Goal: Information Seeking & Learning: Check status

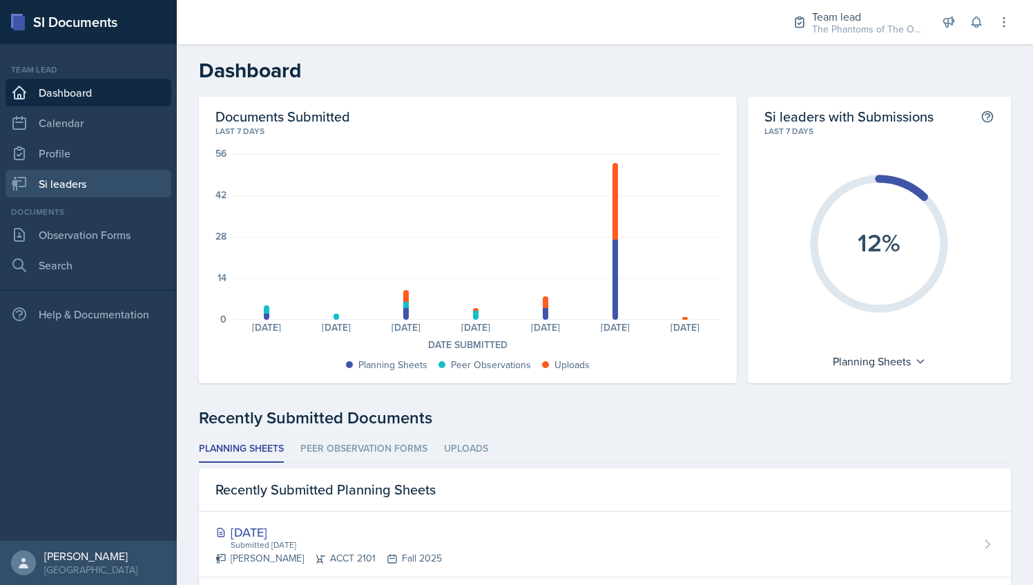
click at [106, 182] on link "Si leaders" at bounding box center [89, 184] width 166 height 28
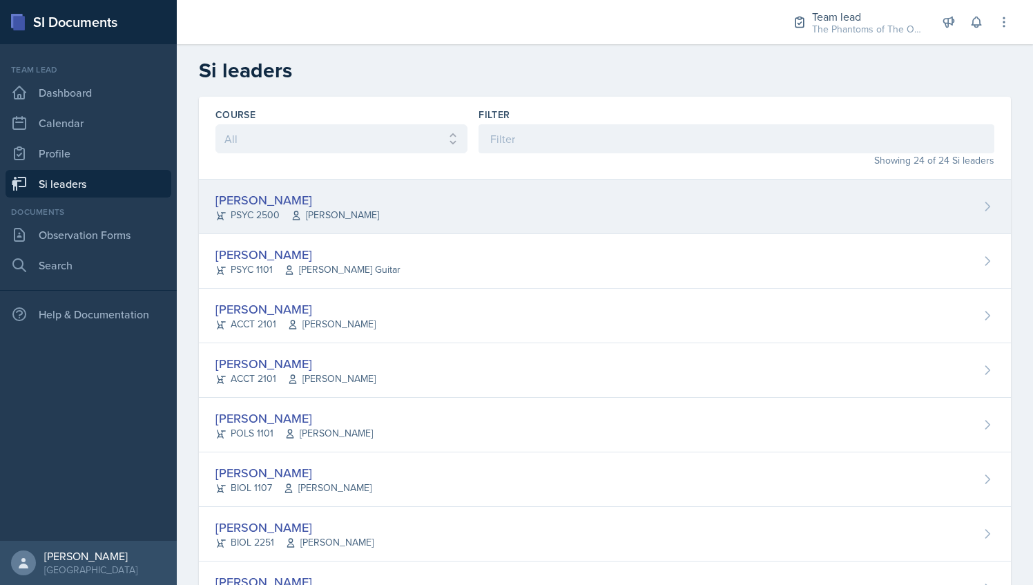
click at [405, 197] on div "[PERSON_NAME] PSYC 2500 [PERSON_NAME]" at bounding box center [605, 207] width 812 height 55
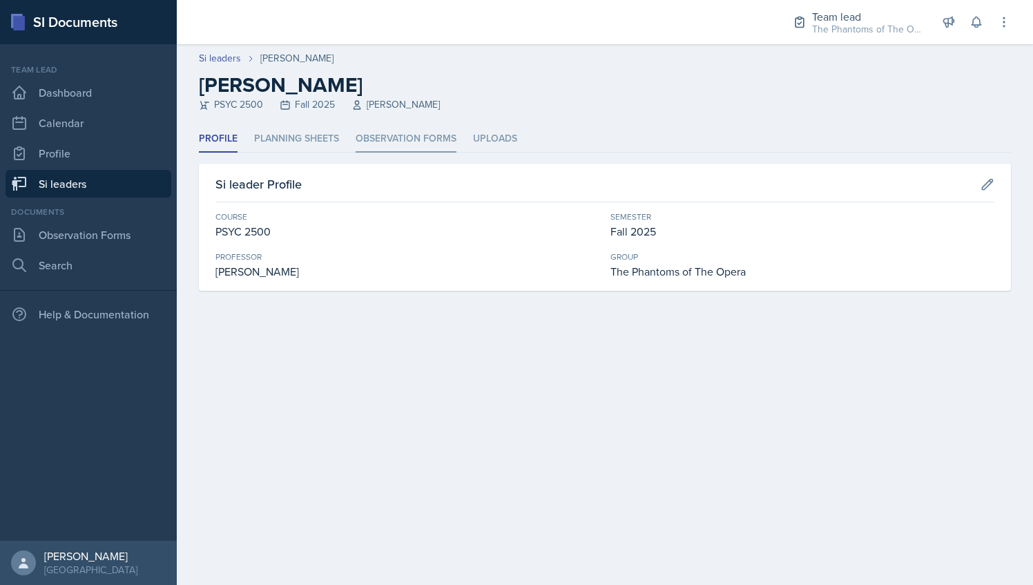
click at [442, 127] on li "Observation Forms" at bounding box center [406, 139] width 101 height 27
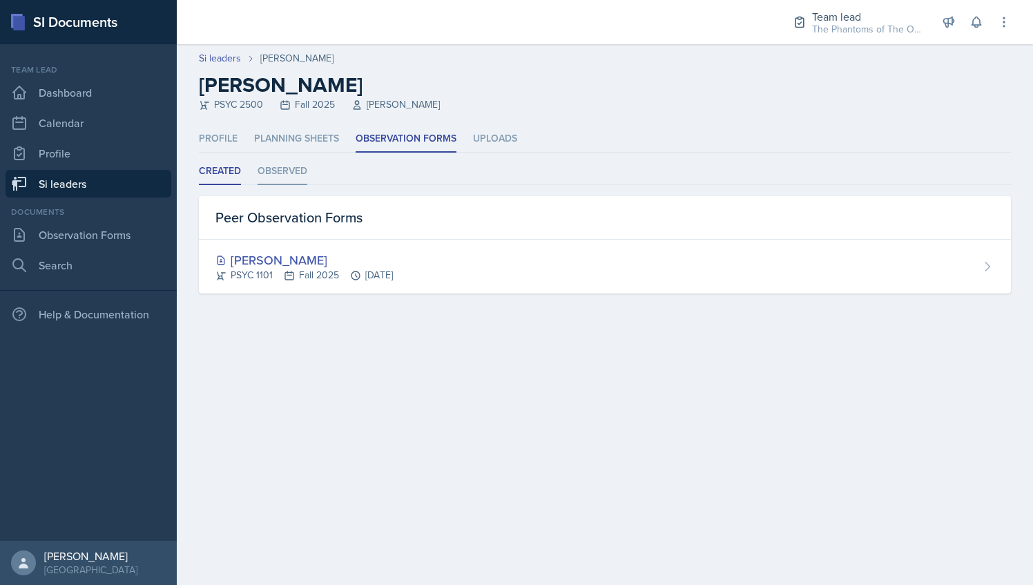
click at [279, 181] on li "Observed" at bounding box center [283, 171] width 50 height 27
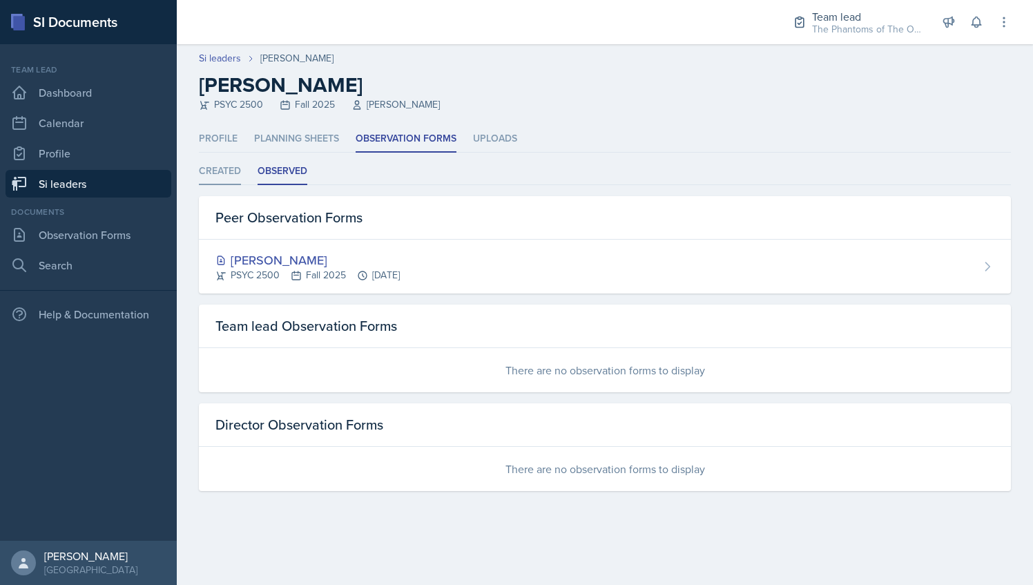
click at [220, 178] on li "Created" at bounding box center [220, 171] width 42 height 27
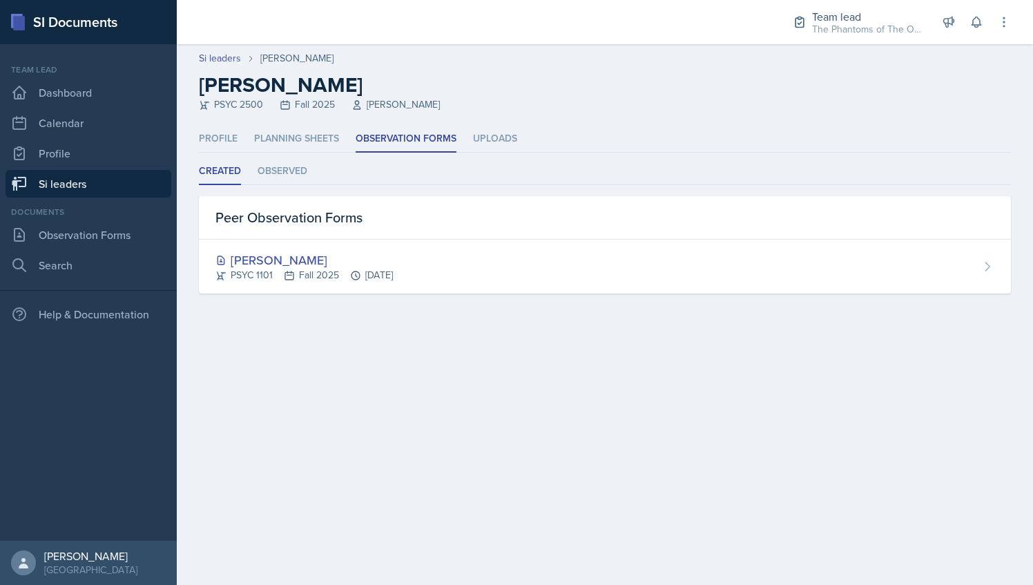
click at [66, 184] on link "Si leaders" at bounding box center [89, 184] width 166 height 28
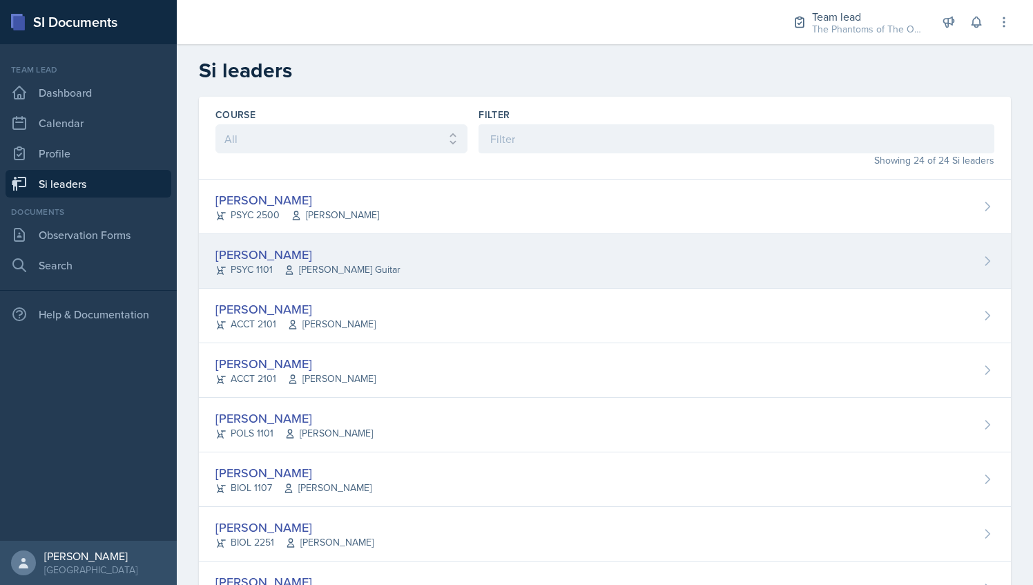
click at [261, 256] on div "[PERSON_NAME]" at bounding box center [307, 254] width 185 height 19
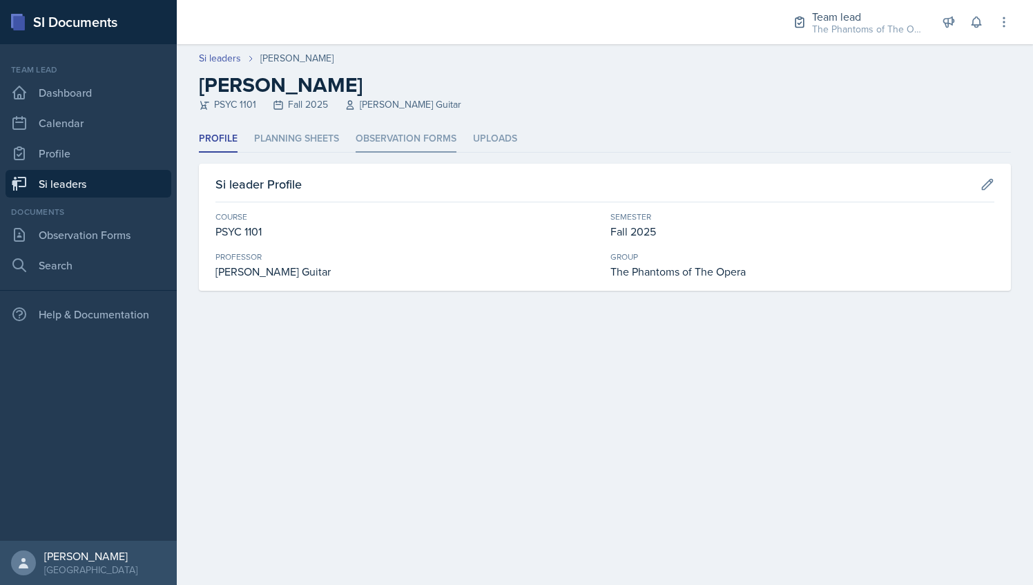
click at [397, 144] on li "Observation Forms" at bounding box center [406, 139] width 101 height 27
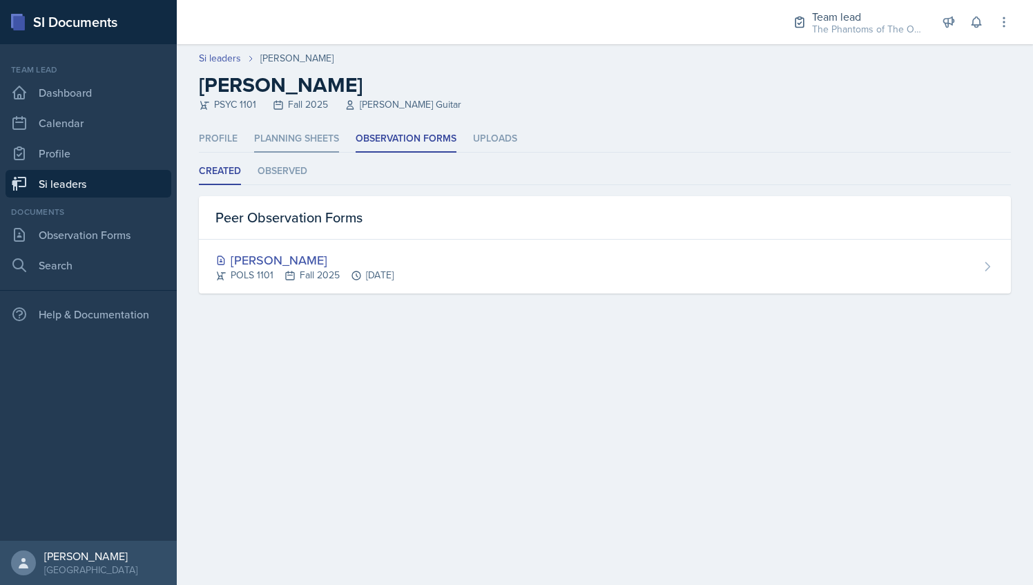
click at [295, 152] on li "Planning Sheets" at bounding box center [296, 139] width 85 height 27
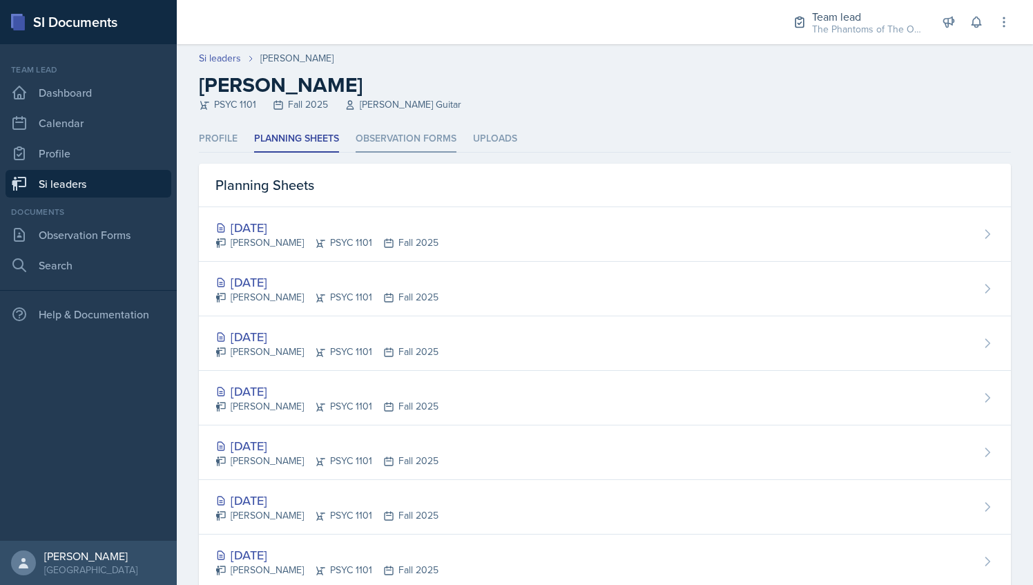
click at [374, 144] on li "Observation Forms" at bounding box center [406, 139] width 101 height 27
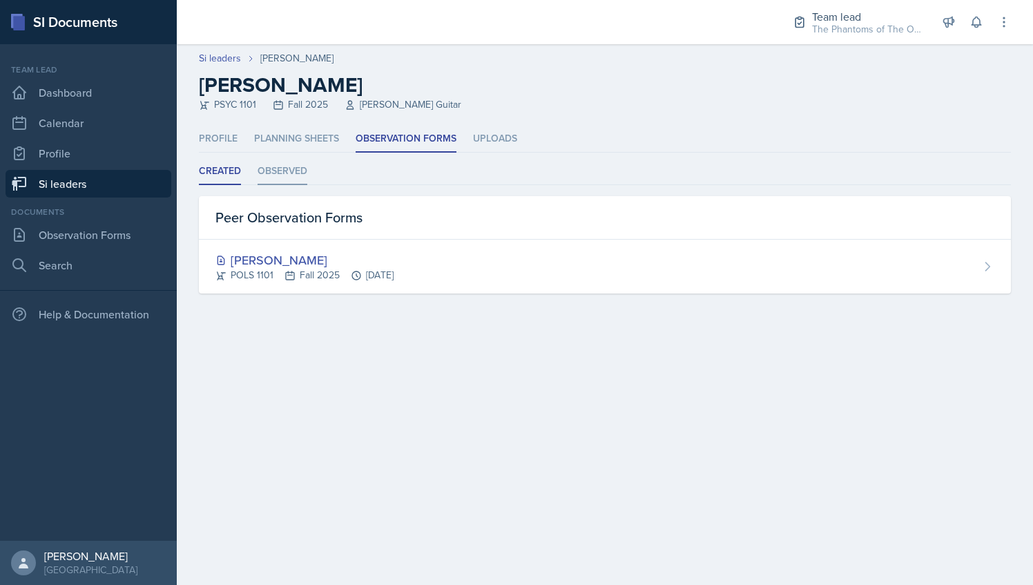
click at [297, 158] on li "Observed" at bounding box center [283, 171] width 50 height 27
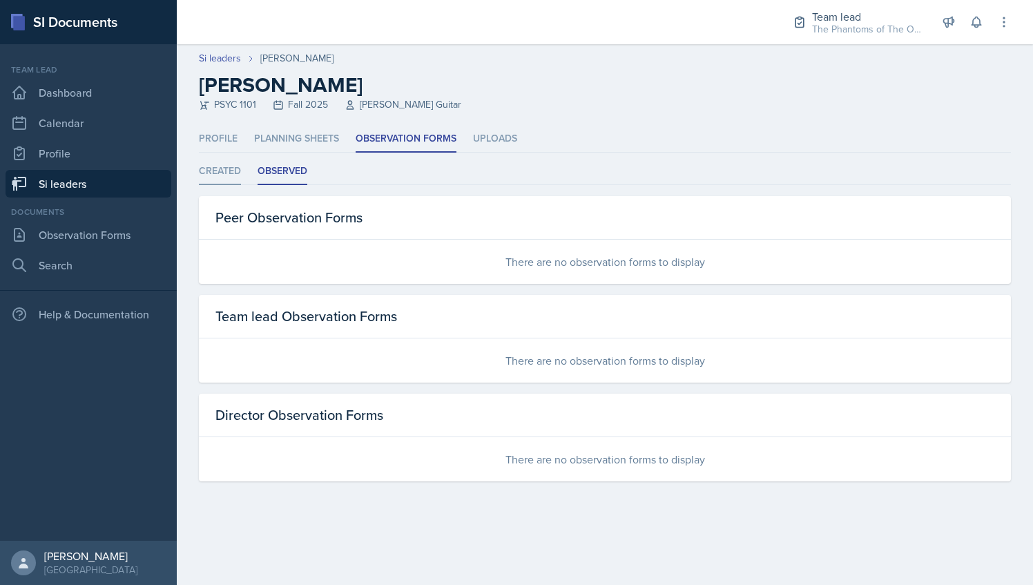
click at [220, 173] on li "Created" at bounding box center [220, 171] width 42 height 27
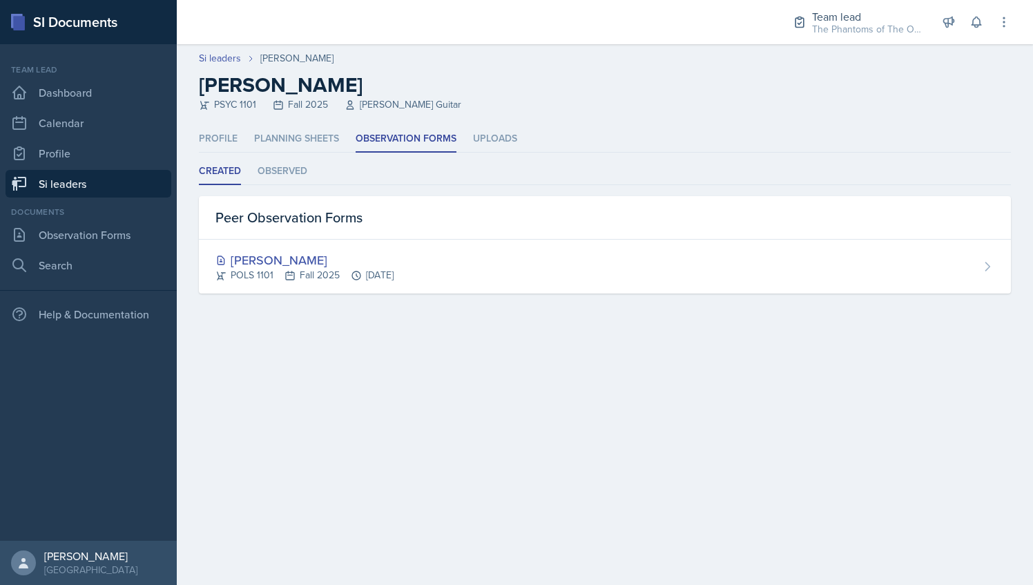
click at [68, 191] on link "Si leaders" at bounding box center [89, 184] width 166 height 28
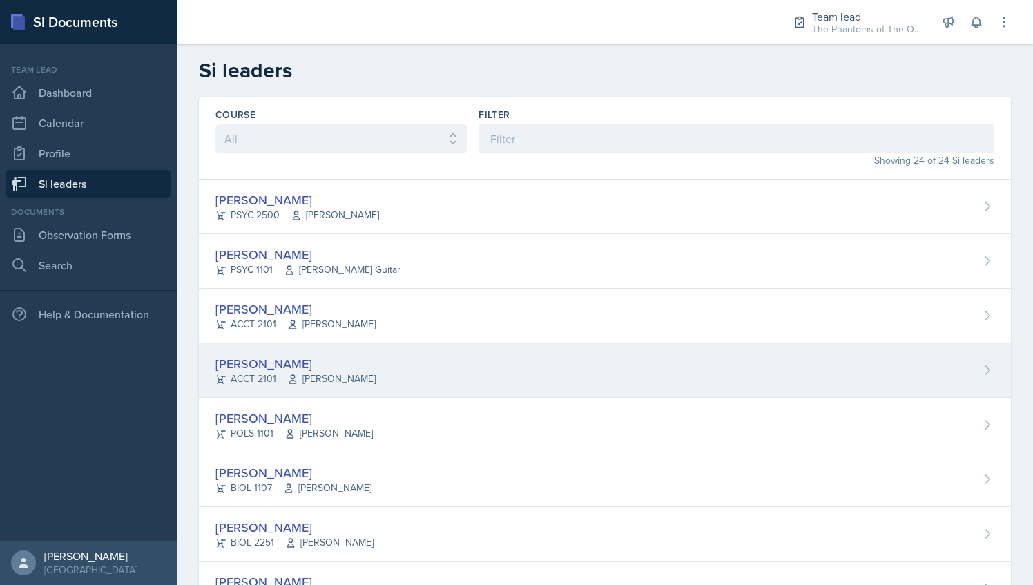
click at [360, 382] on span "[PERSON_NAME]" at bounding box center [331, 378] width 88 height 14
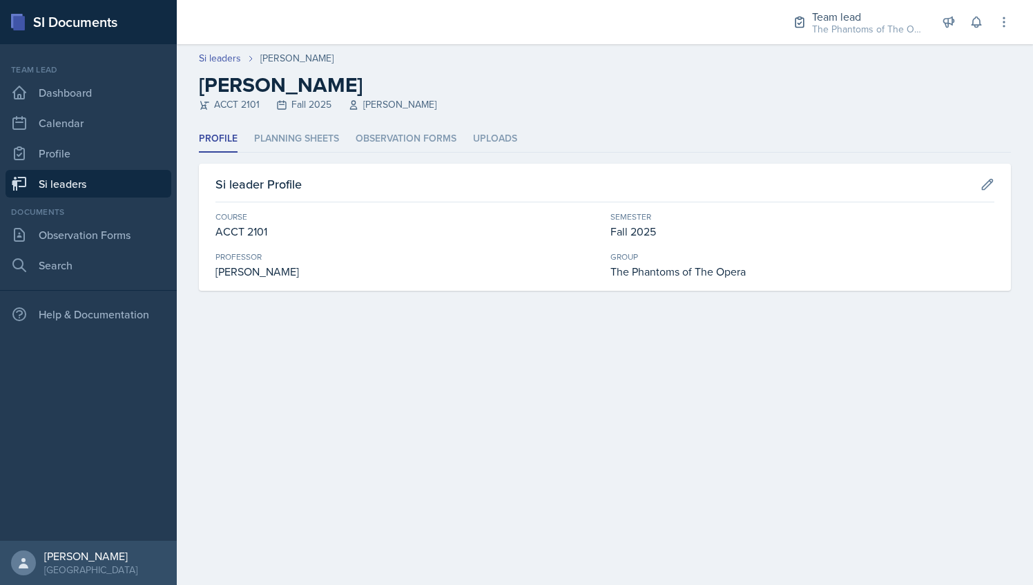
click at [316, 153] on div "Profile Planning Sheets Observation Forms Uploads Profile Planning Sheets Obser…" at bounding box center [605, 208] width 812 height 165
click at [387, 138] on li "Observation Forms" at bounding box center [406, 139] width 101 height 27
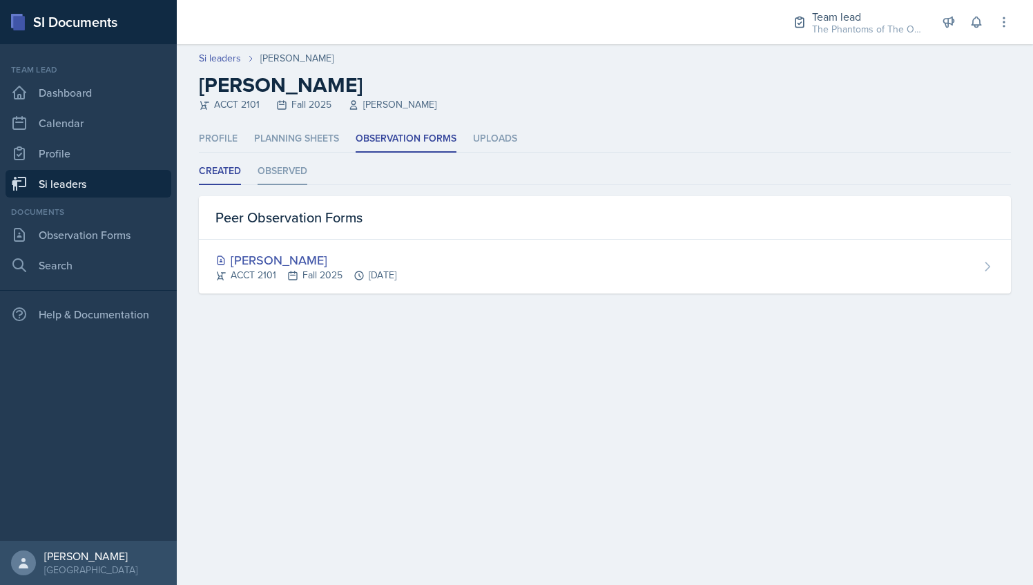
click at [307, 174] on li "Observed" at bounding box center [283, 171] width 50 height 27
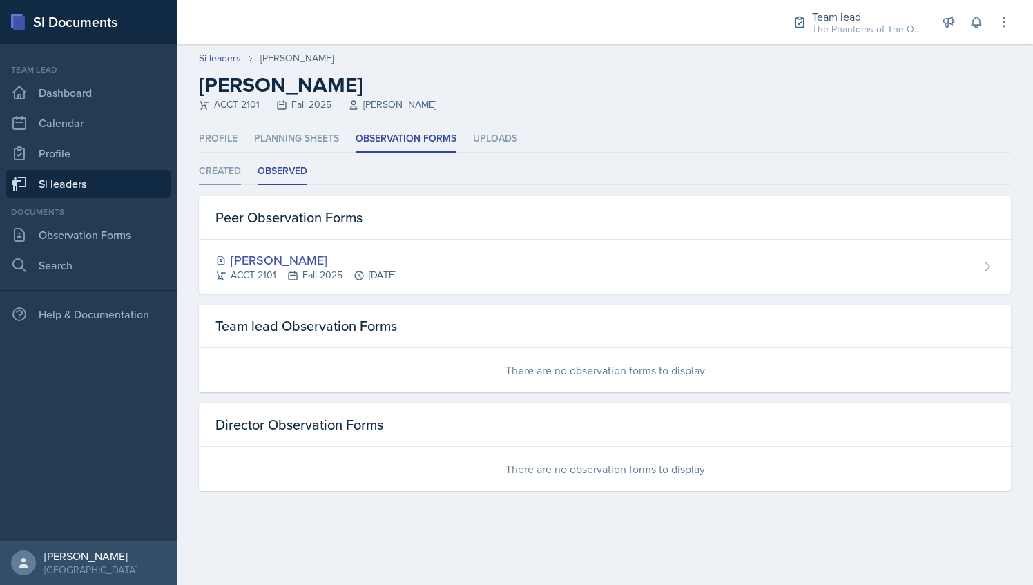
click at [236, 173] on li "Created" at bounding box center [220, 171] width 42 height 27
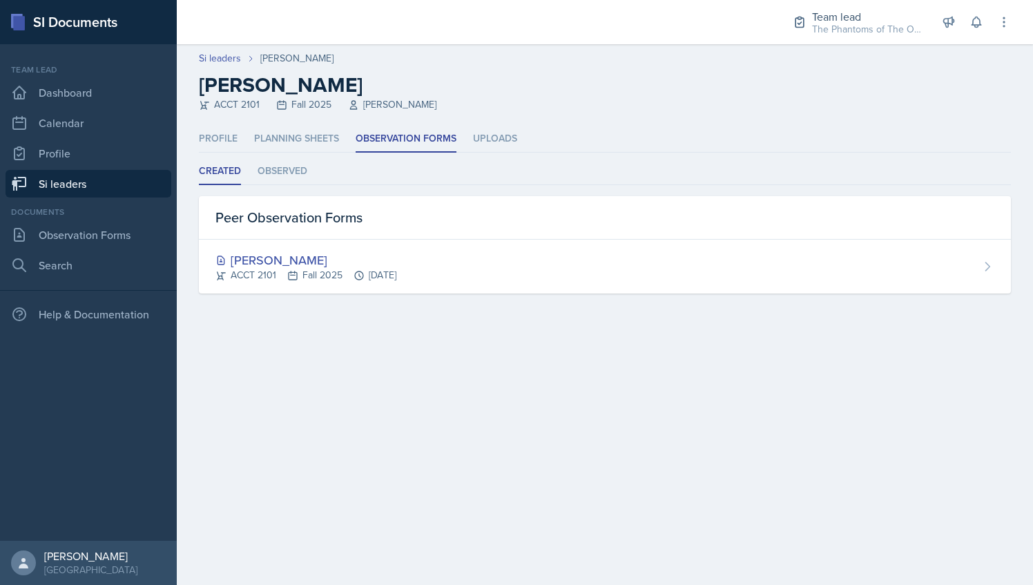
click at [101, 185] on link "Si leaders" at bounding box center [89, 184] width 166 height 28
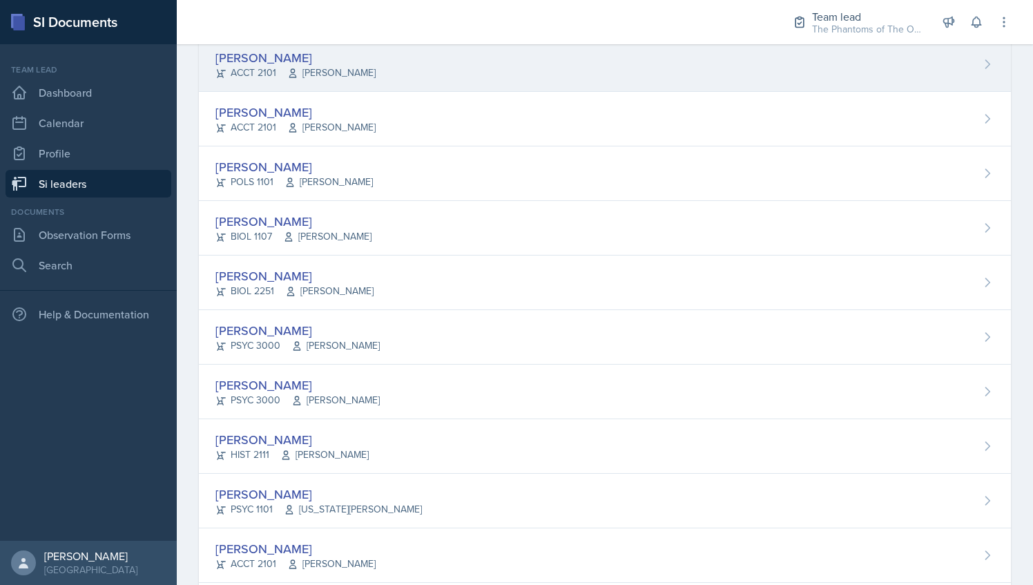
scroll to position [256, 0]
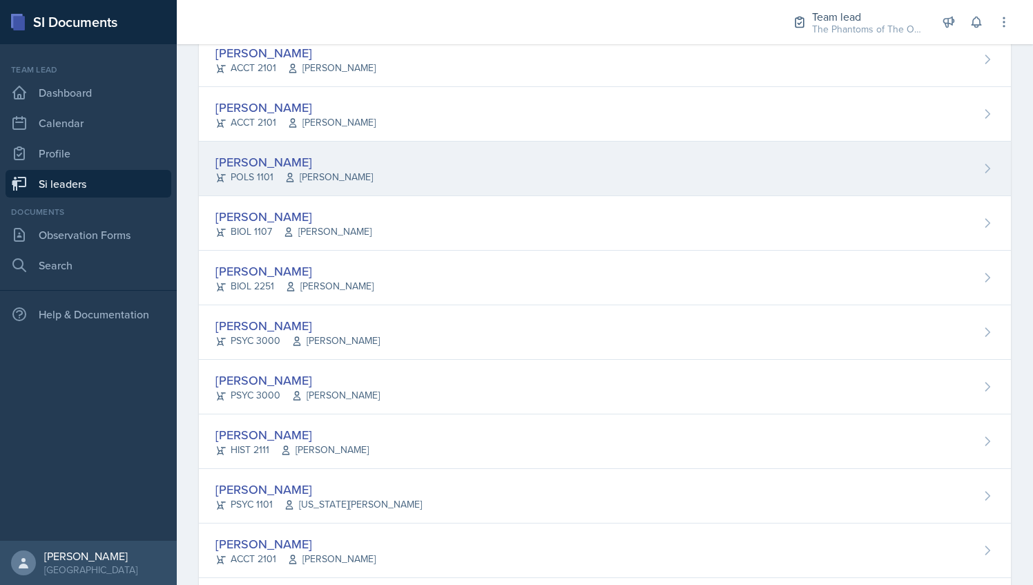
click at [345, 189] on div "[PERSON_NAME] POLS 1101 [PERSON_NAME]" at bounding box center [605, 169] width 812 height 55
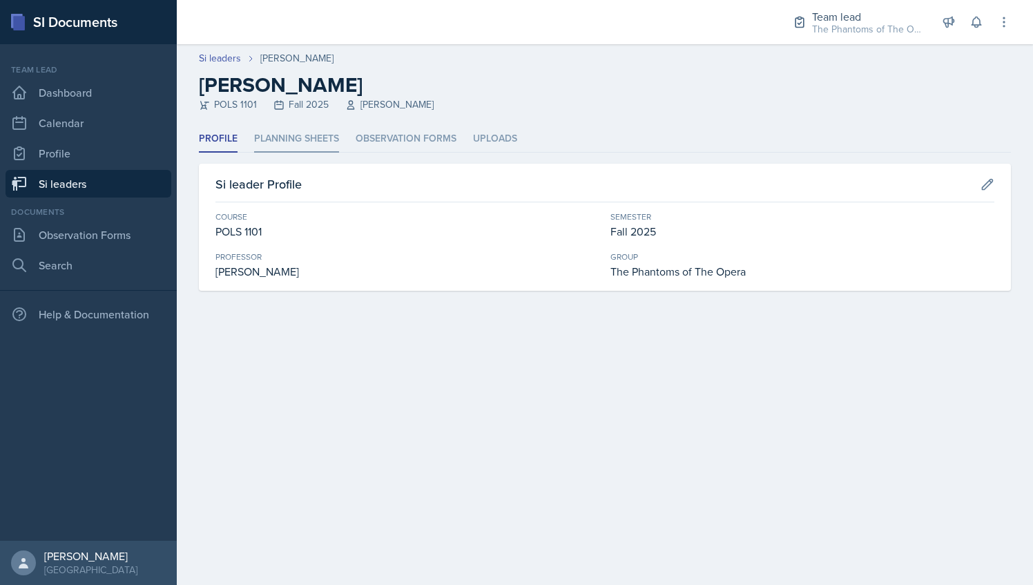
click at [309, 137] on li "Planning Sheets" at bounding box center [296, 139] width 85 height 27
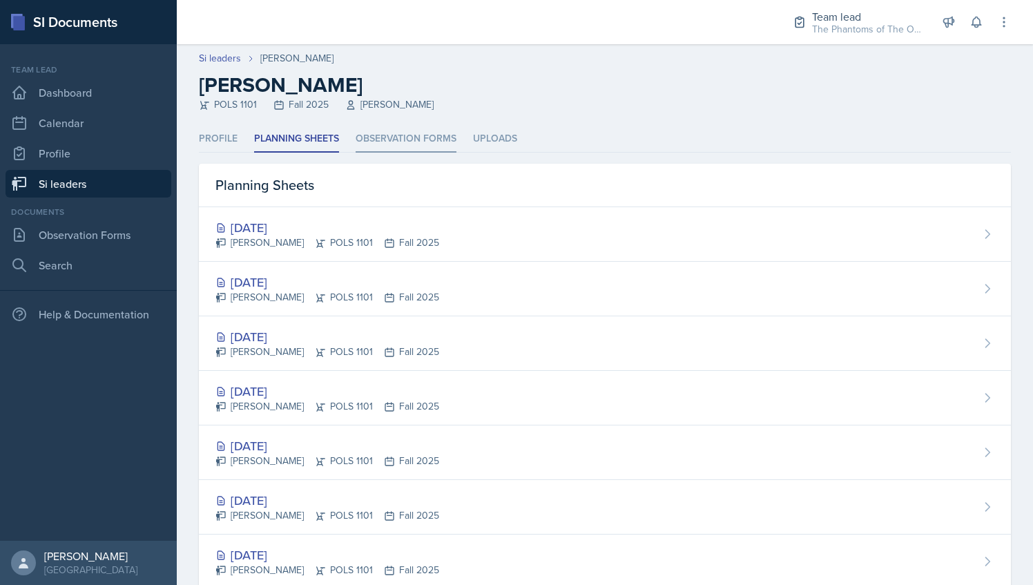
click at [425, 137] on li "Observation Forms" at bounding box center [406, 139] width 101 height 27
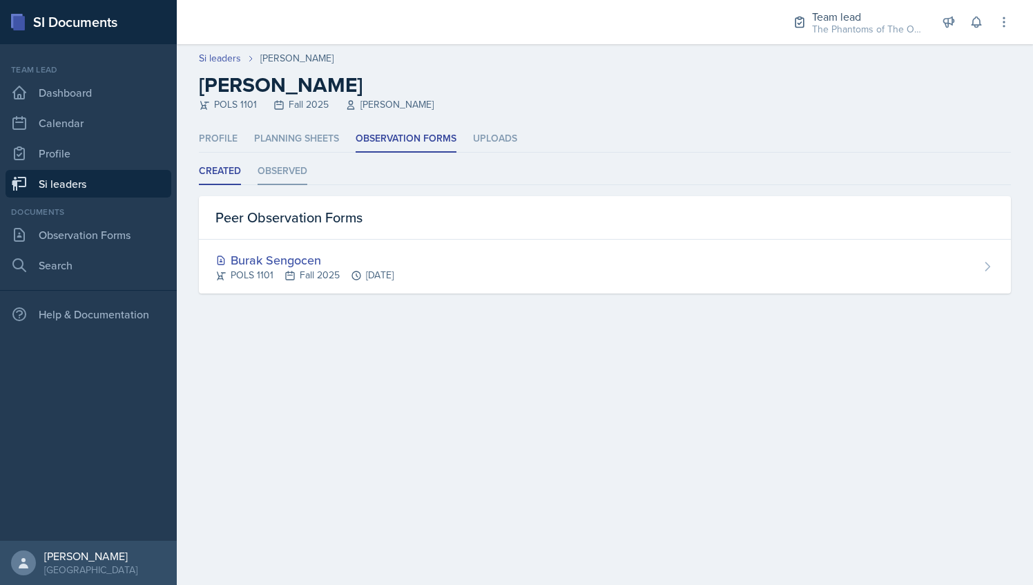
click at [289, 177] on li "Observed" at bounding box center [283, 171] width 50 height 27
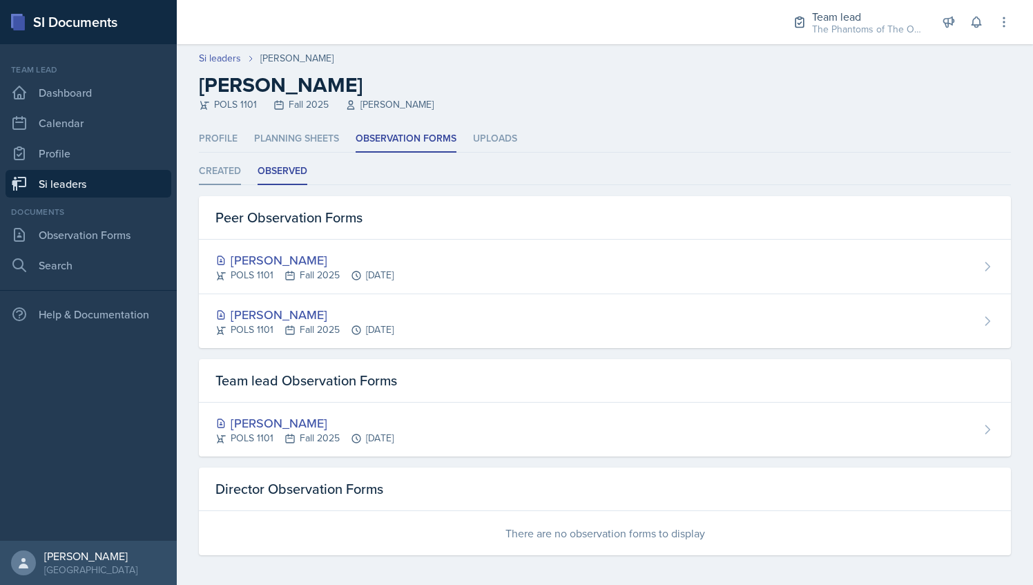
click at [217, 175] on li "Created" at bounding box center [220, 171] width 42 height 27
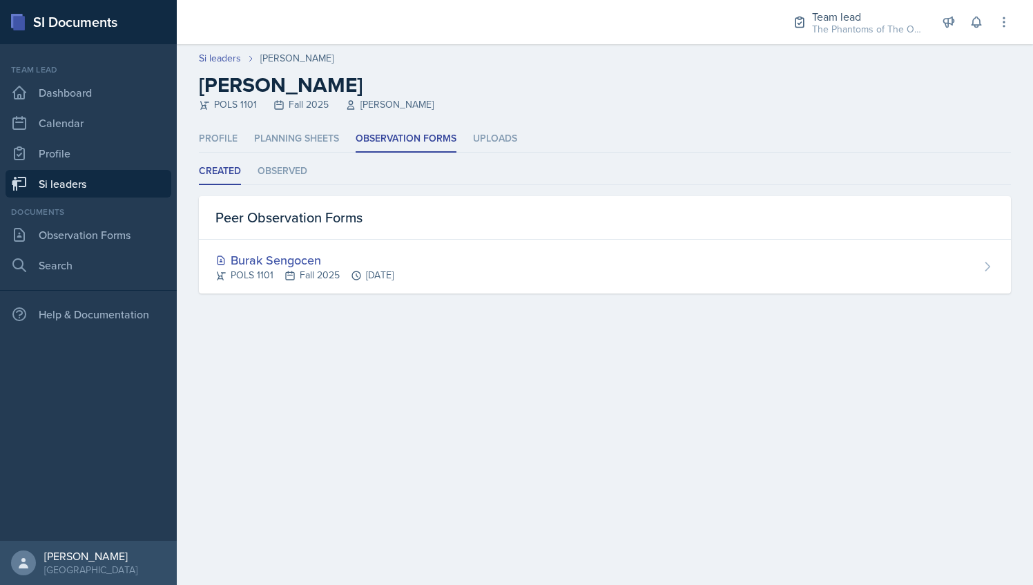
click at [103, 182] on link "Si leaders" at bounding box center [89, 184] width 166 height 28
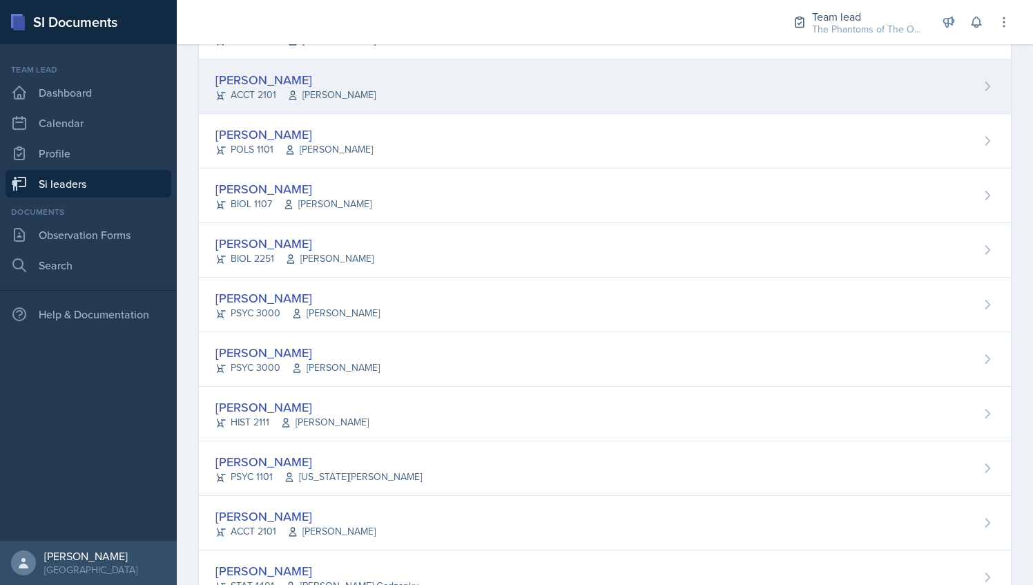
scroll to position [290, 0]
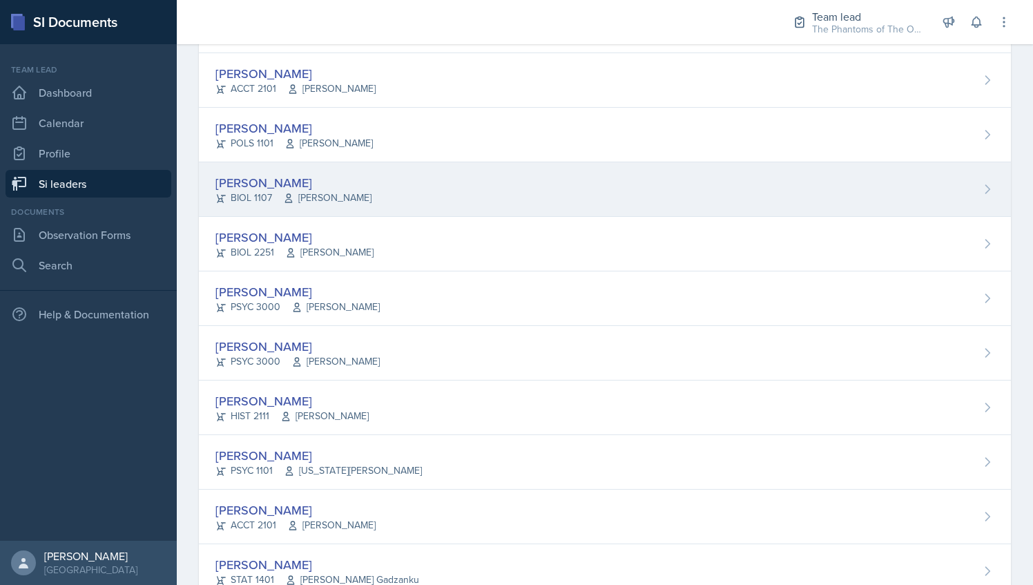
click at [347, 197] on span "[PERSON_NAME]" at bounding box center [327, 198] width 88 height 14
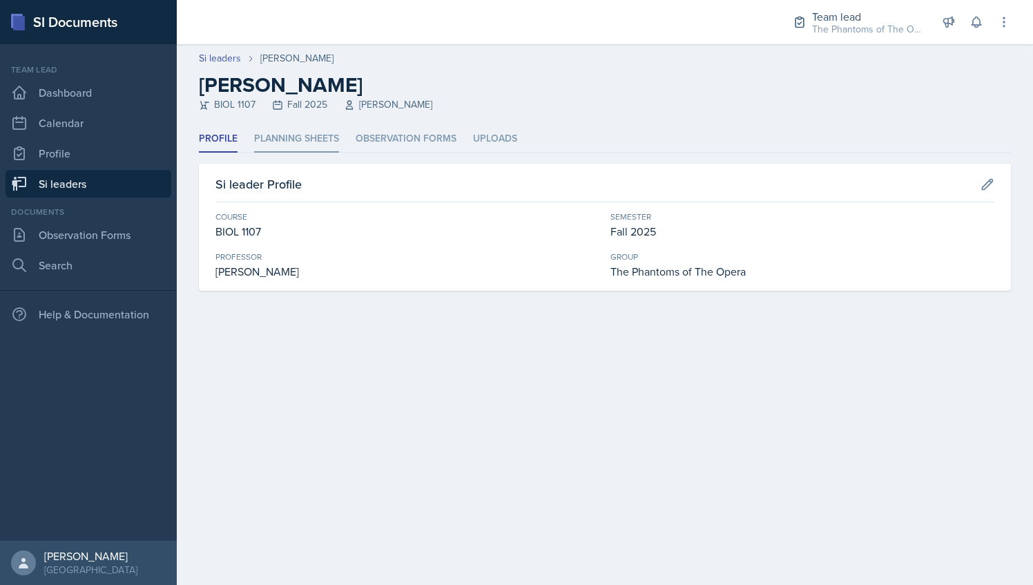
click at [295, 135] on li "Planning Sheets" at bounding box center [296, 139] width 85 height 27
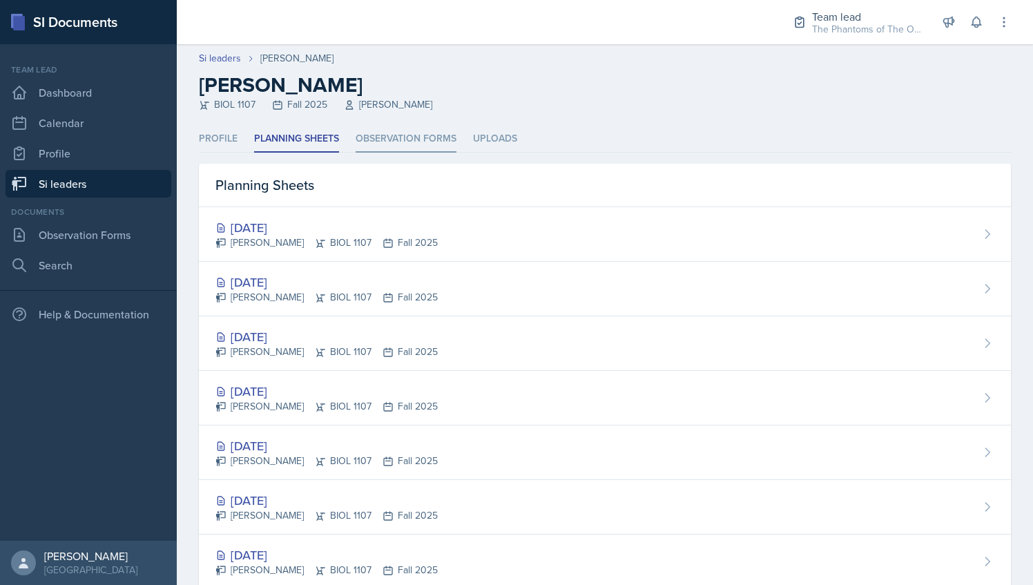
click at [375, 138] on li "Observation Forms" at bounding box center [406, 139] width 101 height 27
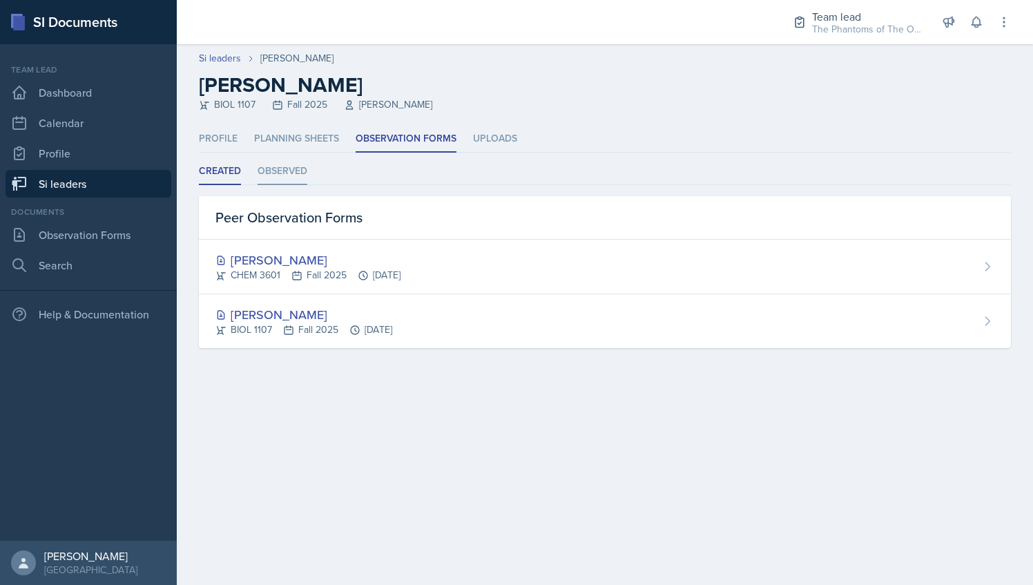
click at [288, 167] on li "Observed" at bounding box center [283, 171] width 50 height 27
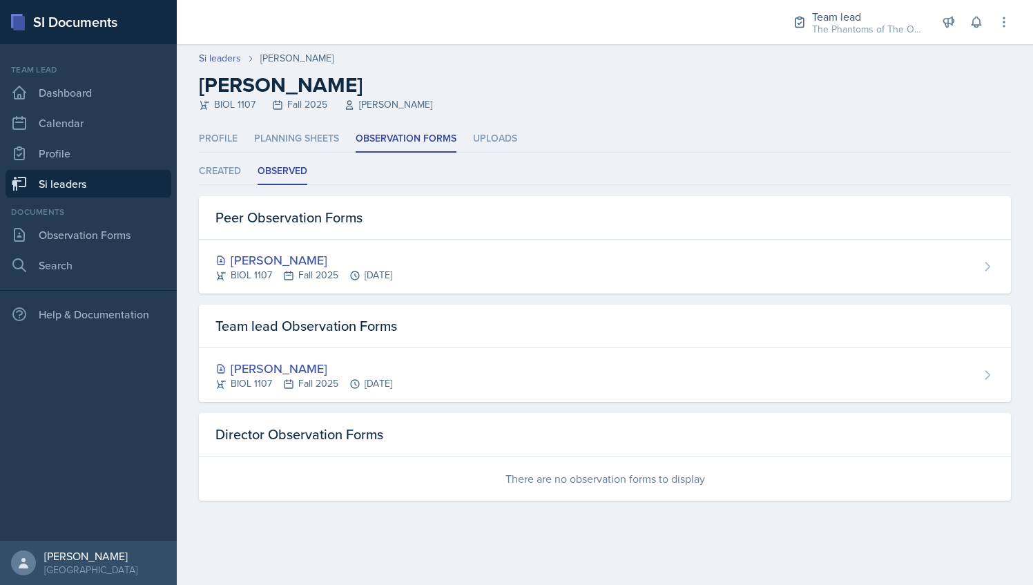
click at [123, 191] on link "Si leaders" at bounding box center [89, 184] width 166 height 28
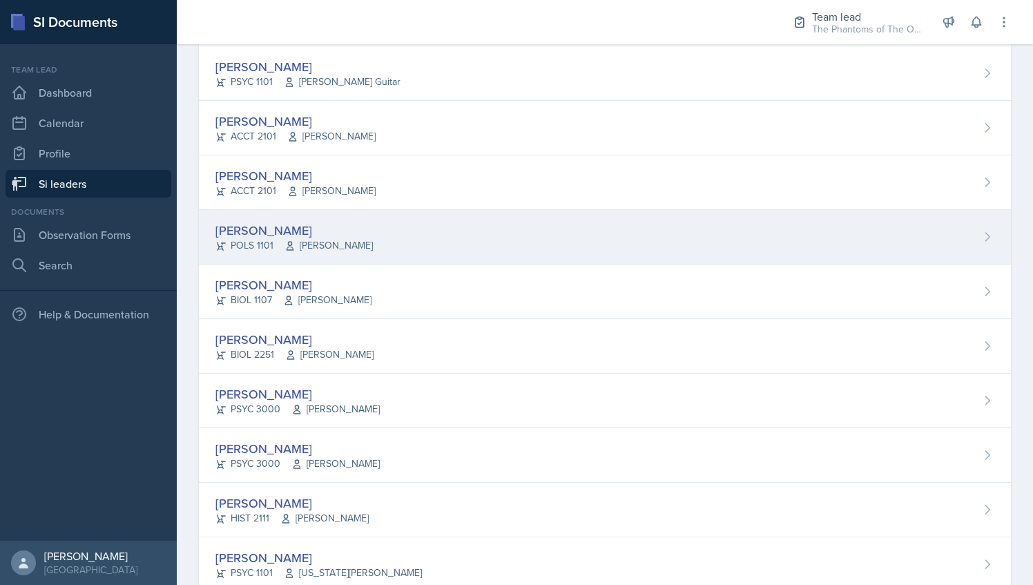
scroll to position [189, 0]
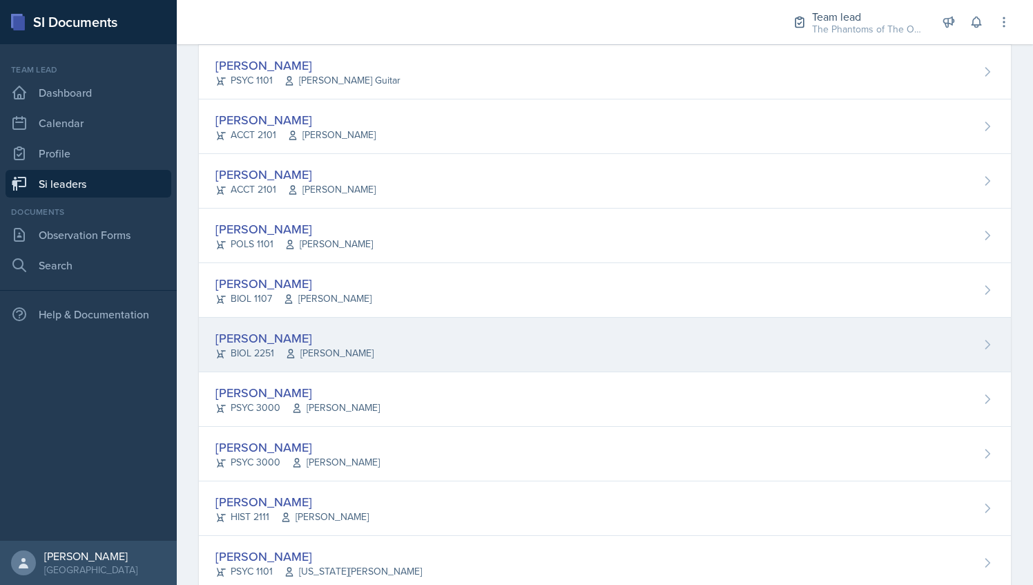
click at [349, 346] on span "[PERSON_NAME]" at bounding box center [329, 353] width 88 height 14
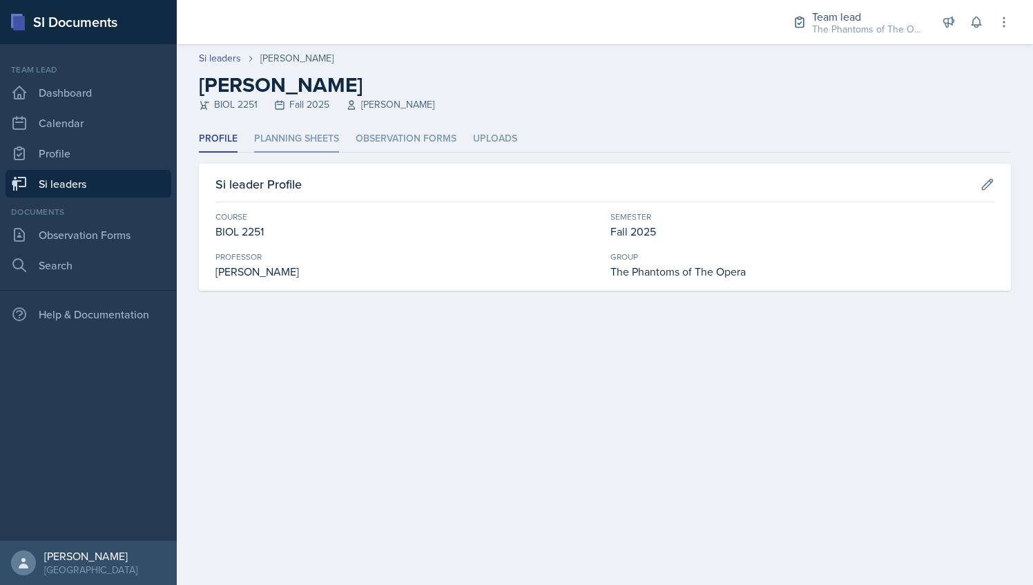
click at [331, 133] on li "Planning Sheets" at bounding box center [296, 139] width 85 height 27
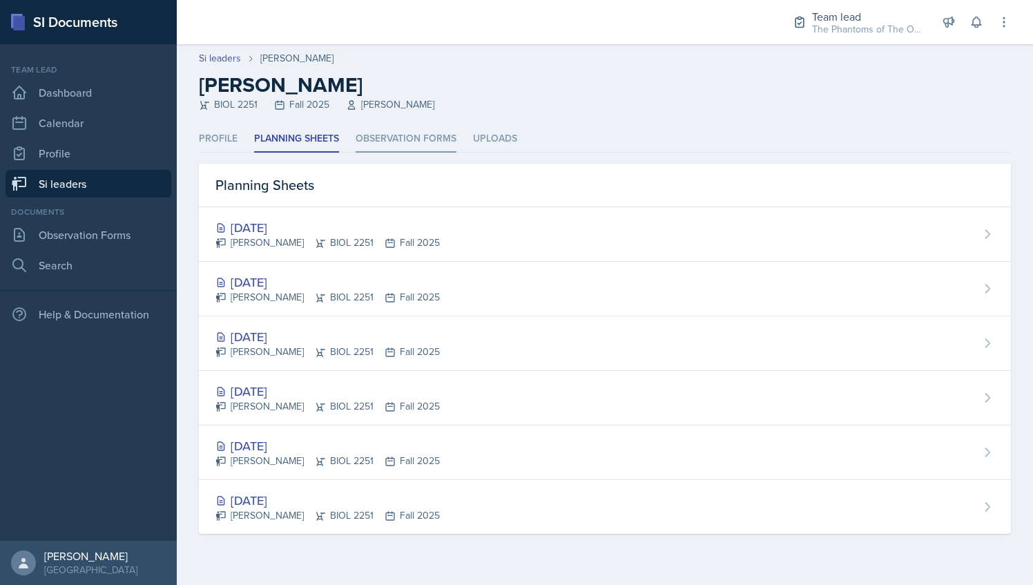
click at [394, 142] on li "Observation Forms" at bounding box center [406, 139] width 101 height 27
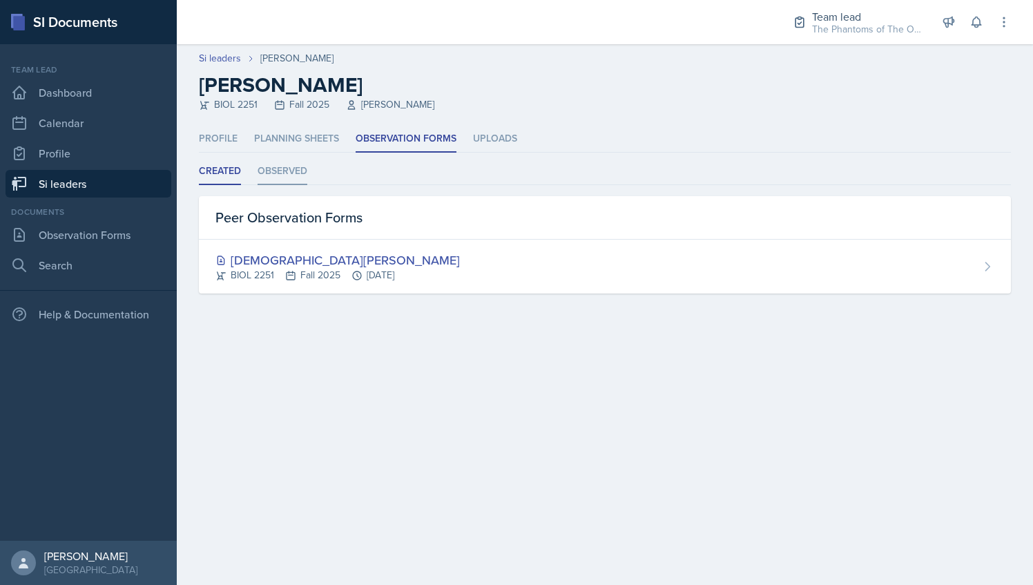
click at [287, 175] on li "Observed" at bounding box center [283, 171] width 50 height 27
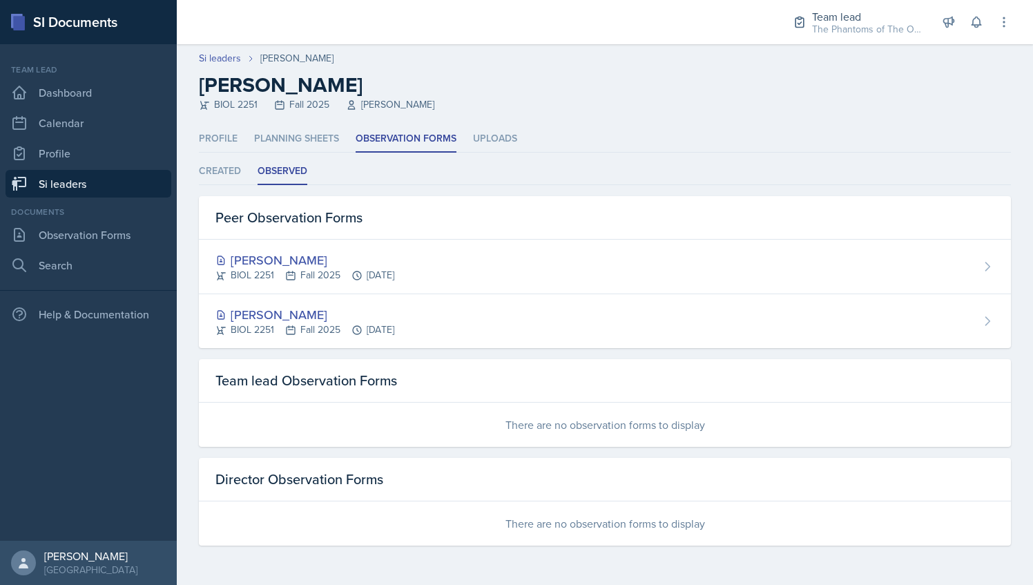
click at [120, 184] on link "Si leaders" at bounding box center [89, 184] width 166 height 28
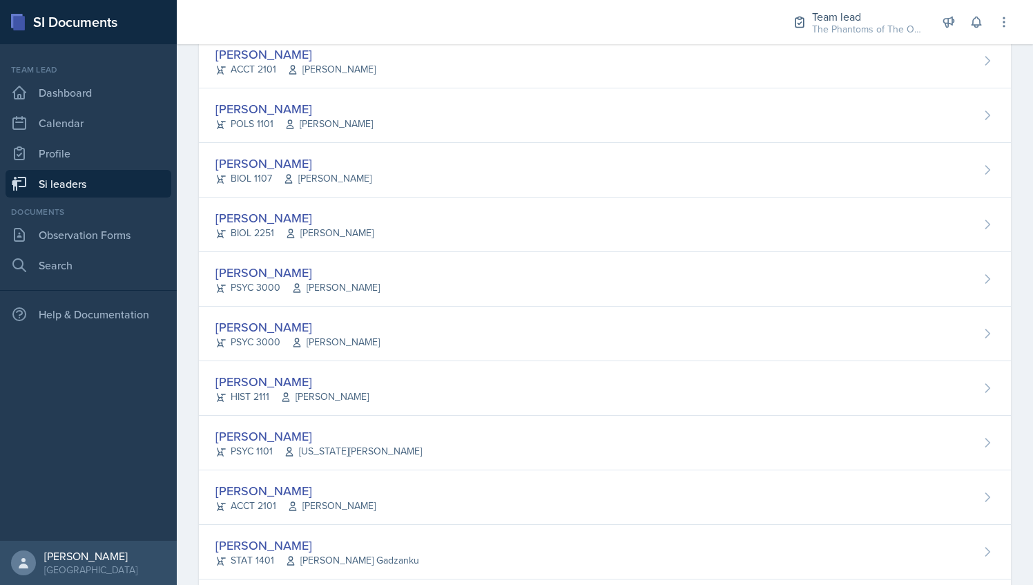
scroll to position [318, 0]
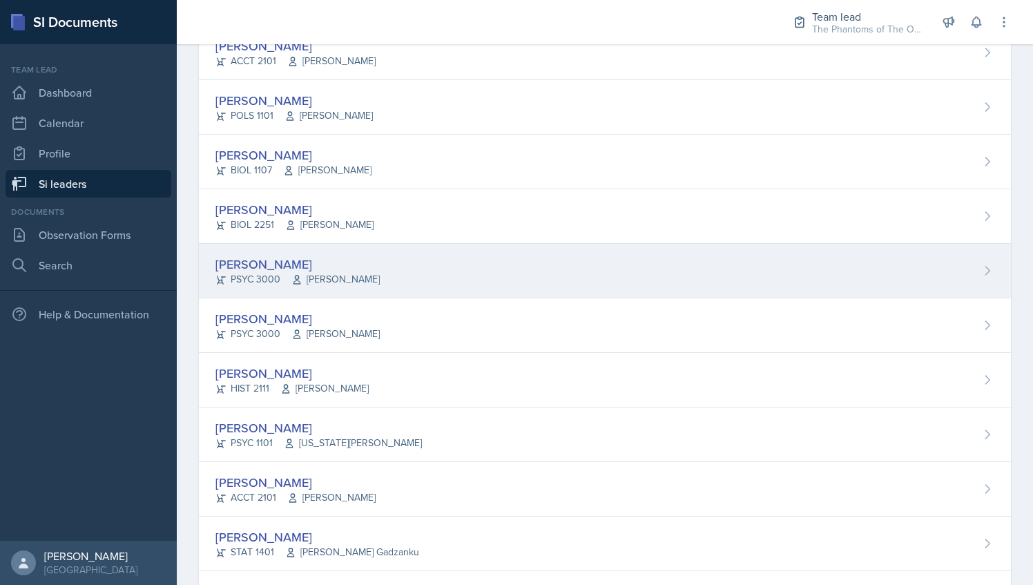
click at [374, 267] on div "[PERSON_NAME] PSYC 3000 [PERSON_NAME]" at bounding box center [605, 271] width 812 height 55
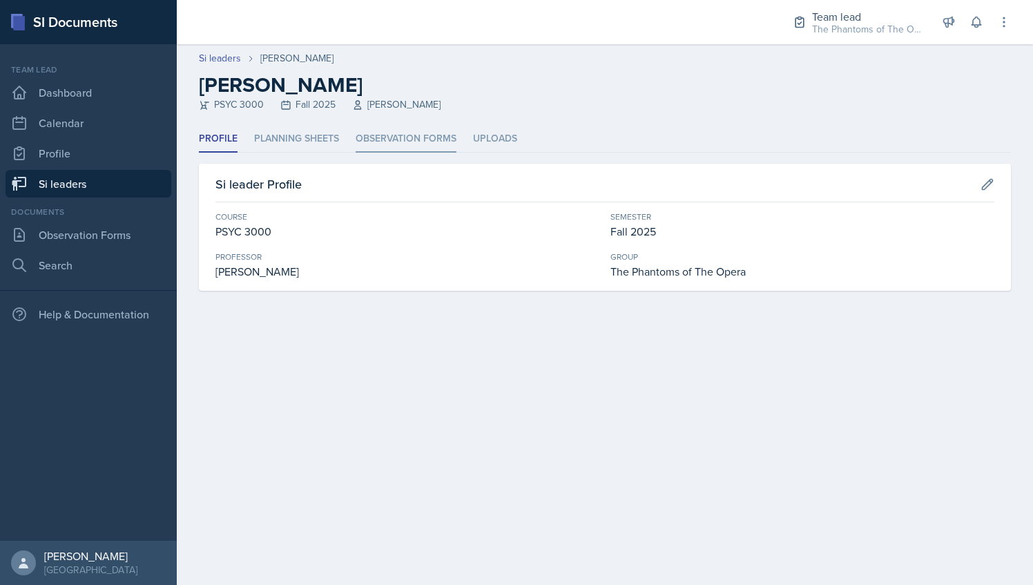
click at [400, 130] on li "Observation Forms" at bounding box center [406, 139] width 101 height 27
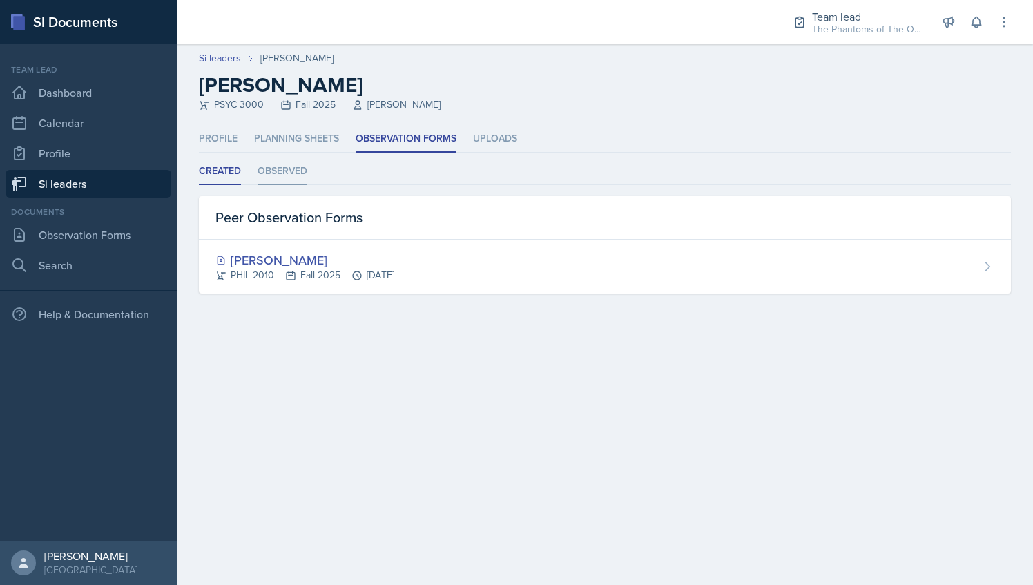
click at [287, 162] on li "Observed" at bounding box center [283, 171] width 50 height 27
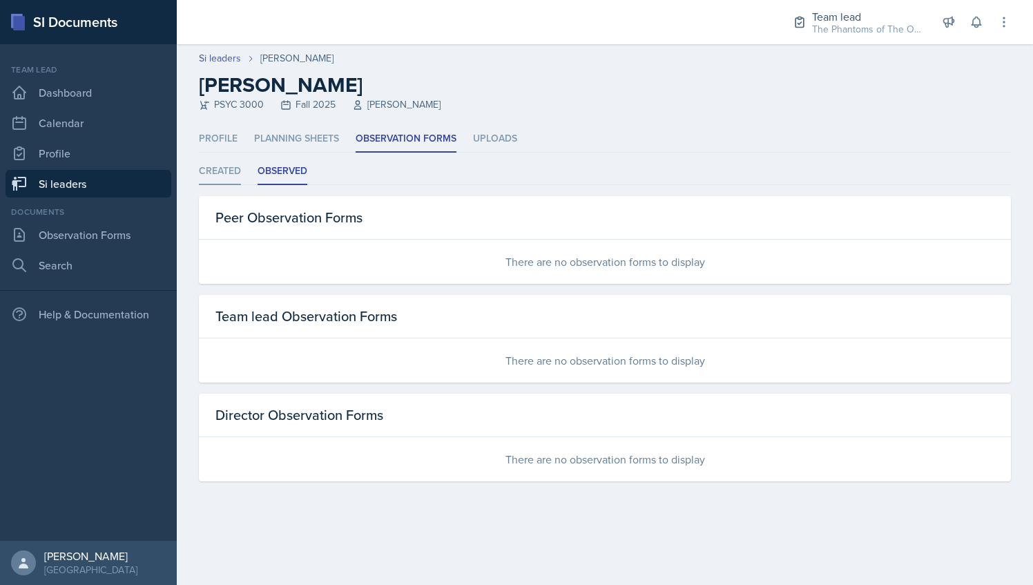
click at [211, 174] on li "Created" at bounding box center [220, 171] width 42 height 27
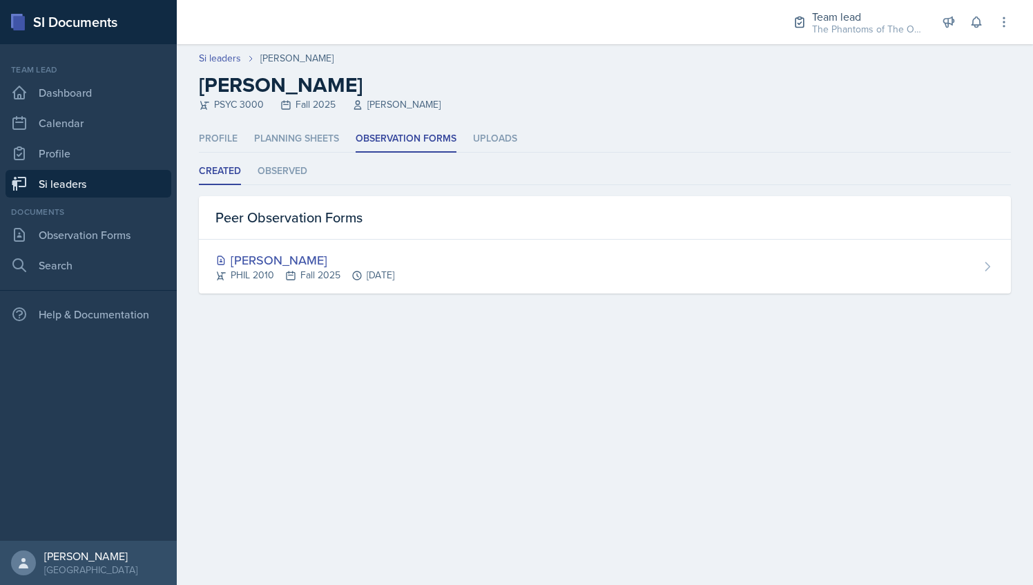
click at [117, 177] on link "Si leaders" at bounding box center [89, 184] width 166 height 28
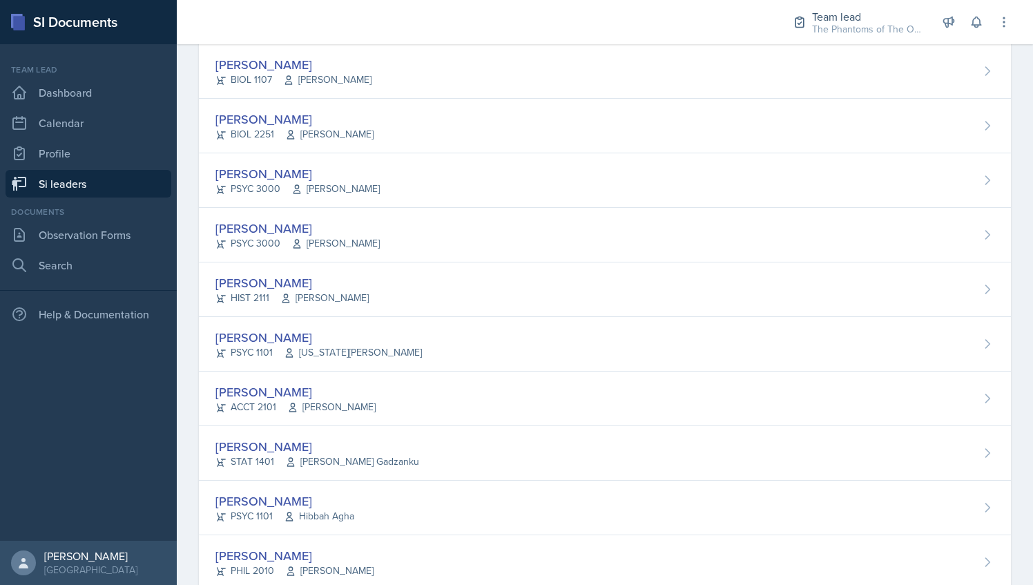
scroll to position [497, 0]
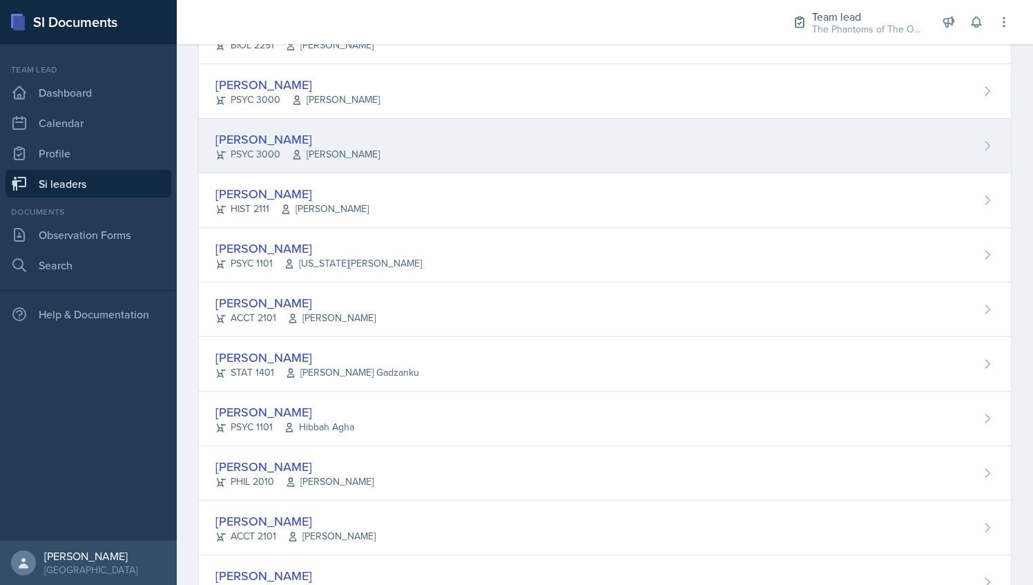
click at [430, 157] on div "[PERSON_NAME] PSYC 3000 [PERSON_NAME]" at bounding box center [605, 146] width 812 height 55
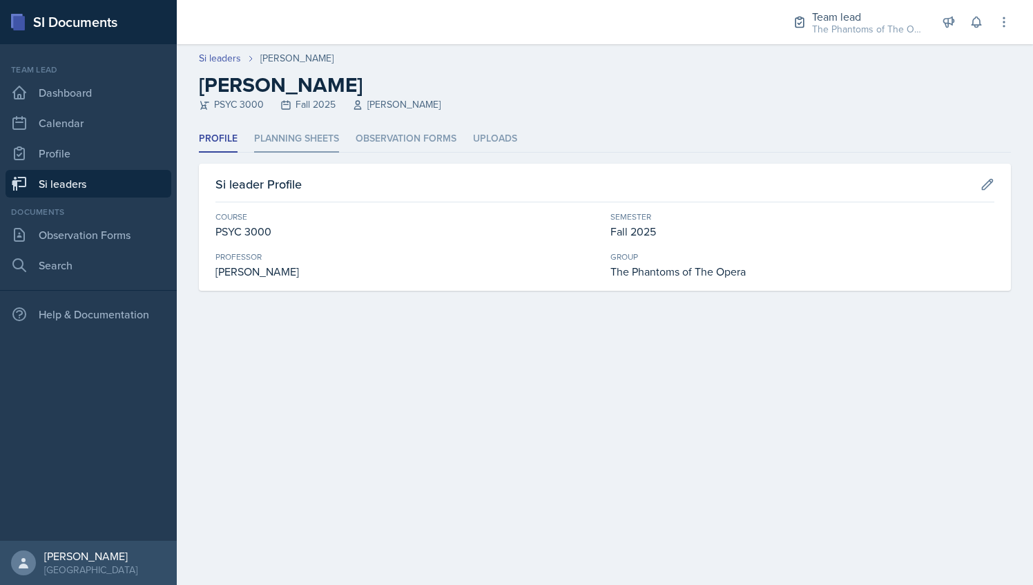
click at [279, 146] on li "Planning Sheets" at bounding box center [296, 139] width 85 height 27
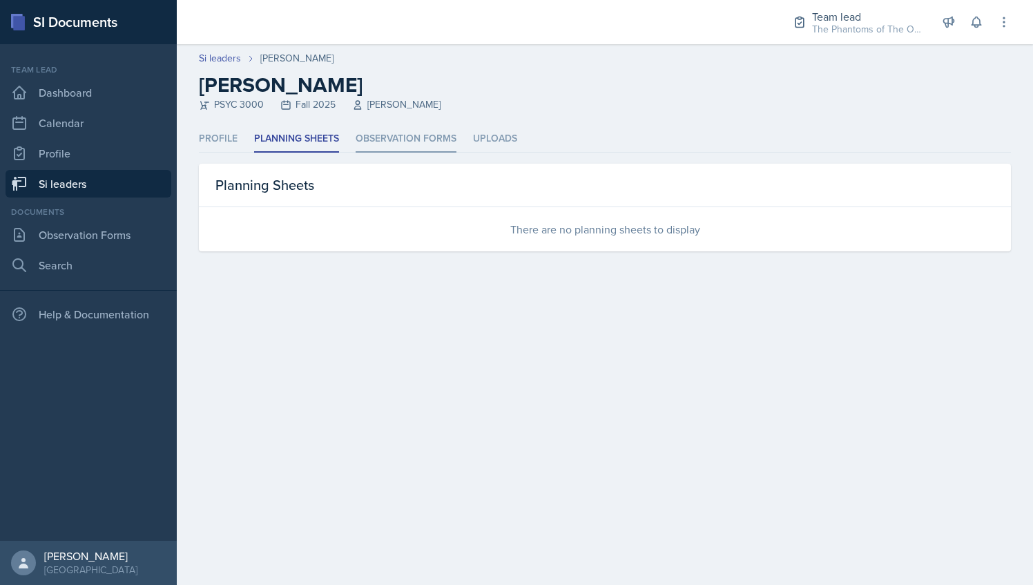
click at [394, 138] on li "Observation Forms" at bounding box center [406, 139] width 101 height 27
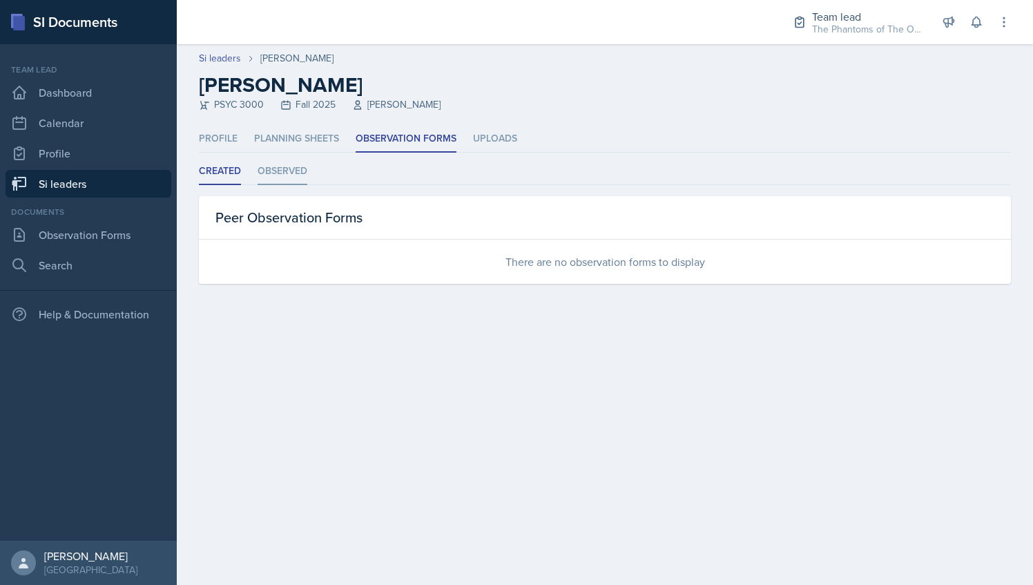
click at [287, 171] on li "Observed" at bounding box center [283, 171] width 50 height 27
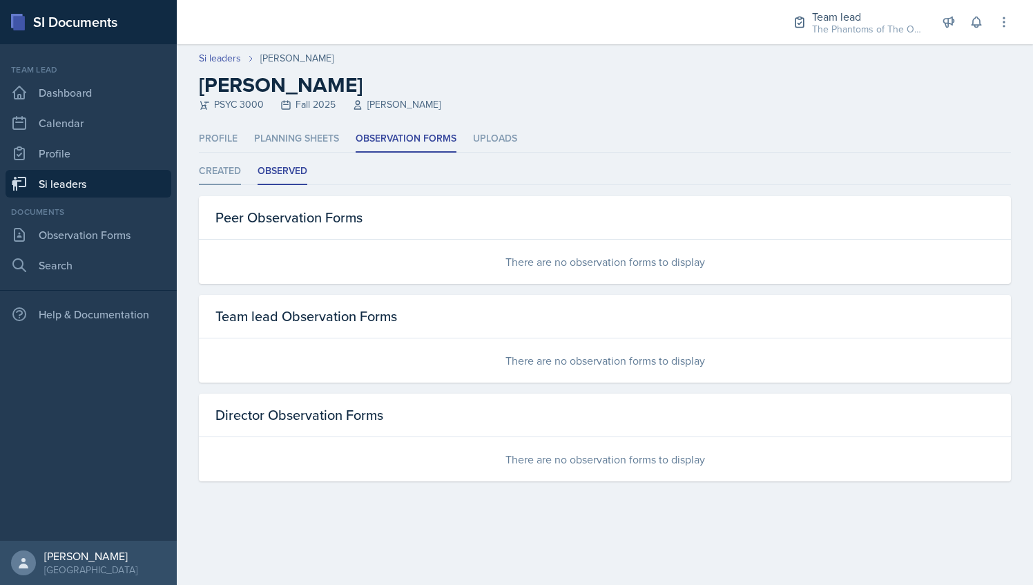
click at [229, 175] on li "Created" at bounding box center [220, 171] width 42 height 27
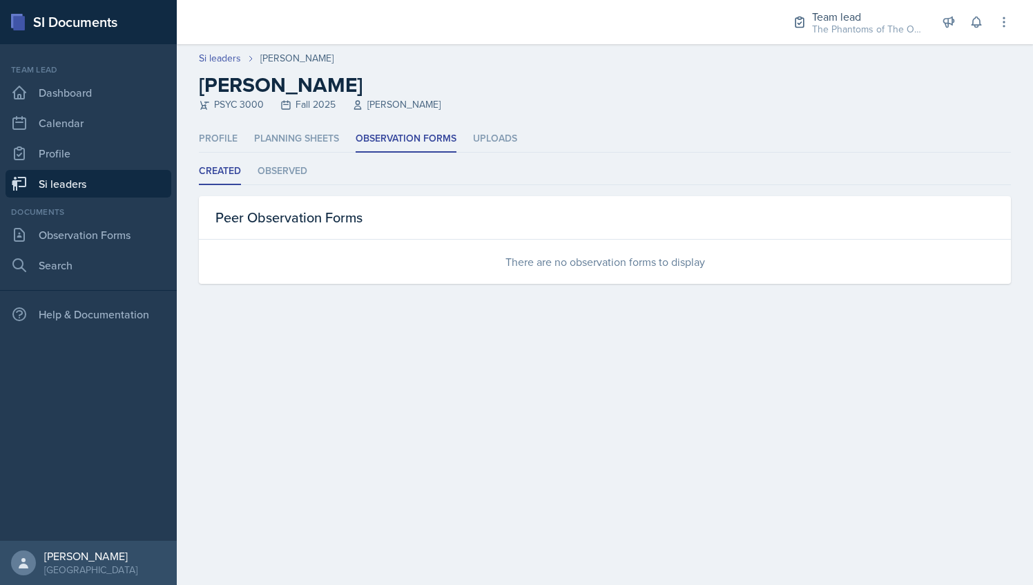
click at [85, 182] on link "Si leaders" at bounding box center [89, 184] width 166 height 28
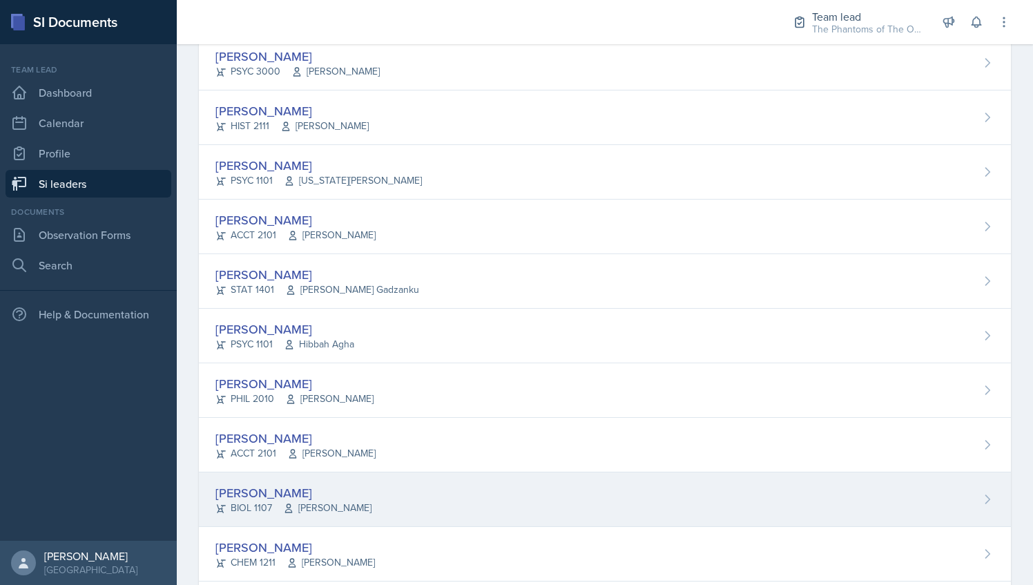
scroll to position [577, 0]
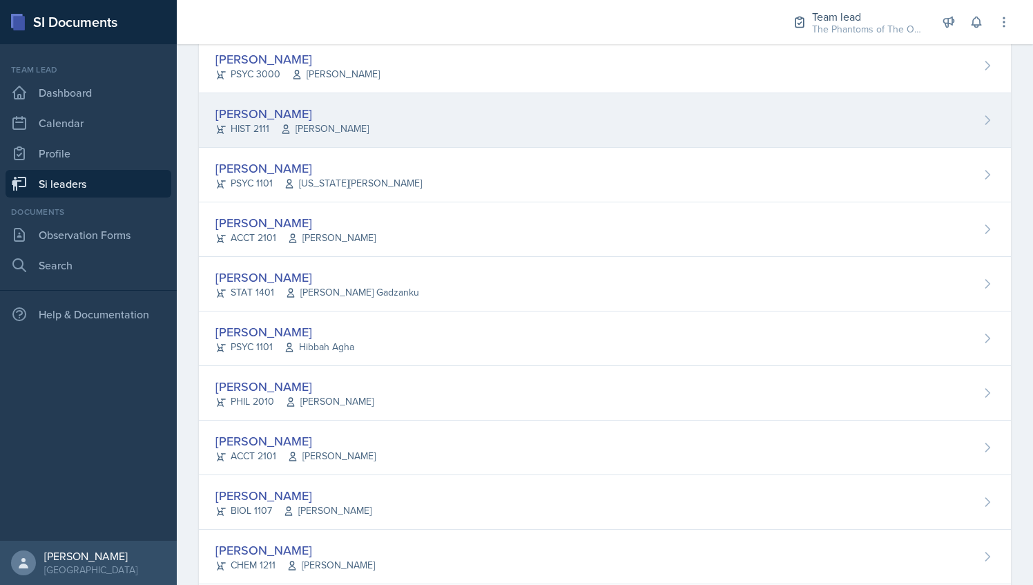
click at [467, 119] on div "[PERSON_NAME] HIST 2111 [PERSON_NAME]" at bounding box center [605, 120] width 812 height 55
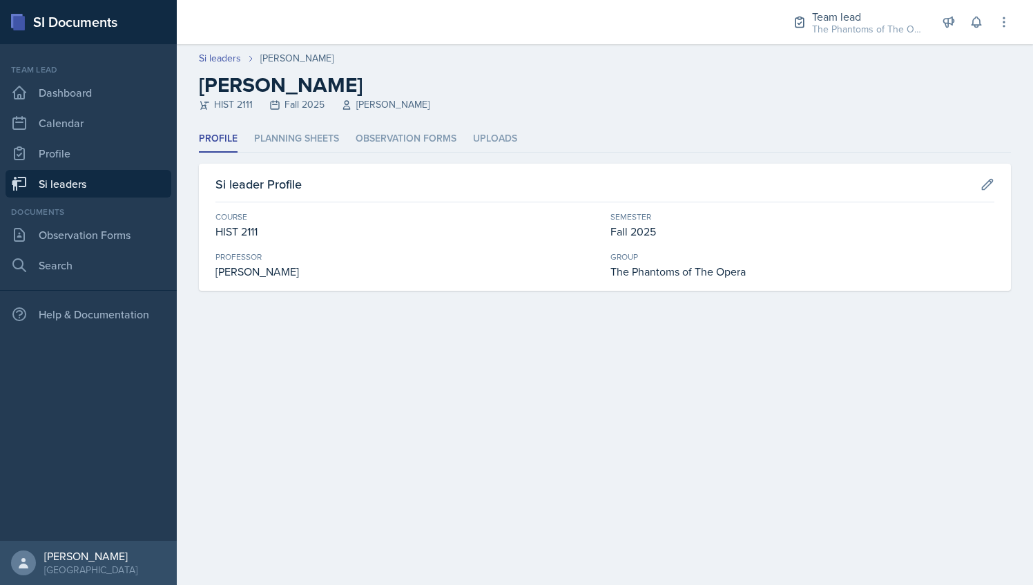
click at [308, 155] on div "Profile Planning Sheets Observation Forms Uploads Profile Planning Sheets Obser…" at bounding box center [605, 208] width 812 height 165
click at [304, 134] on li "Planning Sheets" at bounding box center [296, 139] width 85 height 27
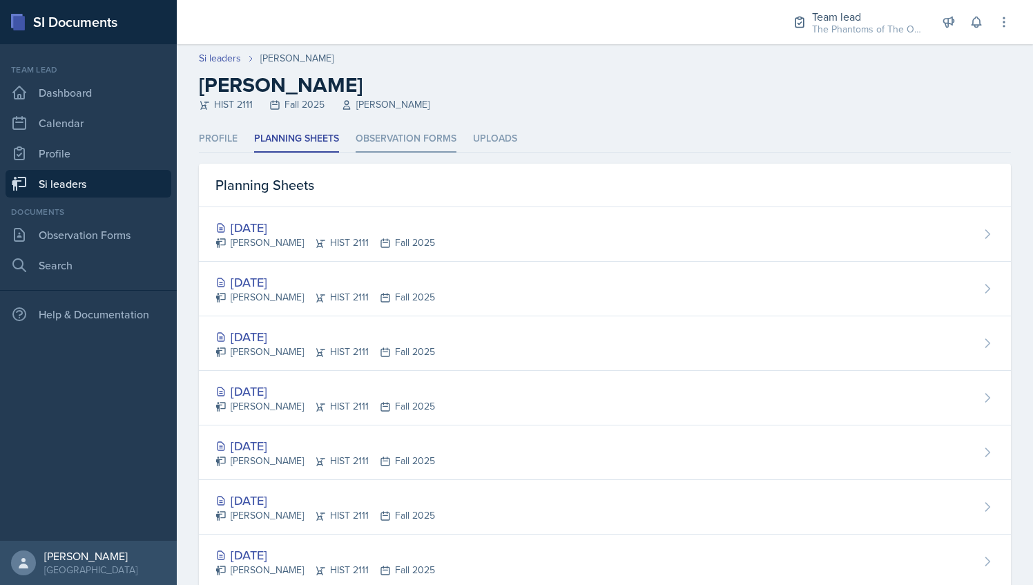
click at [392, 134] on li "Observation Forms" at bounding box center [406, 139] width 101 height 27
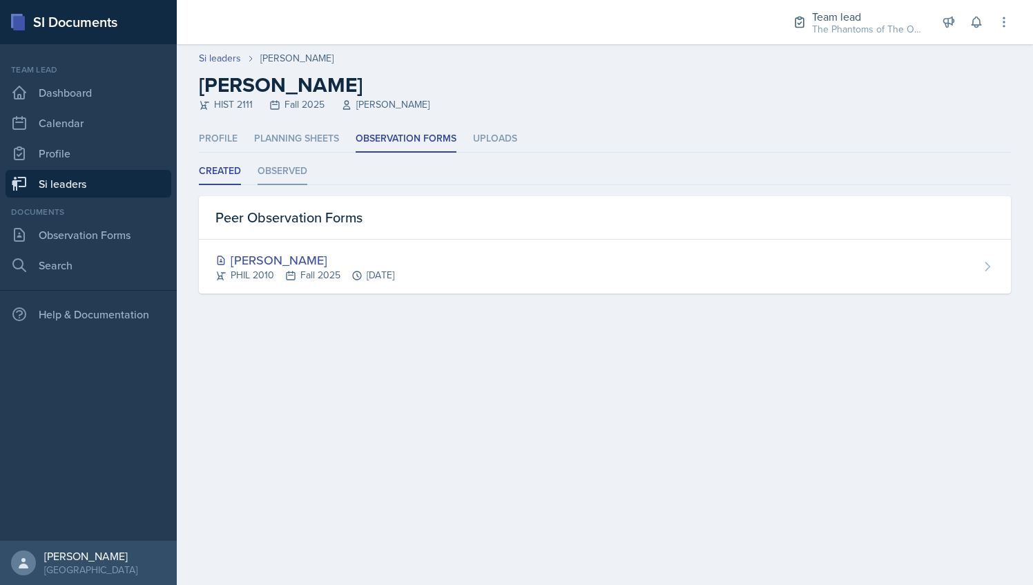
click at [278, 171] on li "Observed" at bounding box center [283, 171] width 50 height 27
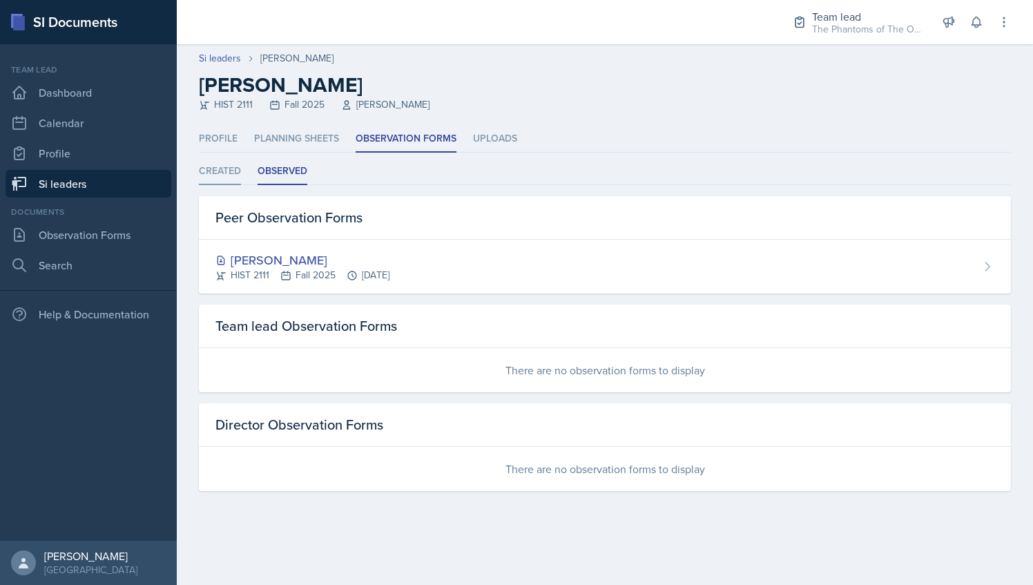
click at [224, 173] on li "Created" at bounding box center [220, 171] width 42 height 27
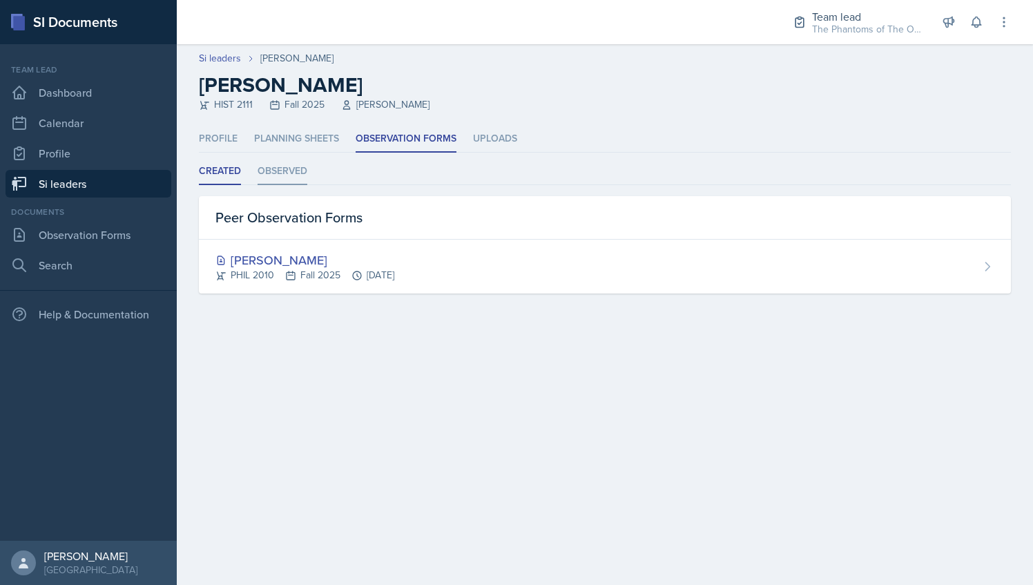
click at [280, 164] on li "Observed" at bounding box center [283, 171] width 50 height 27
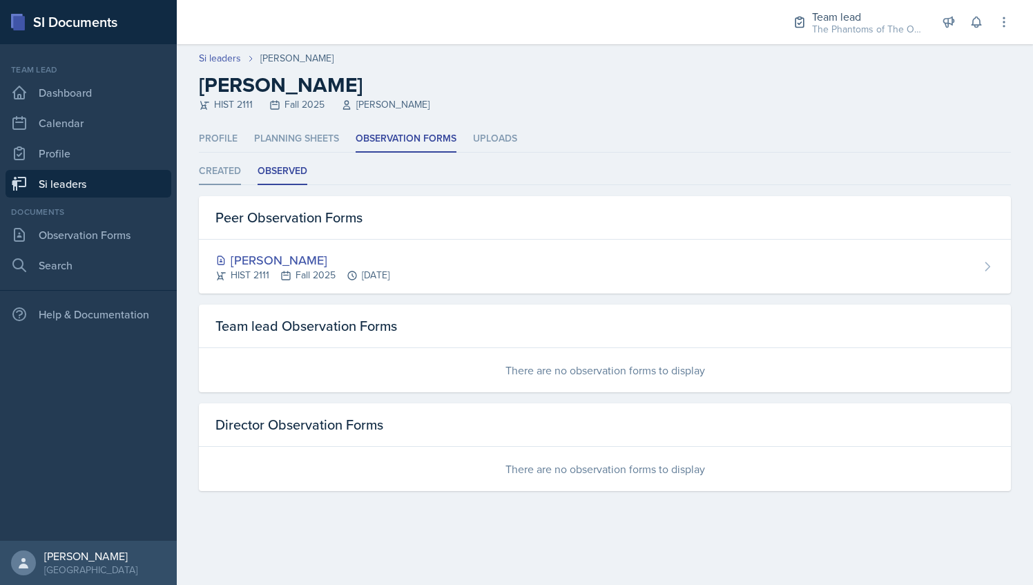
click at [224, 160] on li "Created" at bounding box center [220, 171] width 42 height 27
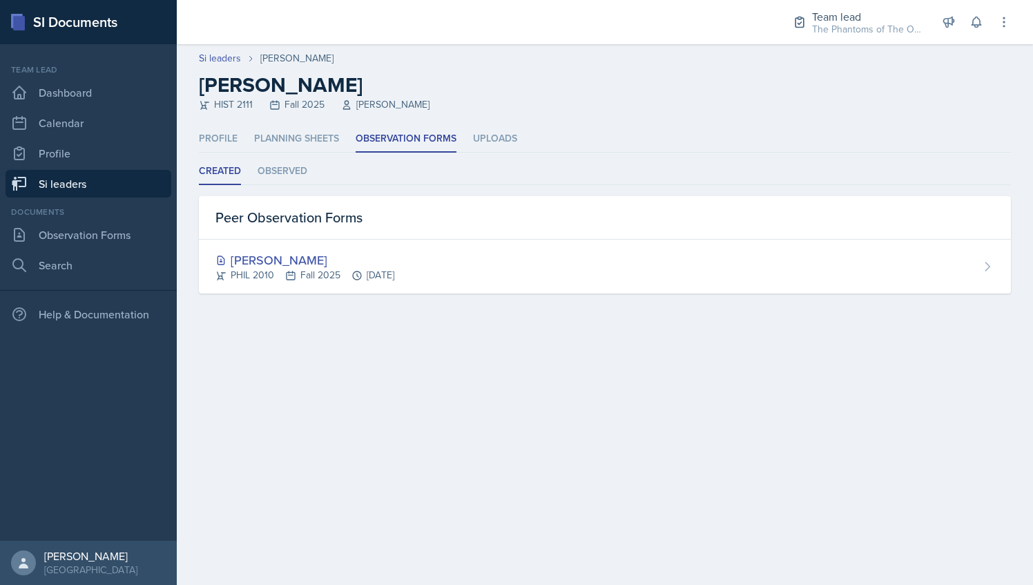
click at [104, 192] on link "Si leaders" at bounding box center [89, 184] width 166 height 28
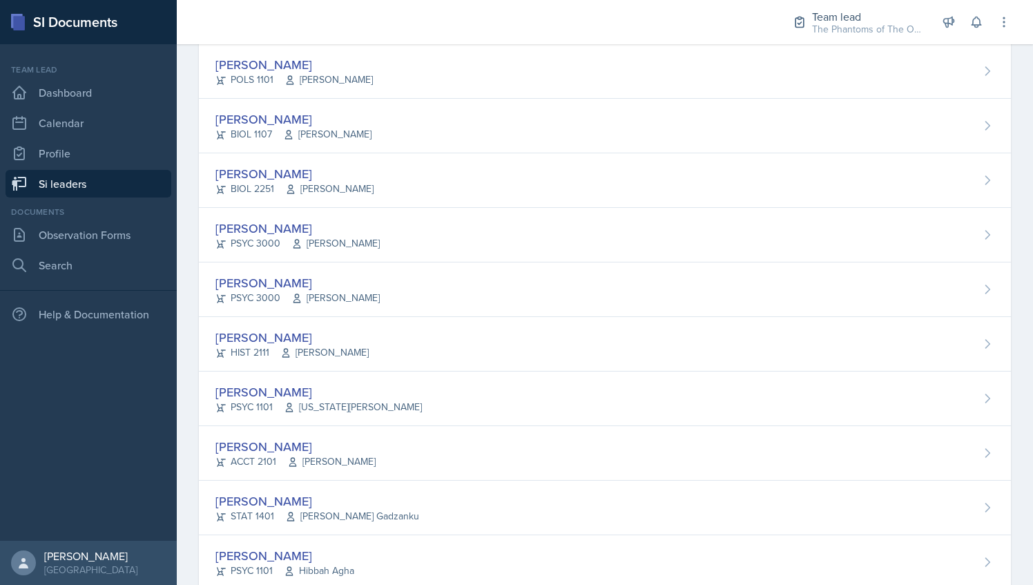
scroll to position [354, 0]
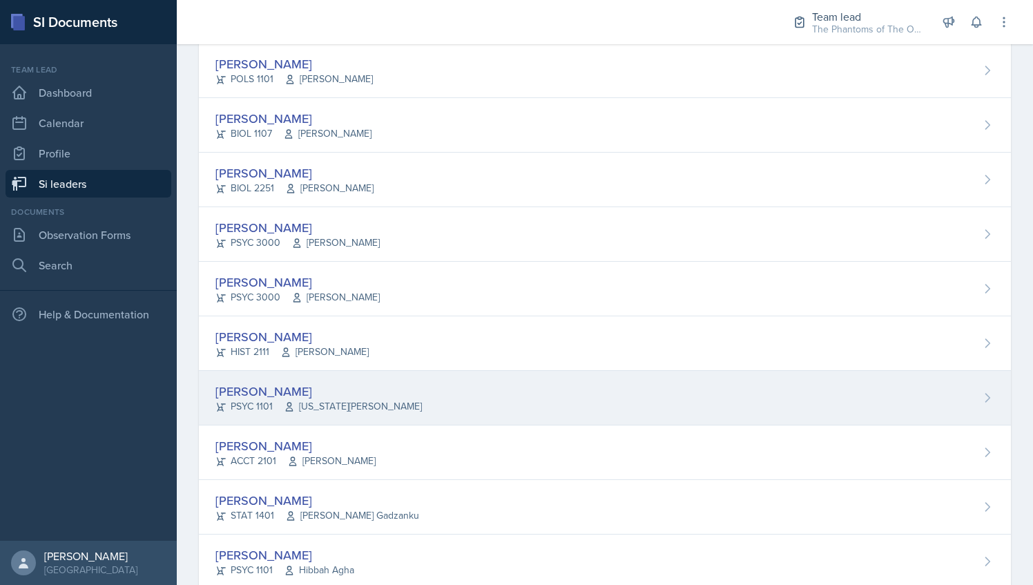
click at [371, 416] on div "[PERSON_NAME] PSYC 1101 [US_STATE][PERSON_NAME]" at bounding box center [605, 398] width 812 height 55
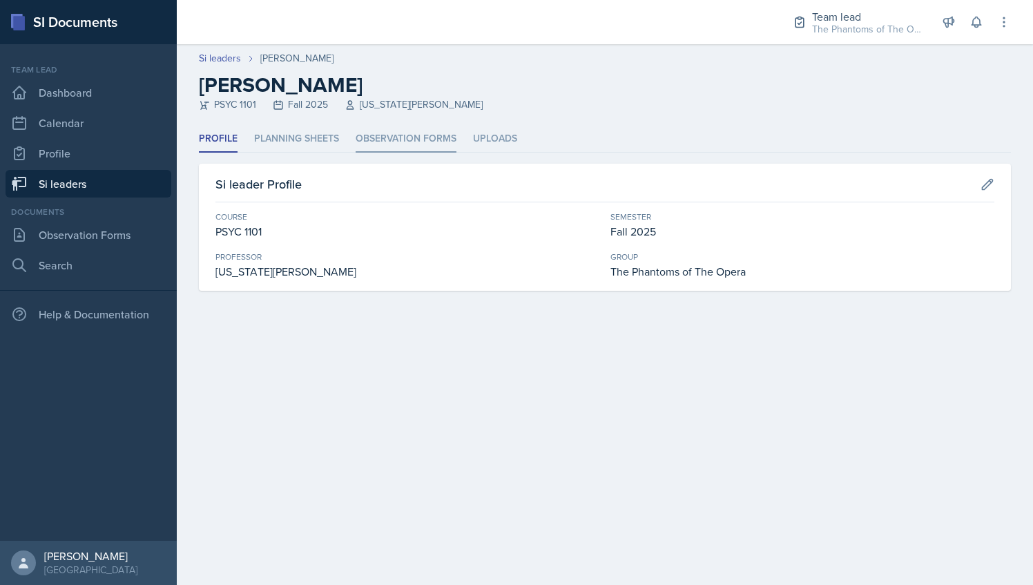
click at [396, 127] on li "Observation Forms" at bounding box center [406, 139] width 101 height 27
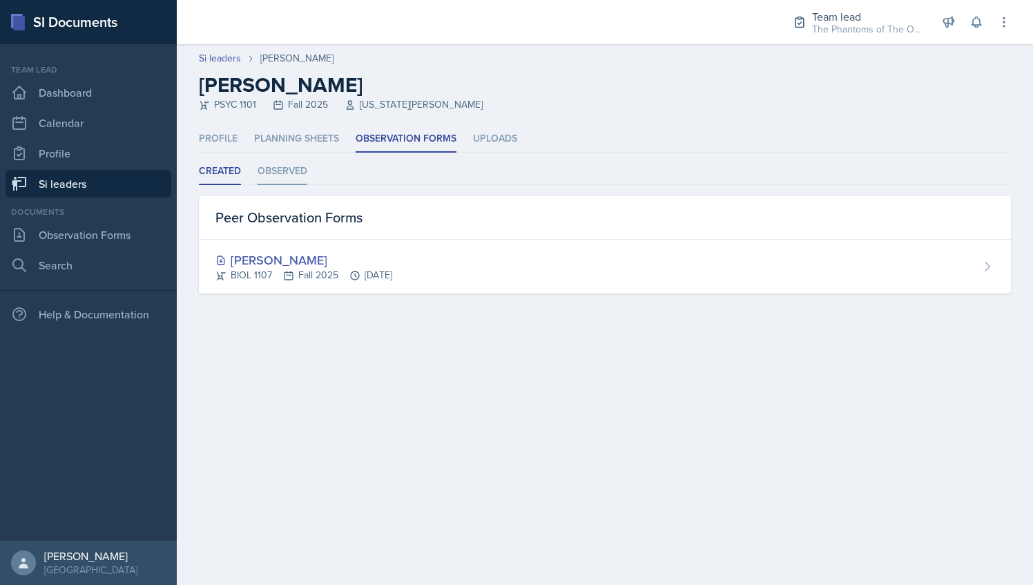
click at [271, 162] on li "Observed" at bounding box center [283, 171] width 50 height 27
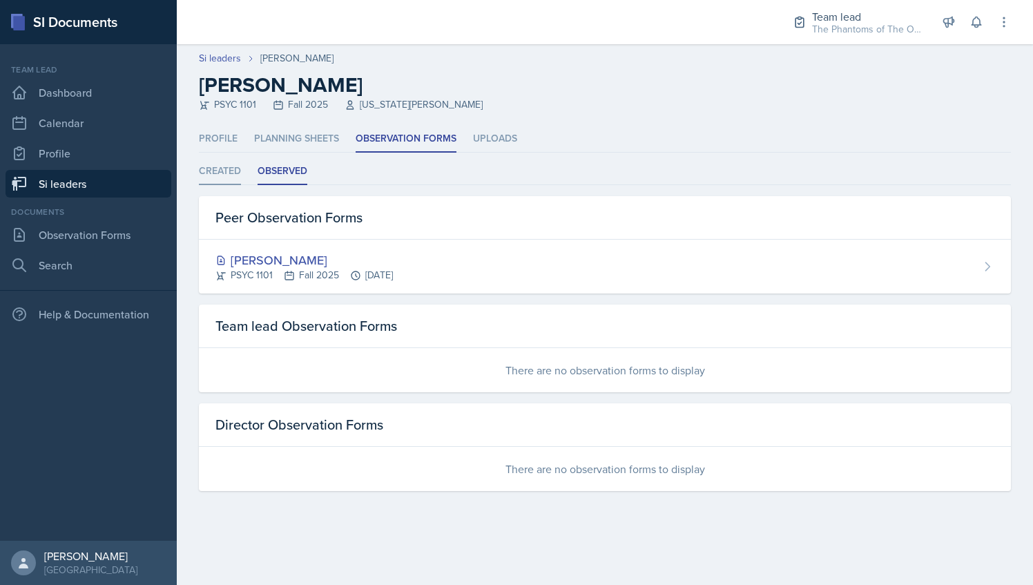
click at [209, 166] on li "Created" at bounding box center [220, 171] width 42 height 27
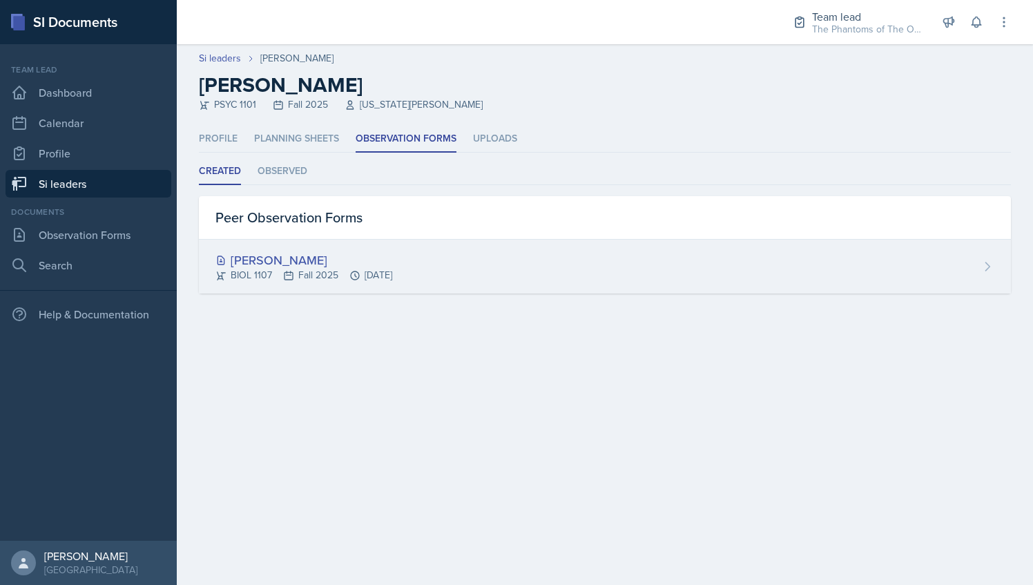
click at [291, 263] on div "[PERSON_NAME]" at bounding box center [303, 260] width 177 height 19
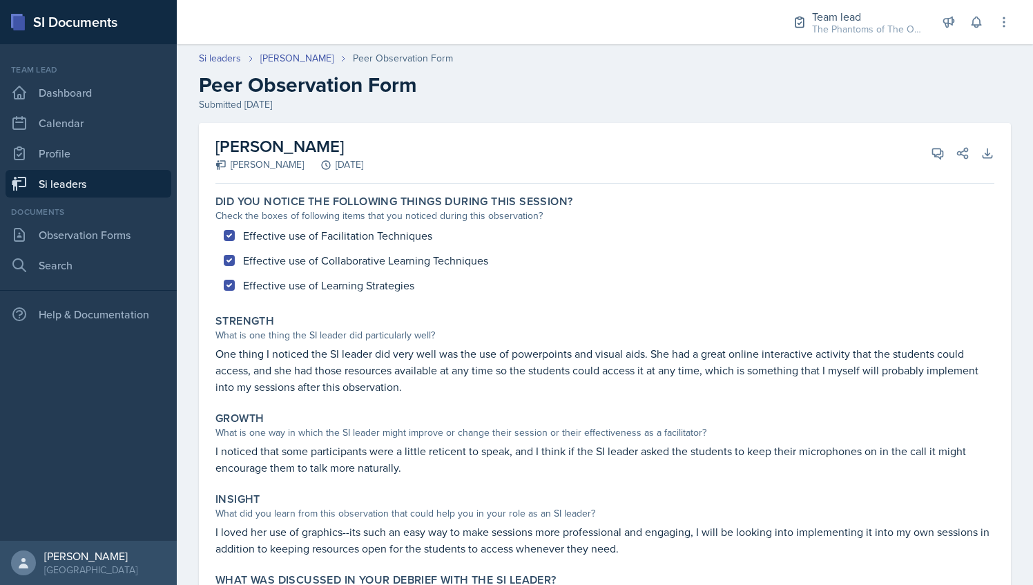
drag, startPoint x: 215, startPoint y: 146, endPoint x: 392, endPoint y: 129, distance: 177.6
click at [392, 129] on div "[PERSON_NAME] [PERSON_NAME] [DATE] View Comments Comments Send Share Download A…" at bounding box center [604, 153] width 779 height 61
copy h2 "[PERSON_NAME]"
click at [106, 187] on link "Si leaders" at bounding box center [89, 184] width 166 height 28
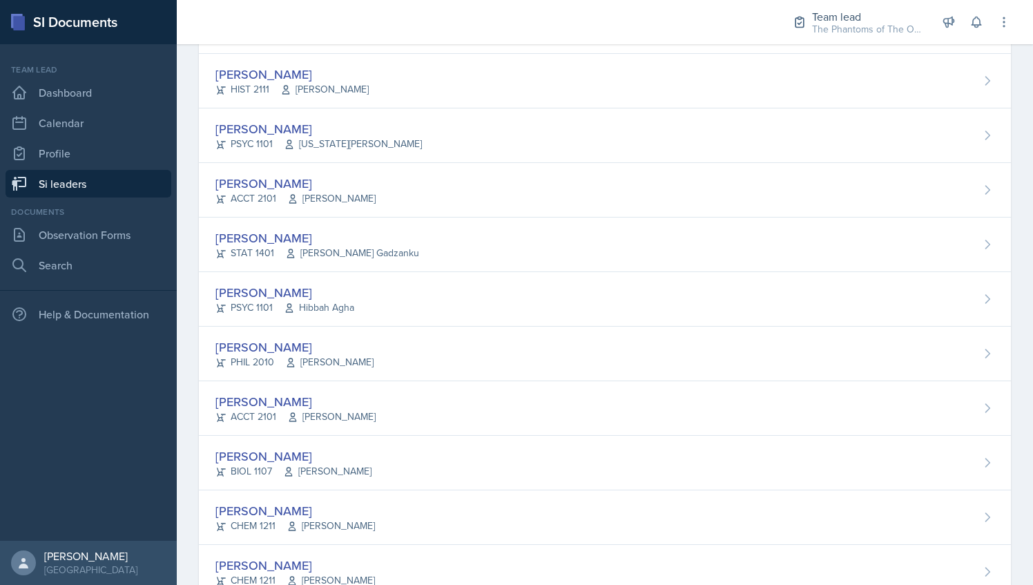
scroll to position [620, 0]
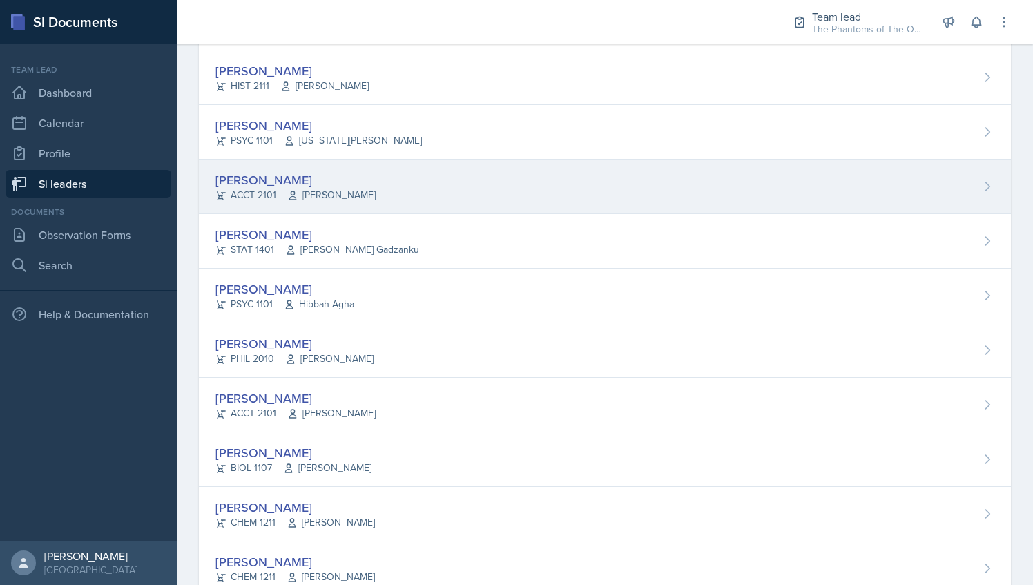
click at [373, 210] on div "[PERSON_NAME] ACCT 2101 [PERSON_NAME]" at bounding box center [605, 186] width 812 height 55
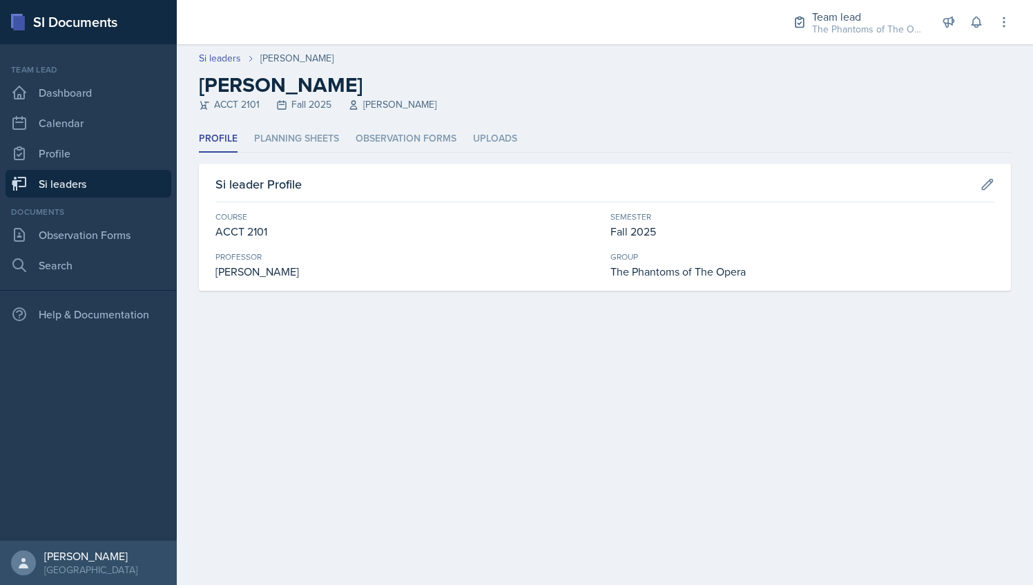
click at [86, 178] on link "Si leaders" at bounding box center [89, 184] width 166 height 28
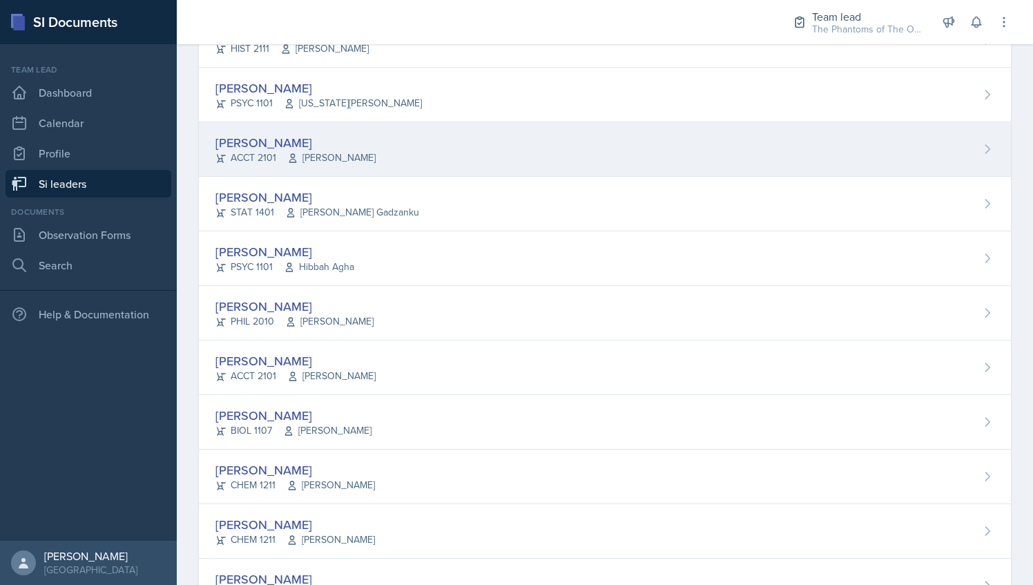
scroll to position [661, 0]
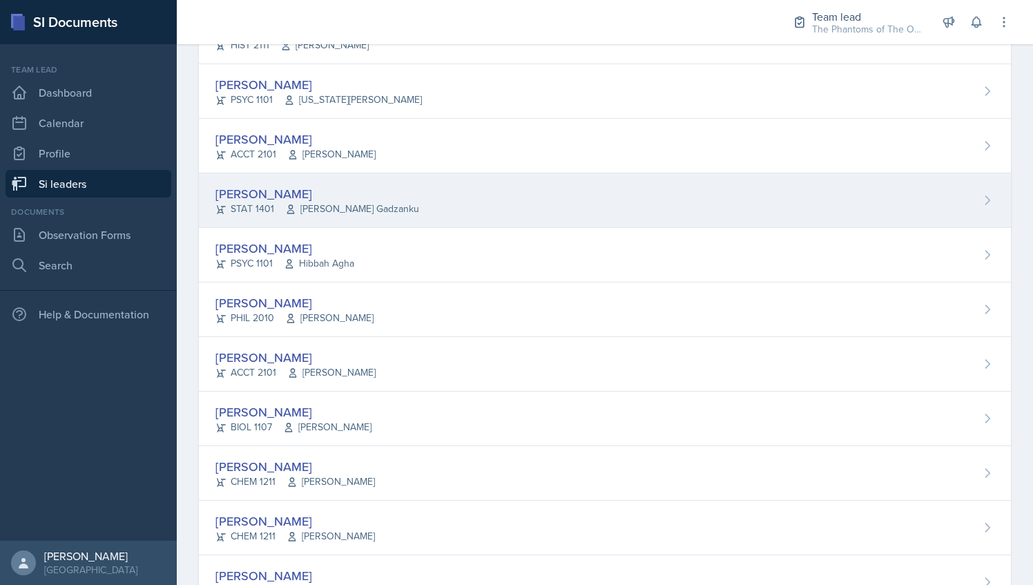
click at [402, 210] on div "[PERSON_NAME] STAT 1401 [PERSON_NAME] Gadzanku" at bounding box center [605, 200] width 812 height 55
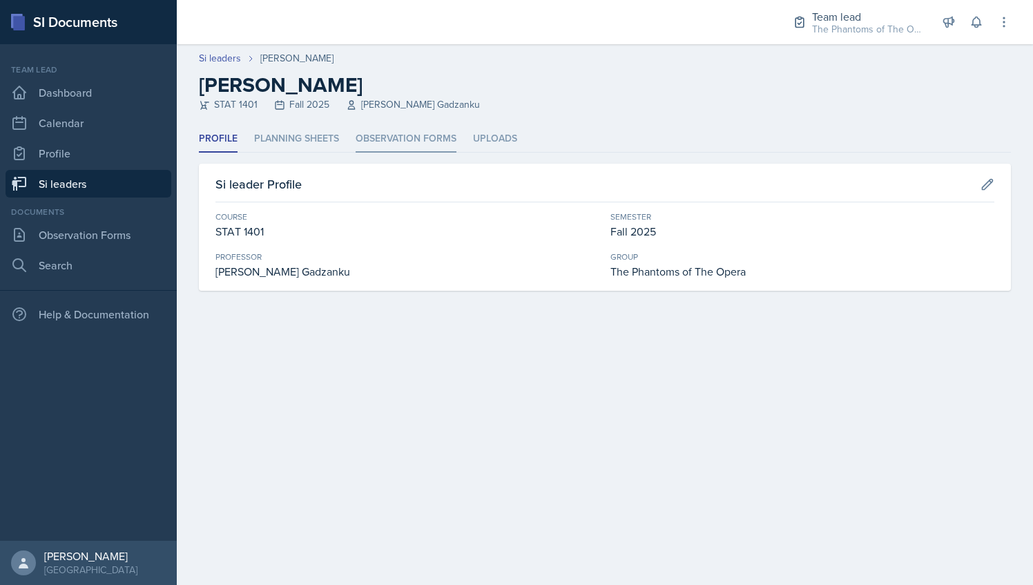
click at [379, 131] on li "Observation Forms" at bounding box center [406, 139] width 101 height 27
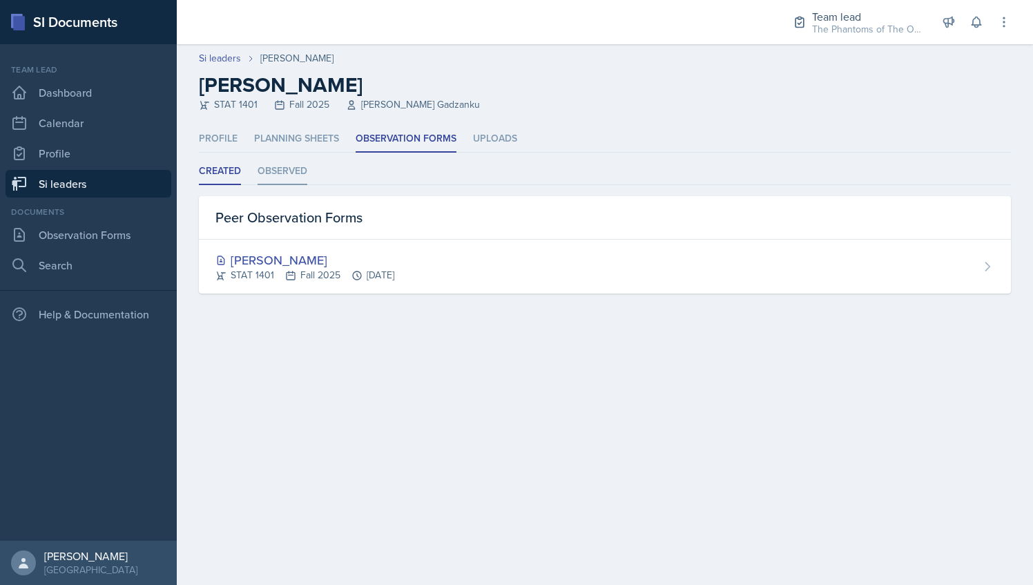
click at [286, 178] on li "Observed" at bounding box center [283, 171] width 50 height 27
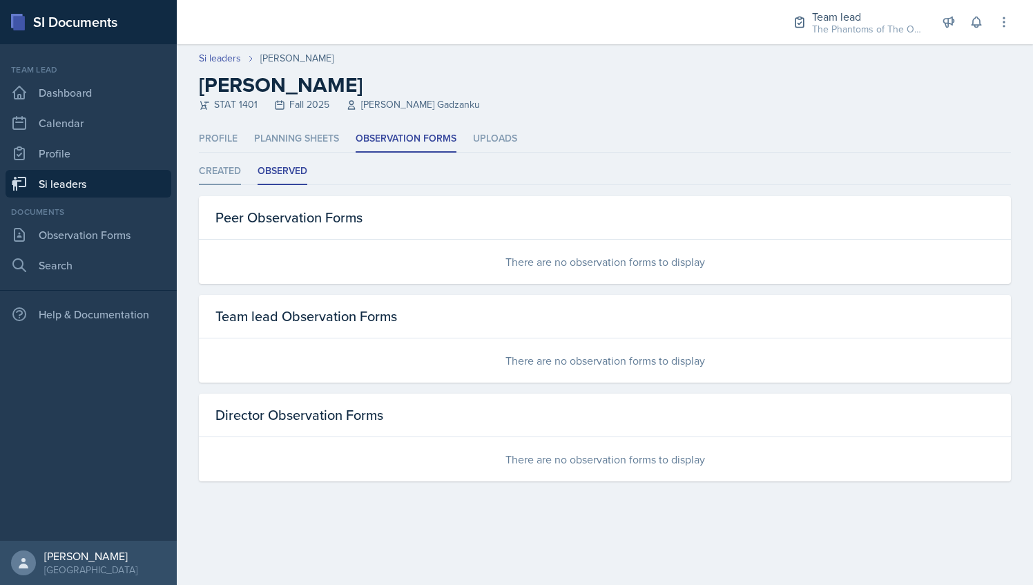
click at [215, 177] on li "Created" at bounding box center [220, 171] width 42 height 27
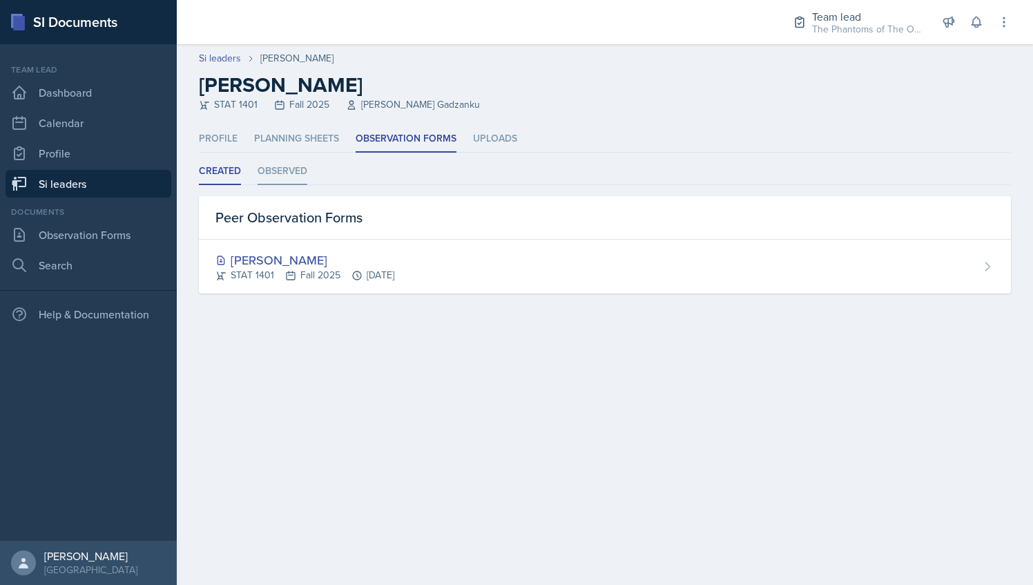
click at [269, 160] on li "Observed" at bounding box center [283, 171] width 50 height 27
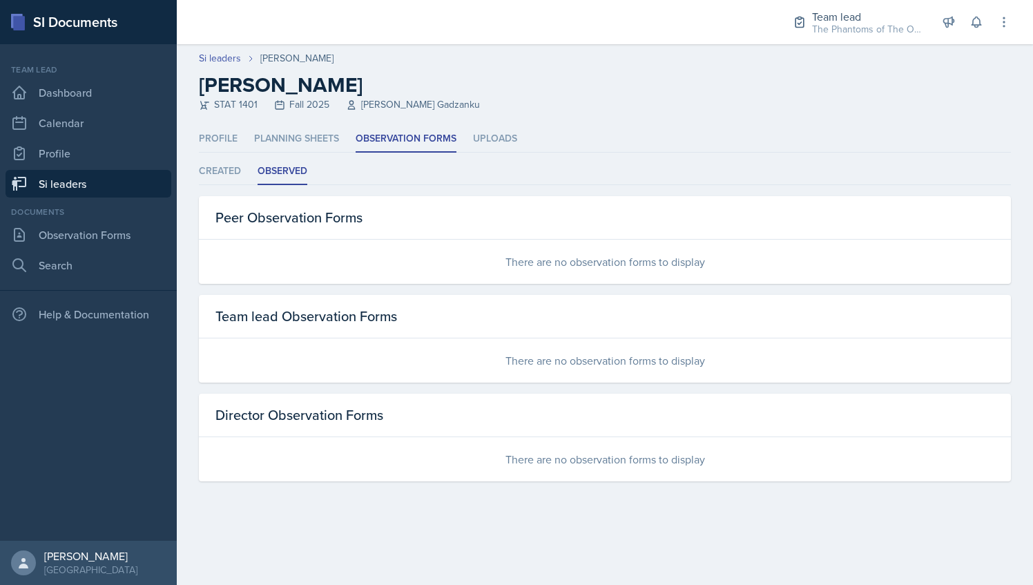
click at [238, 138] on ul "Profile Planning Sheets Observation Forms Uploads" at bounding box center [605, 139] width 812 height 27
click at [84, 172] on link "Si leaders" at bounding box center [89, 184] width 166 height 28
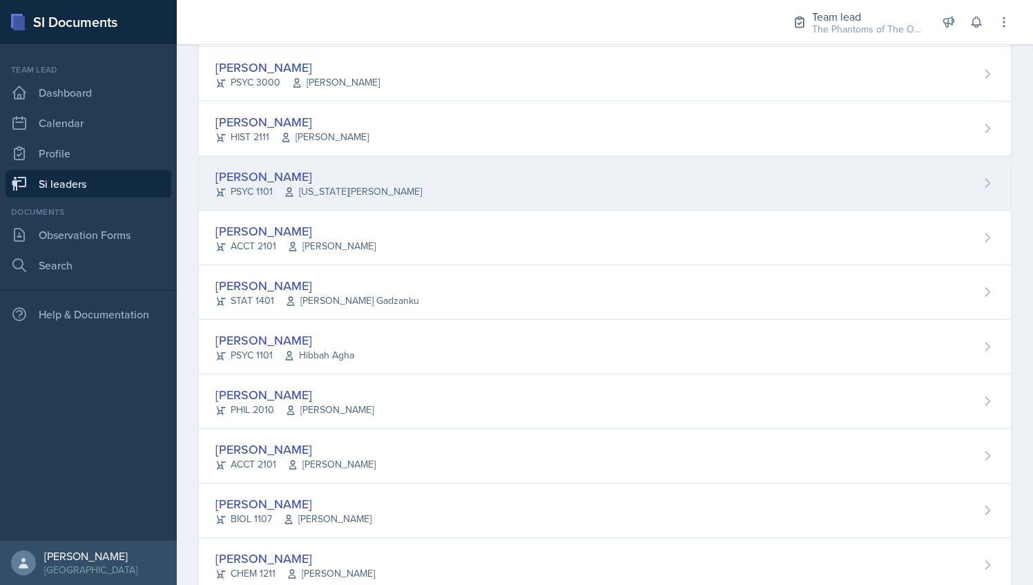
scroll to position [570, 0]
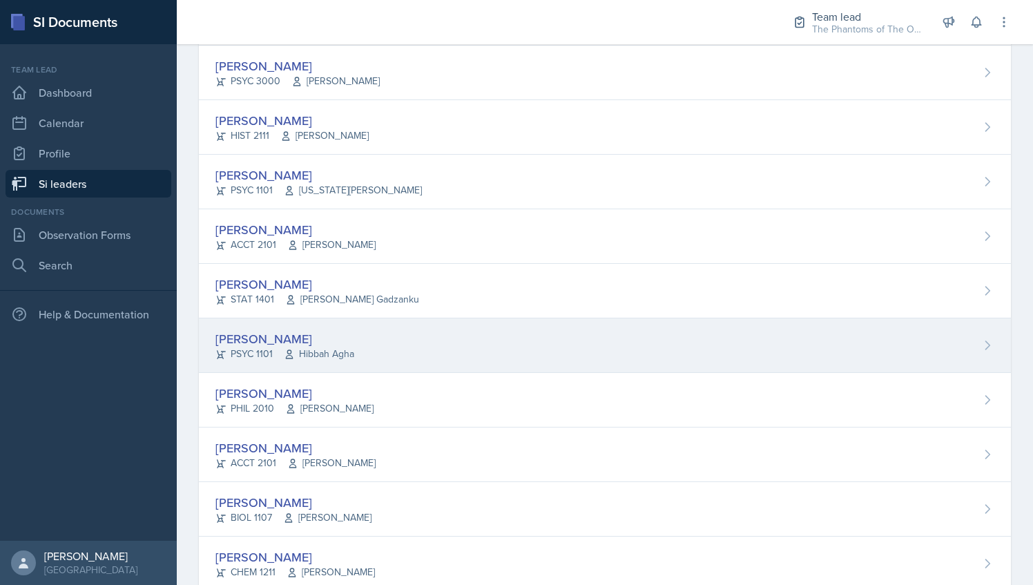
click at [388, 337] on div "[PERSON_NAME] PSYC 1101 Hibbah Agha" at bounding box center [605, 345] width 812 height 55
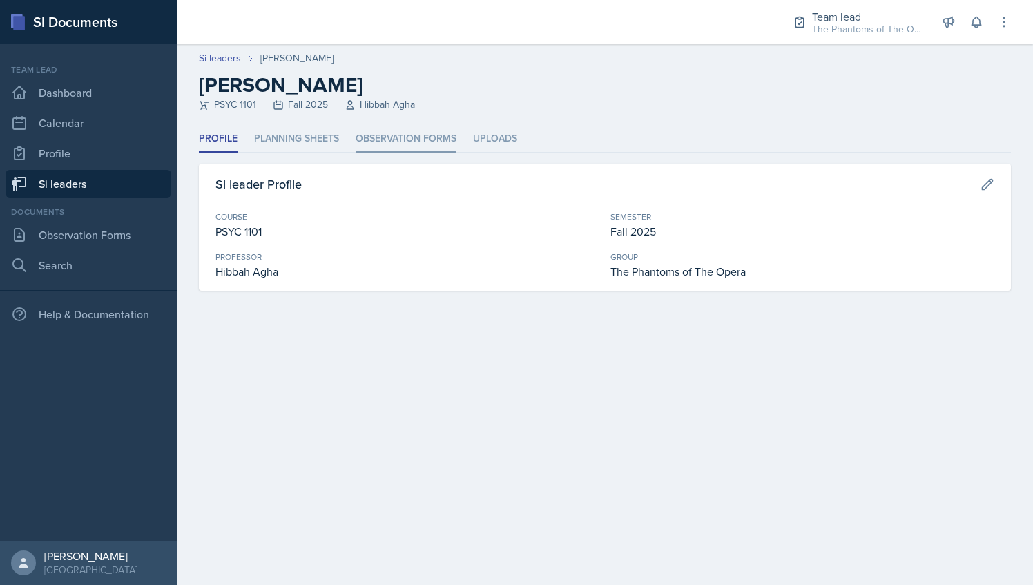
click at [411, 130] on li "Observation Forms" at bounding box center [406, 139] width 101 height 27
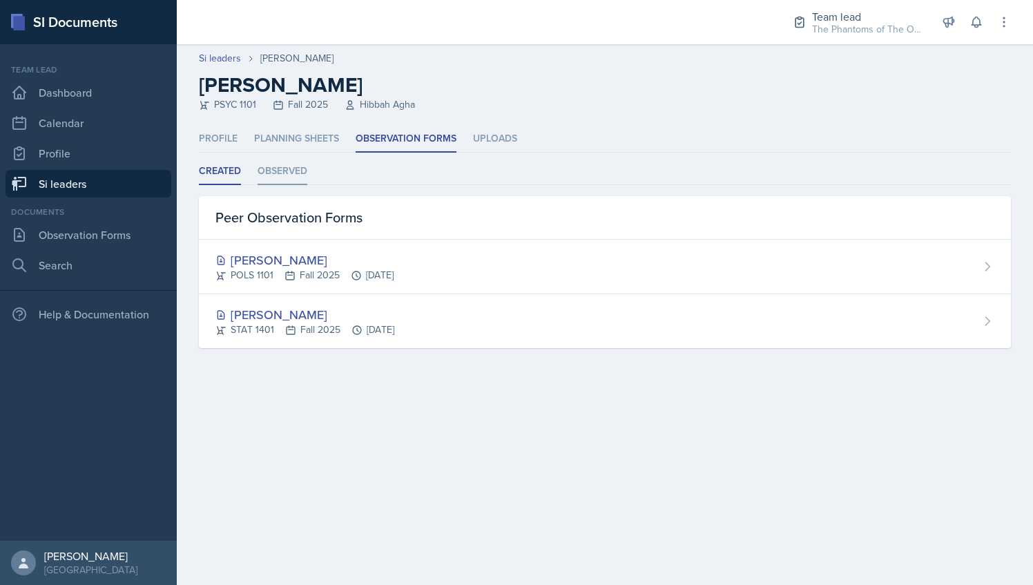
click at [287, 175] on li "Observed" at bounding box center [283, 171] width 50 height 27
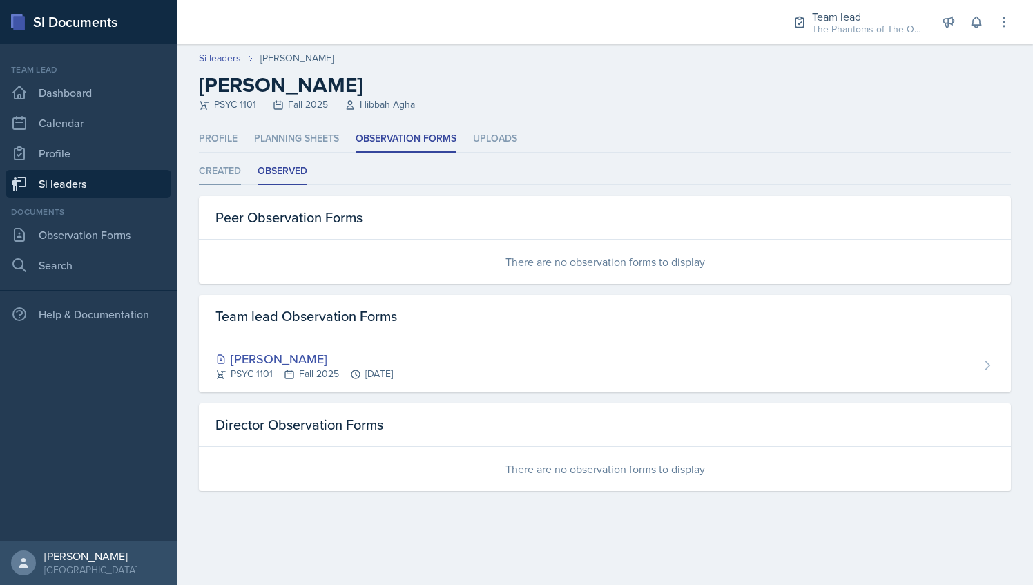
click at [225, 170] on li "Created" at bounding box center [220, 171] width 42 height 27
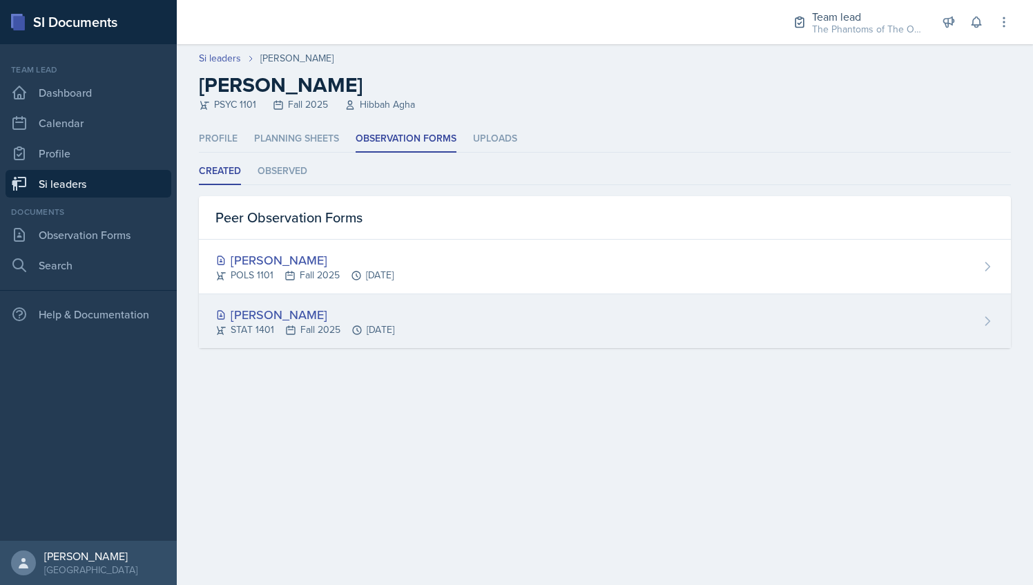
click at [261, 318] on div "[PERSON_NAME]" at bounding box center [304, 314] width 179 height 19
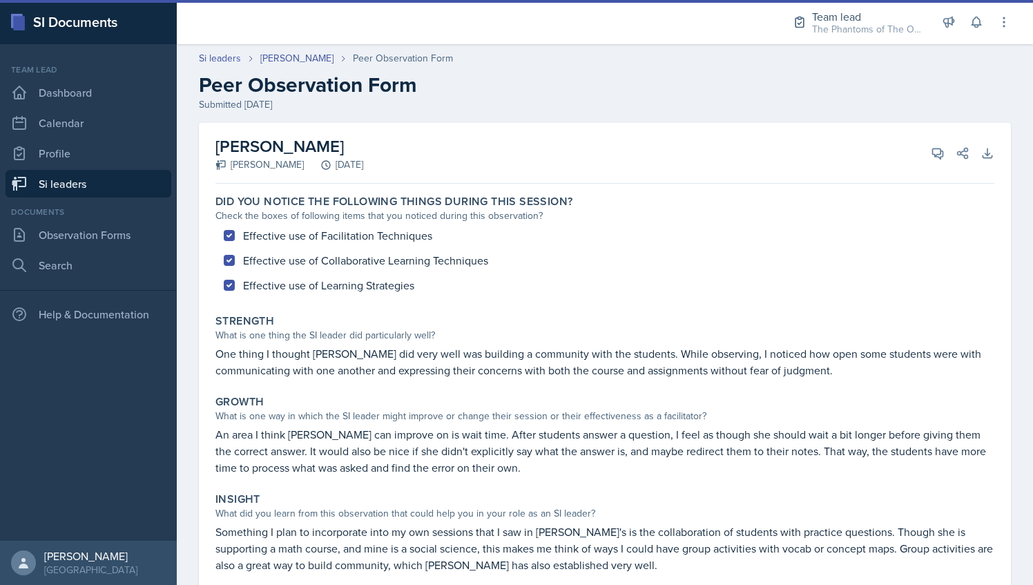
drag, startPoint x: 217, startPoint y: 139, endPoint x: 381, endPoint y: 144, distance: 164.4
click at [363, 144] on h2 "[PERSON_NAME]" at bounding box center [289, 146] width 148 height 25
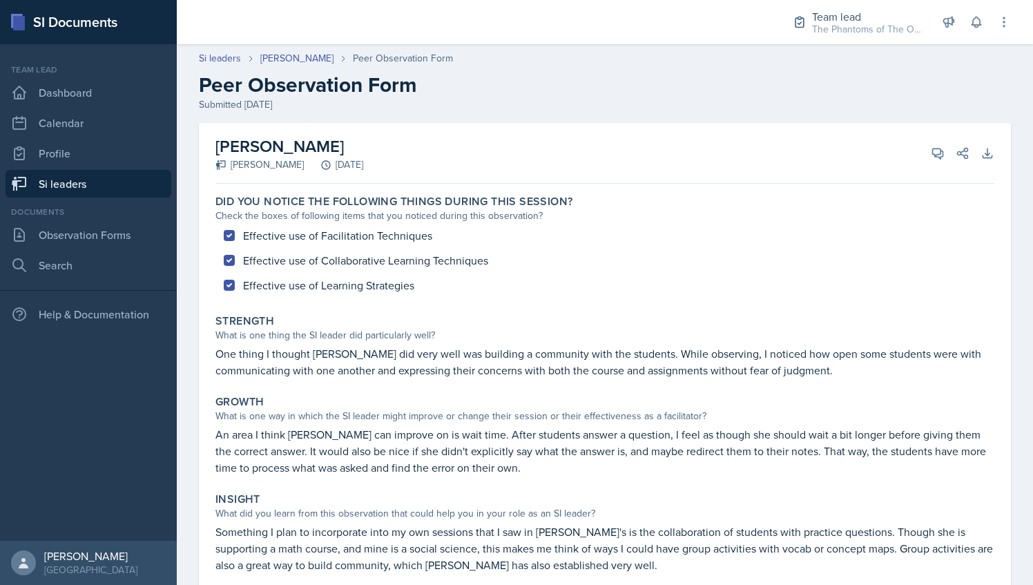
drag, startPoint x: 381, startPoint y: 144, endPoint x: 313, endPoint y: 148, distance: 68.5
copy h2 "[PERSON_NAME]"
click at [293, 61] on link "[PERSON_NAME]" at bounding box center [296, 58] width 73 height 14
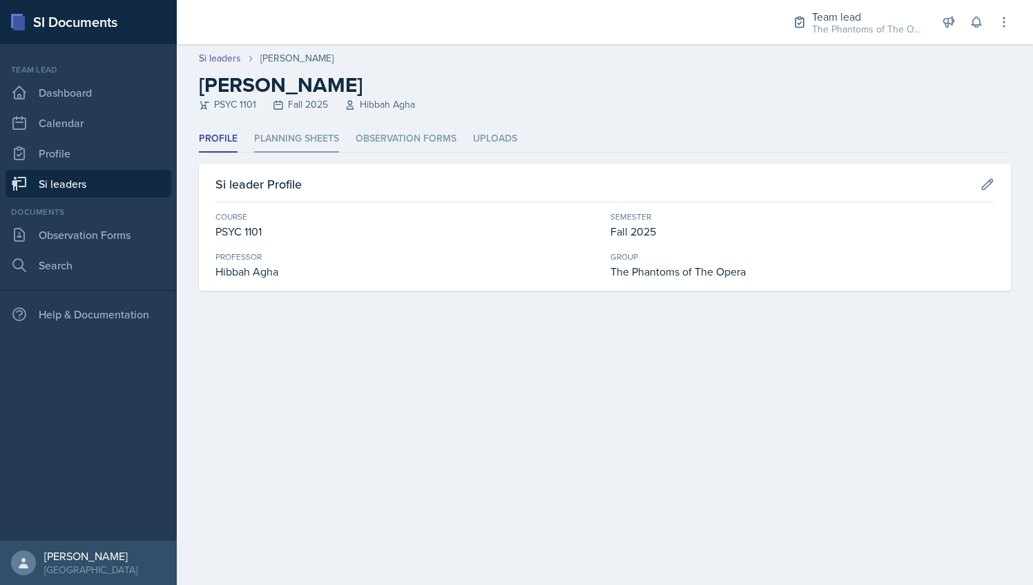
click at [273, 138] on li "Planning Sheets" at bounding box center [296, 139] width 85 height 27
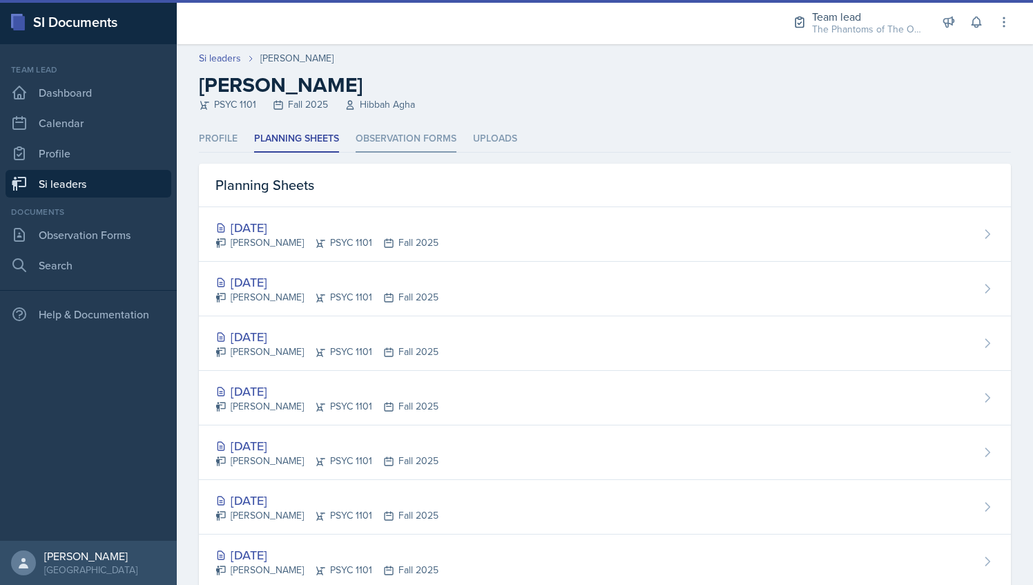
click at [362, 137] on li "Observation Forms" at bounding box center [406, 139] width 101 height 27
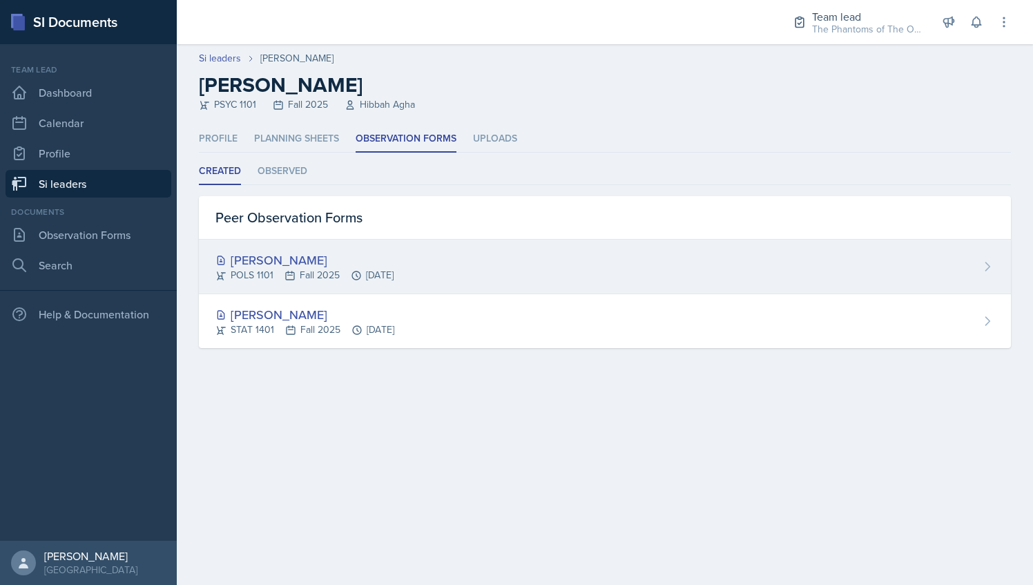
click at [316, 244] on div "[PERSON_NAME] POLS 1101 Fall 2025 [DATE]" at bounding box center [605, 267] width 812 height 55
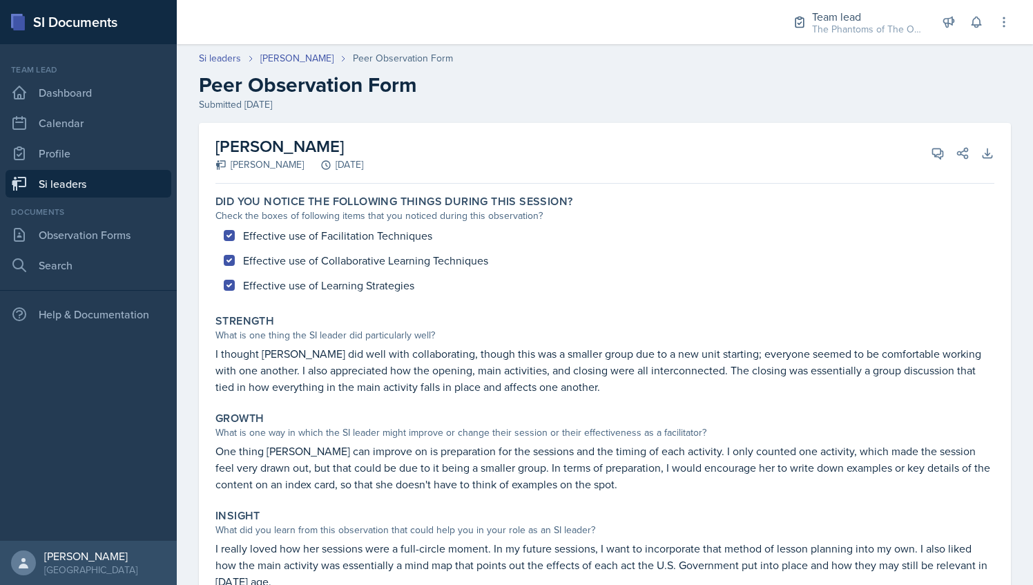
drag, startPoint x: 215, startPoint y: 144, endPoint x: 414, endPoint y: 142, distance: 198.8
click at [363, 142] on h2 "[PERSON_NAME]" at bounding box center [289, 146] width 148 height 25
drag, startPoint x: 414, startPoint y: 142, endPoint x: 378, endPoint y: 139, distance: 36.0
copy h2 "[PERSON_NAME]"
click at [91, 186] on link "Si leaders" at bounding box center [89, 184] width 166 height 28
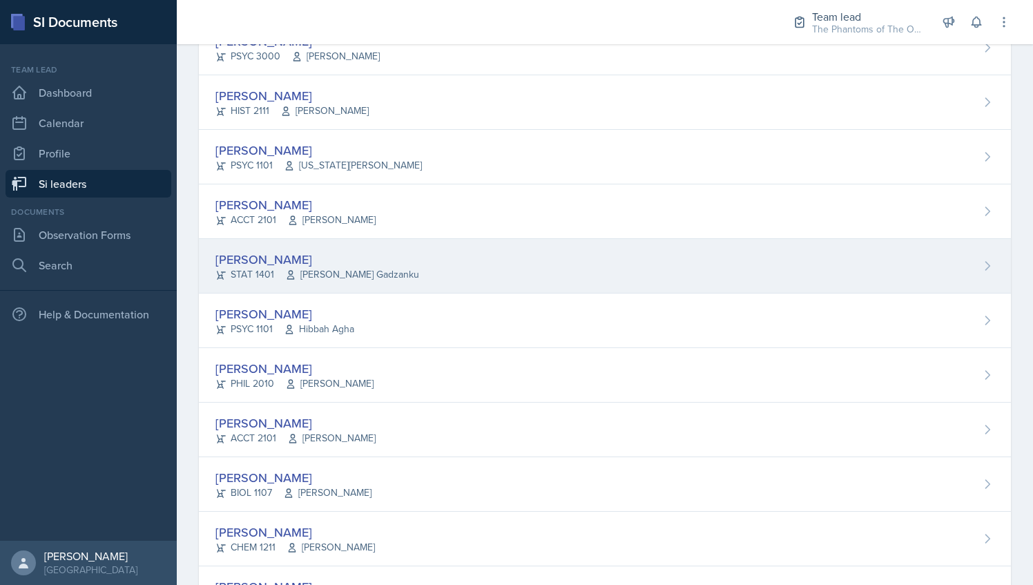
scroll to position [597, 0]
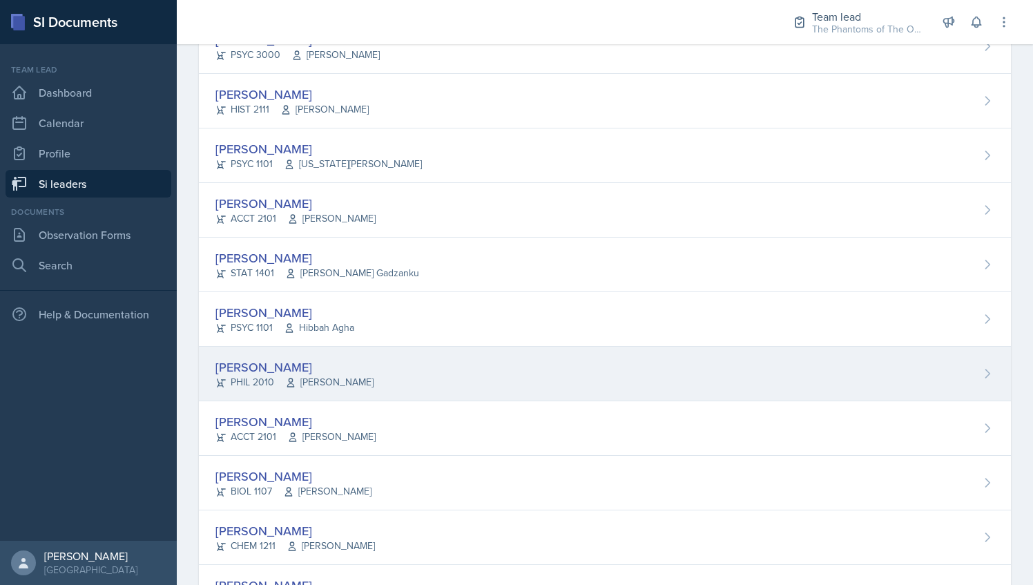
click at [384, 382] on div "[PERSON_NAME] PHIL 2010 [PERSON_NAME]" at bounding box center [605, 374] width 812 height 55
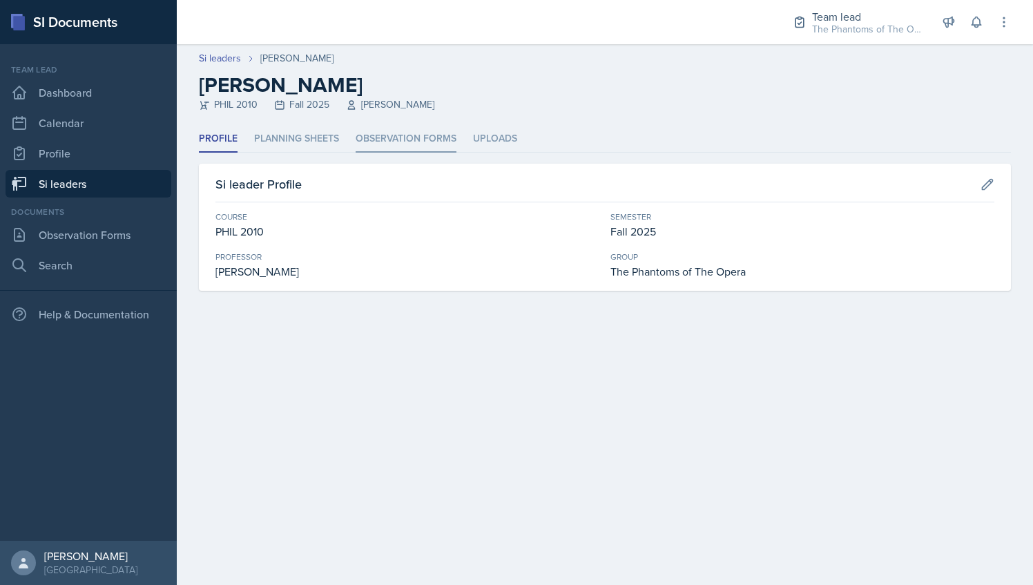
click at [402, 128] on li "Observation Forms" at bounding box center [406, 139] width 101 height 27
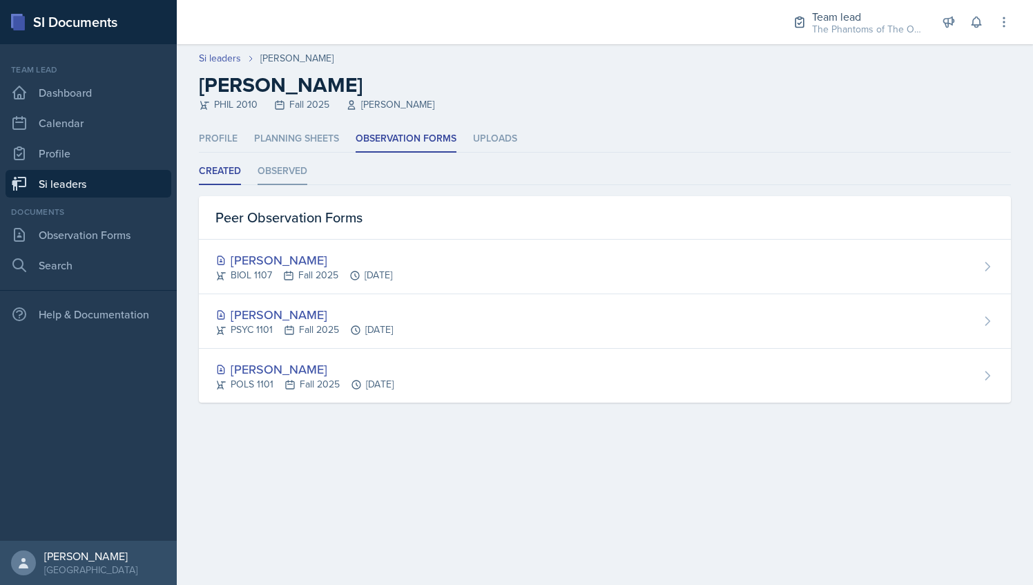
click at [290, 165] on li "Observed" at bounding box center [283, 171] width 50 height 27
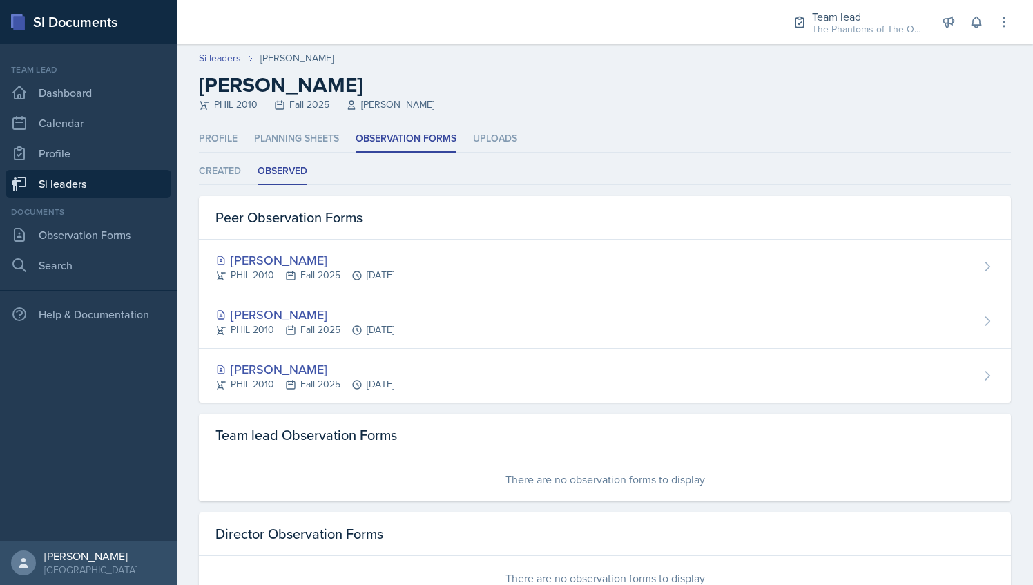
click at [91, 192] on link "Si leaders" at bounding box center [89, 184] width 166 height 28
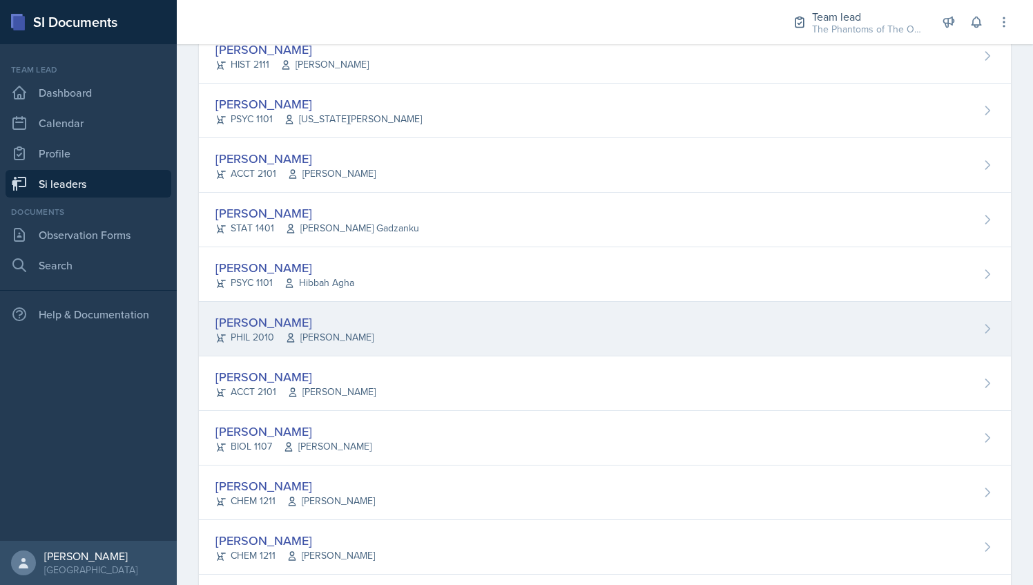
scroll to position [642, 0]
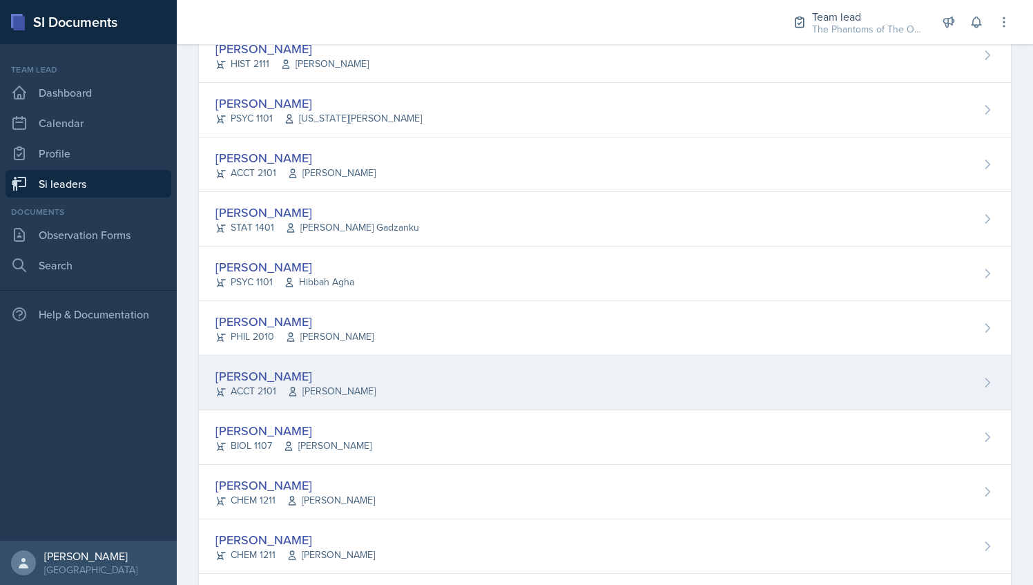
click at [373, 388] on div "[PERSON_NAME] ACCT 2101 [PERSON_NAME]" at bounding box center [605, 383] width 812 height 55
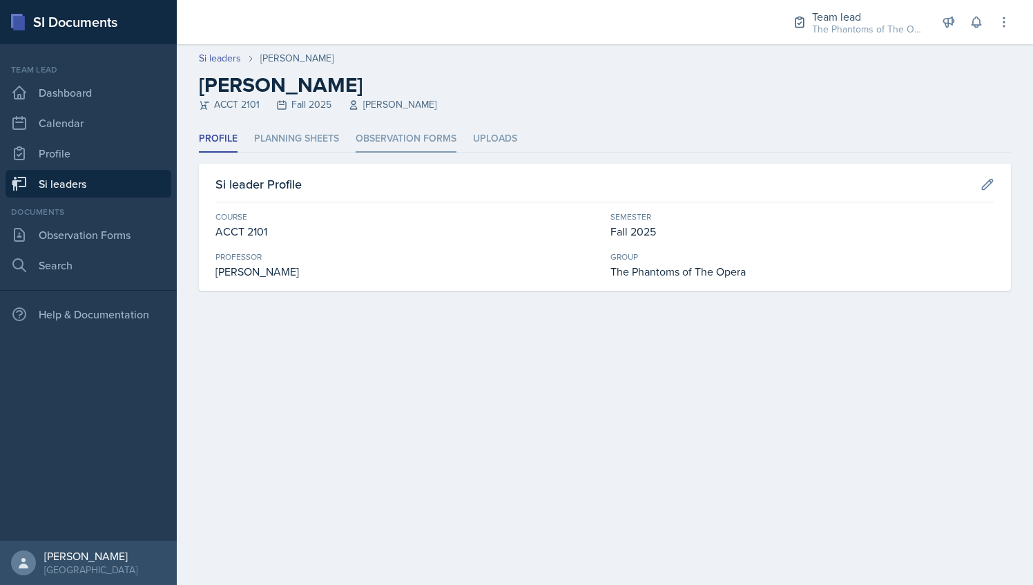
click at [379, 133] on li "Observation Forms" at bounding box center [406, 139] width 101 height 27
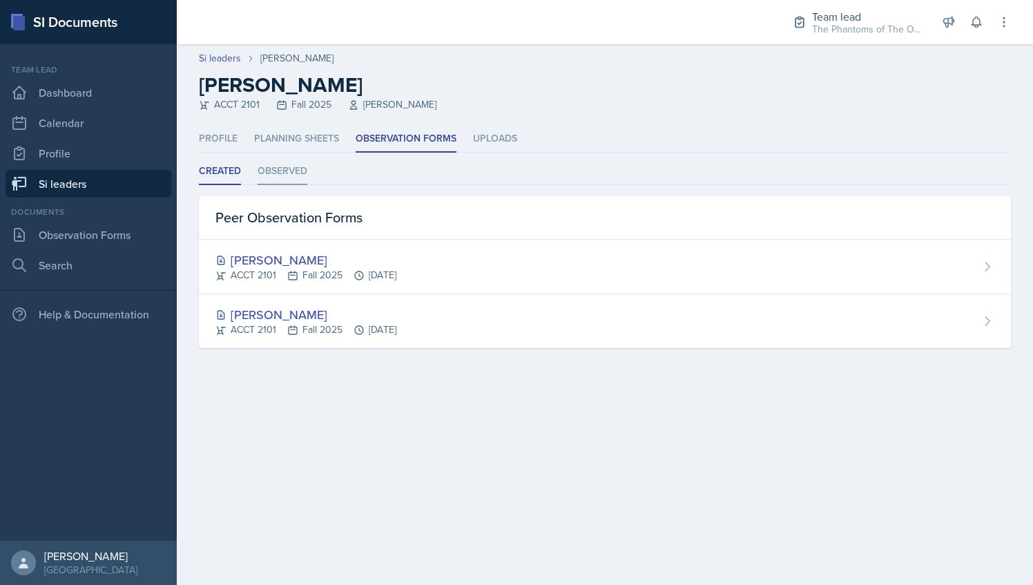
click at [290, 173] on li "Observed" at bounding box center [283, 171] width 50 height 27
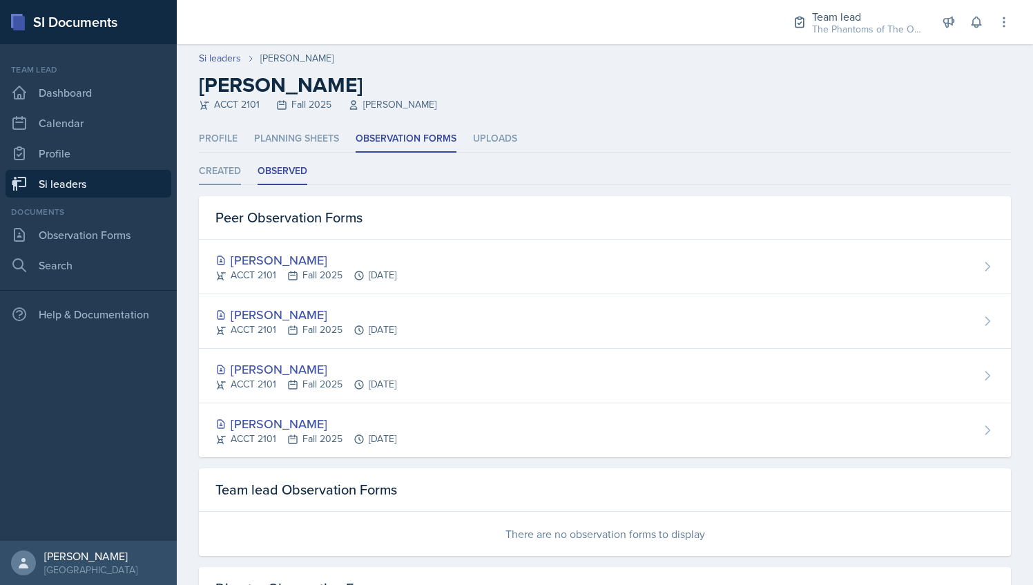
click at [228, 171] on li "Created" at bounding box center [220, 171] width 42 height 27
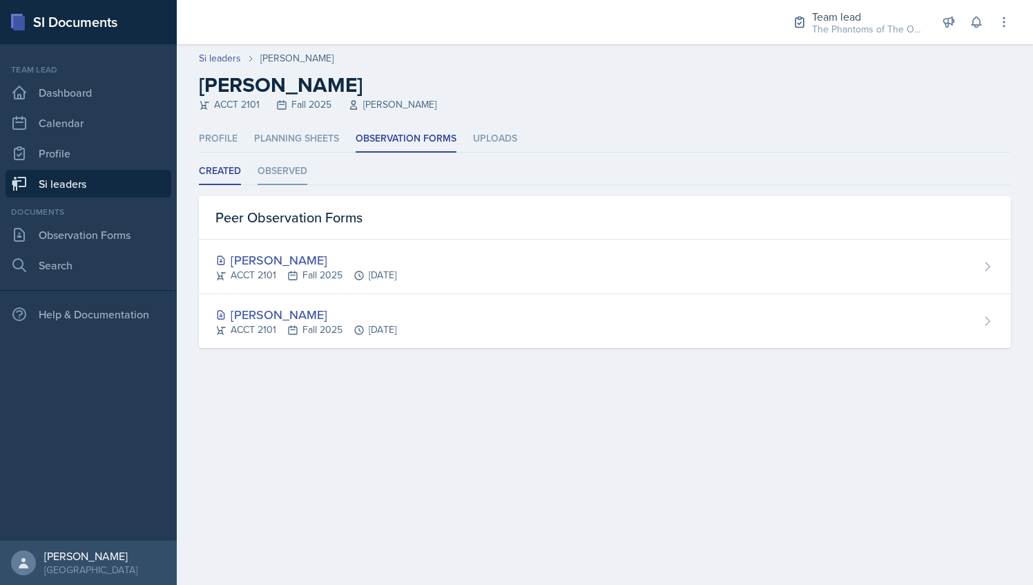
click at [271, 180] on li "Observed" at bounding box center [283, 171] width 50 height 27
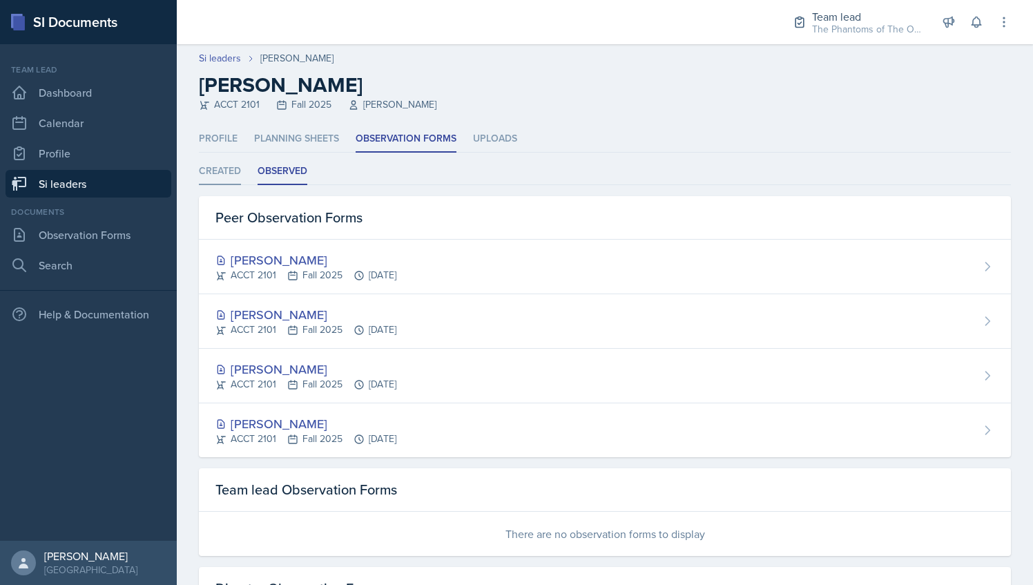
click at [236, 162] on li "Created" at bounding box center [220, 171] width 42 height 27
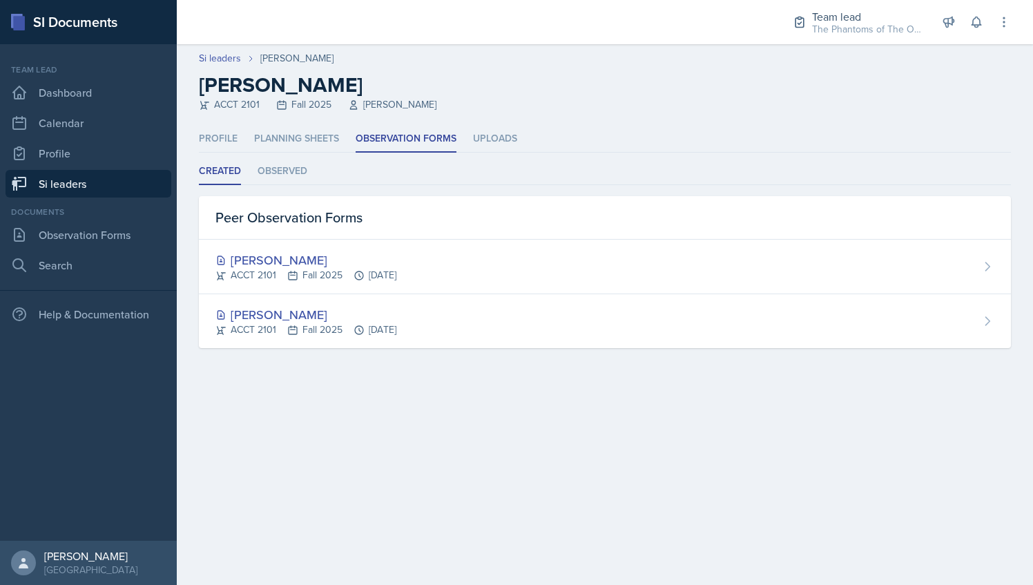
click at [117, 193] on link "Si leaders" at bounding box center [89, 184] width 166 height 28
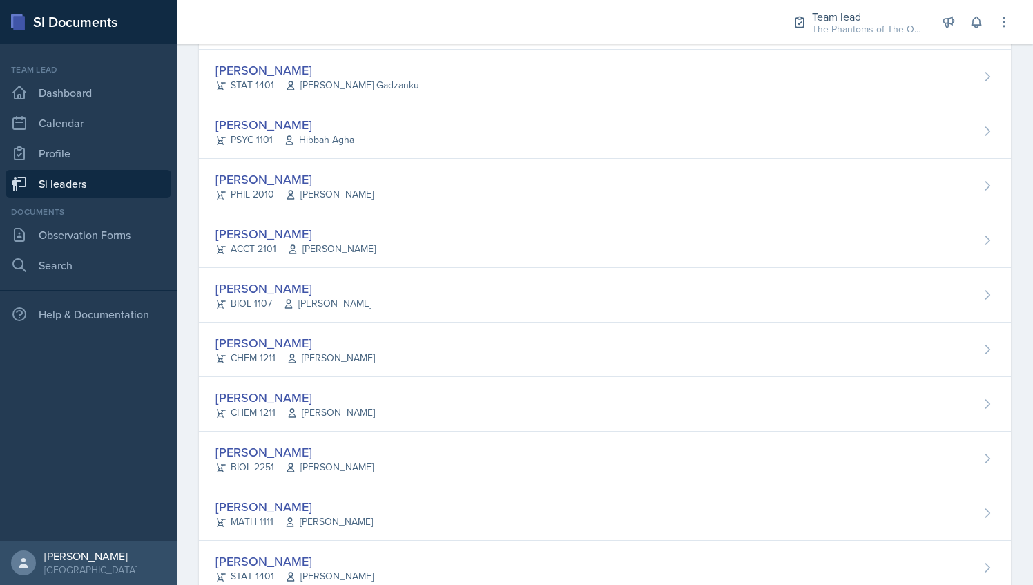
scroll to position [777, 0]
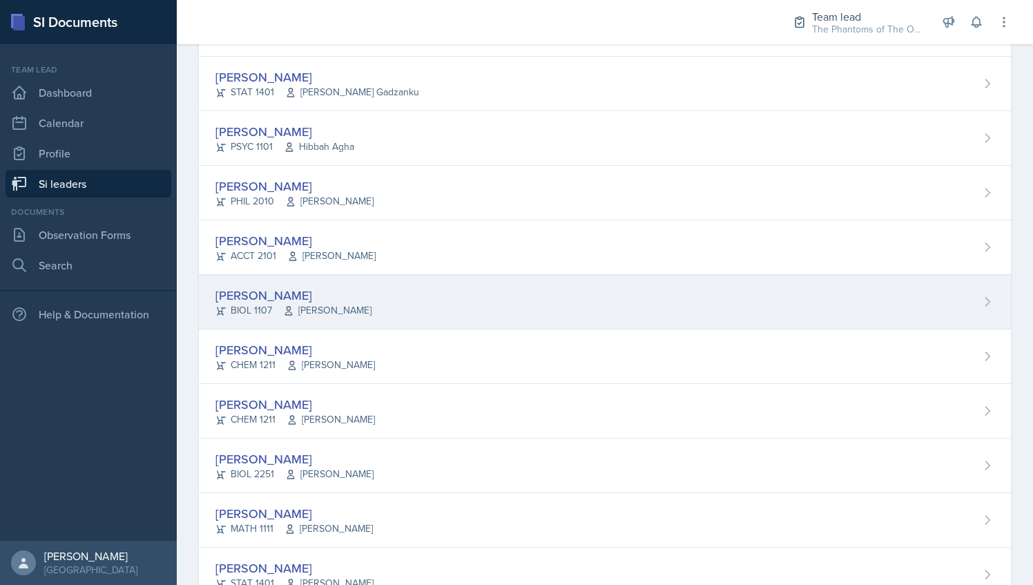
click at [385, 307] on div "[PERSON_NAME] BIOL 1107 [PERSON_NAME]" at bounding box center [605, 302] width 812 height 55
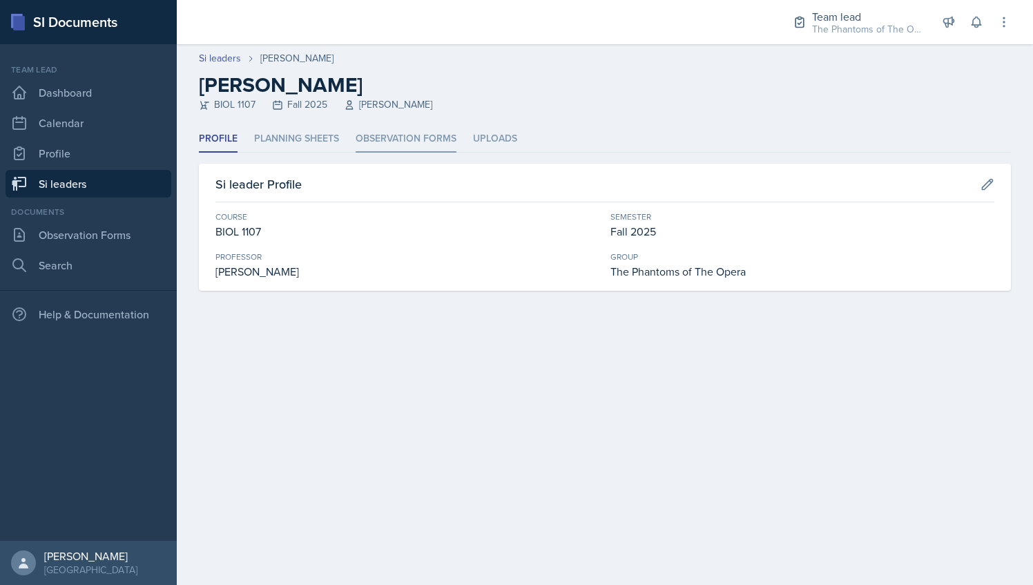
click at [388, 138] on li "Observation Forms" at bounding box center [406, 139] width 101 height 27
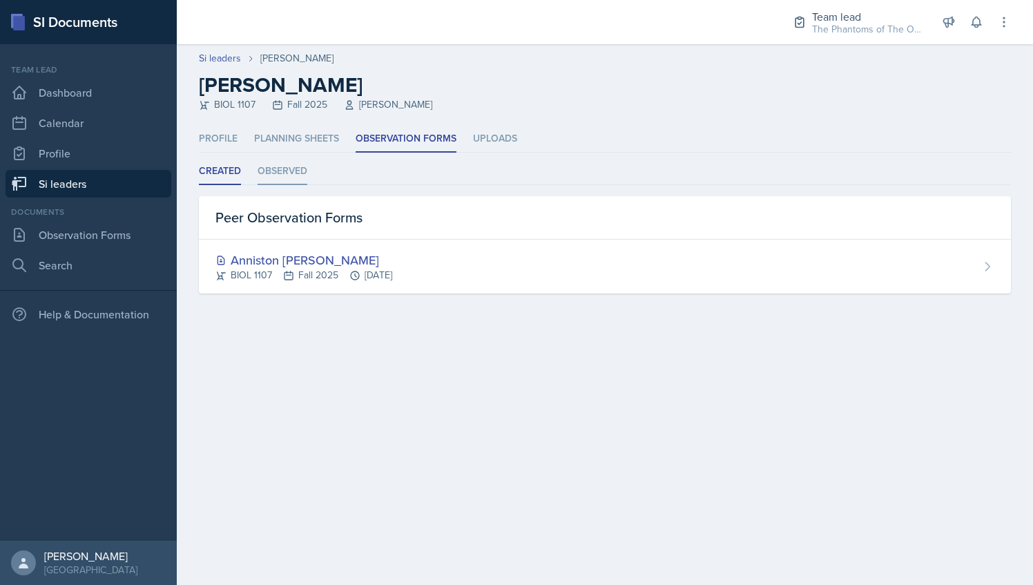
click at [290, 177] on li "Observed" at bounding box center [283, 171] width 50 height 27
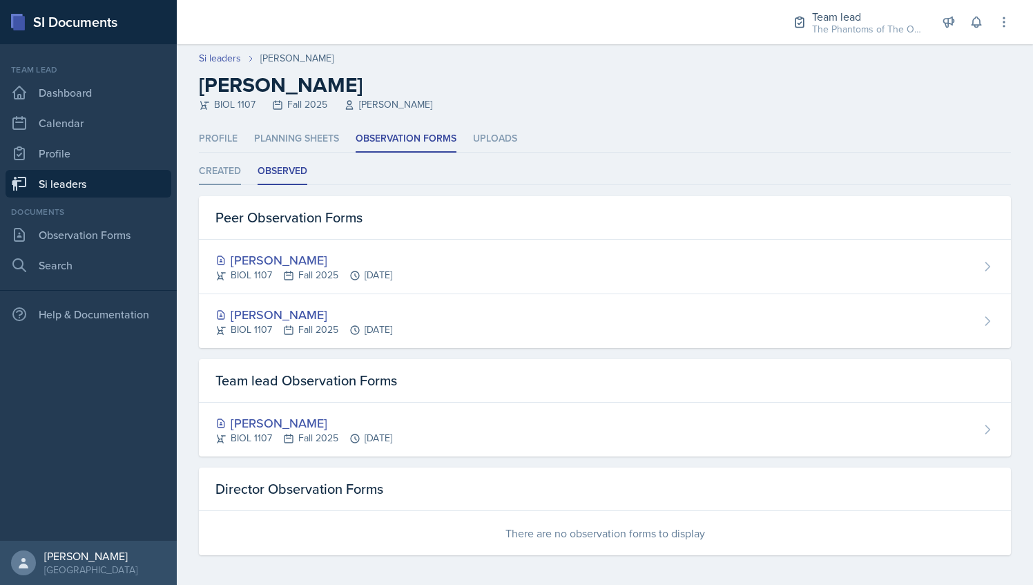
click at [213, 170] on li "Created" at bounding box center [220, 171] width 42 height 27
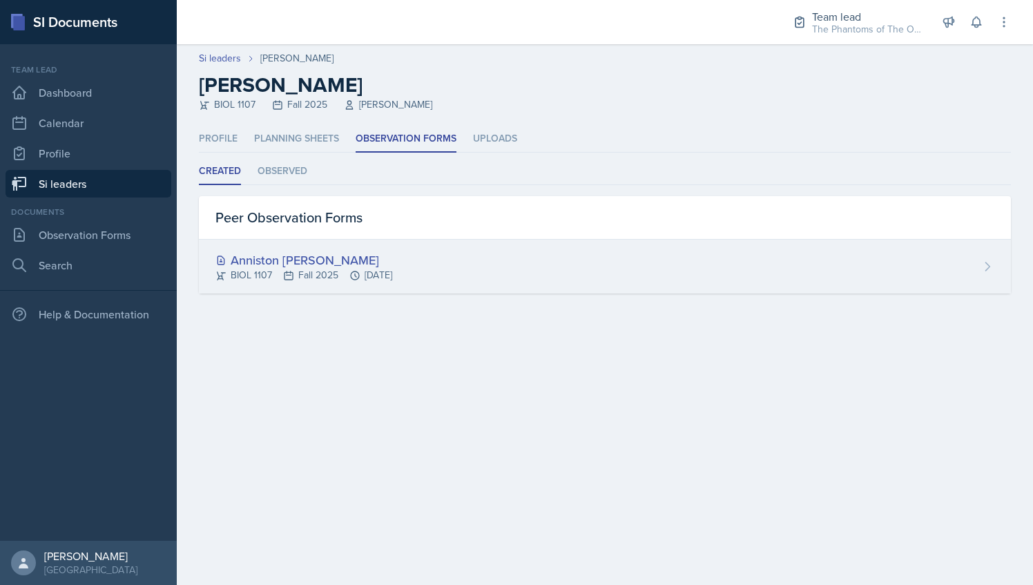
click at [283, 279] on icon at bounding box center [288, 275] width 11 height 11
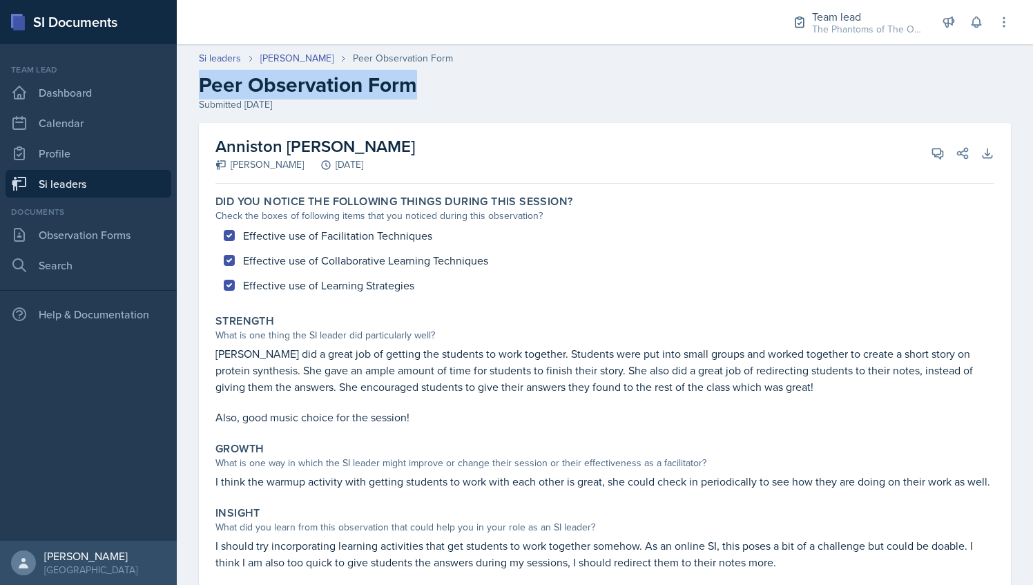
drag, startPoint x: 200, startPoint y: 82, endPoint x: 438, endPoint y: 81, distance: 237.5
click at [438, 81] on h2 "Peer Observation Form" at bounding box center [605, 84] width 812 height 25
copy h2 "Peer Observation Form"
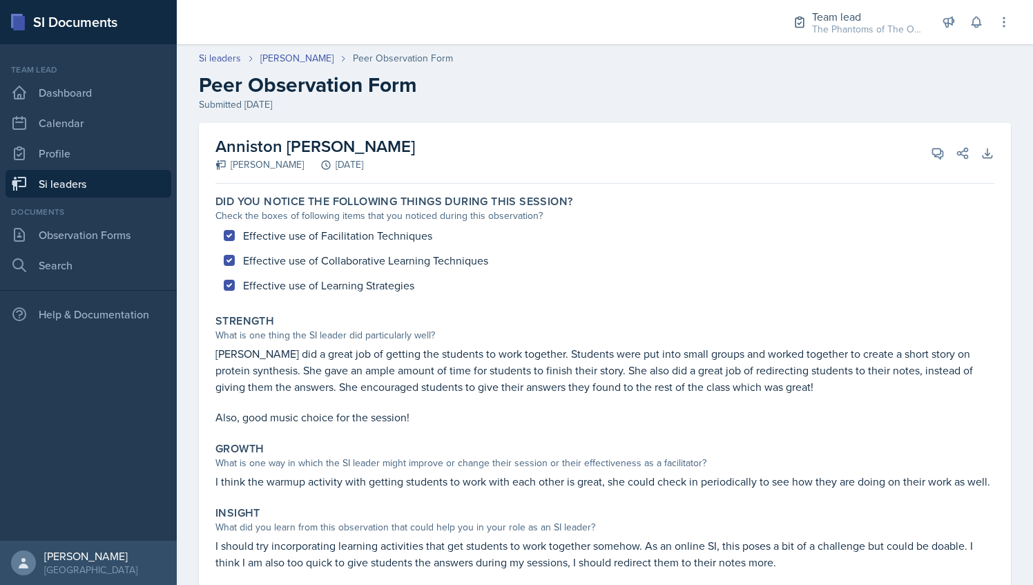
click at [232, 148] on h2 "Anniston [PERSON_NAME]" at bounding box center [315, 146] width 200 height 25
drag, startPoint x: 218, startPoint y: 146, endPoint x: 352, endPoint y: 157, distance: 134.4
click at [352, 157] on h2 "Anniston [PERSON_NAME]" at bounding box center [315, 146] width 200 height 25
copy h2 "Anniston [PERSON_NAME]"
click at [72, 173] on link "Si leaders" at bounding box center [89, 184] width 166 height 28
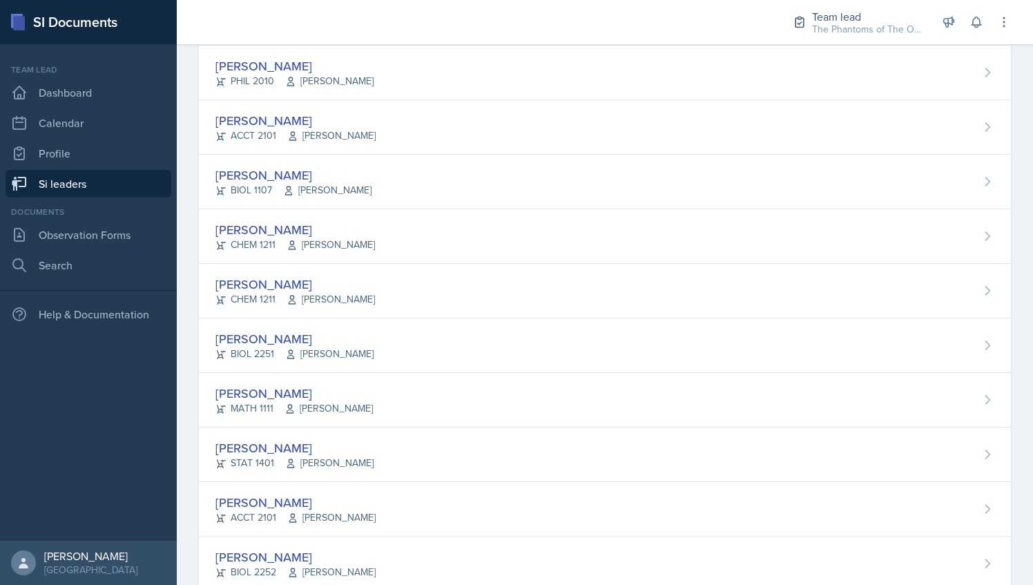
scroll to position [910, 0]
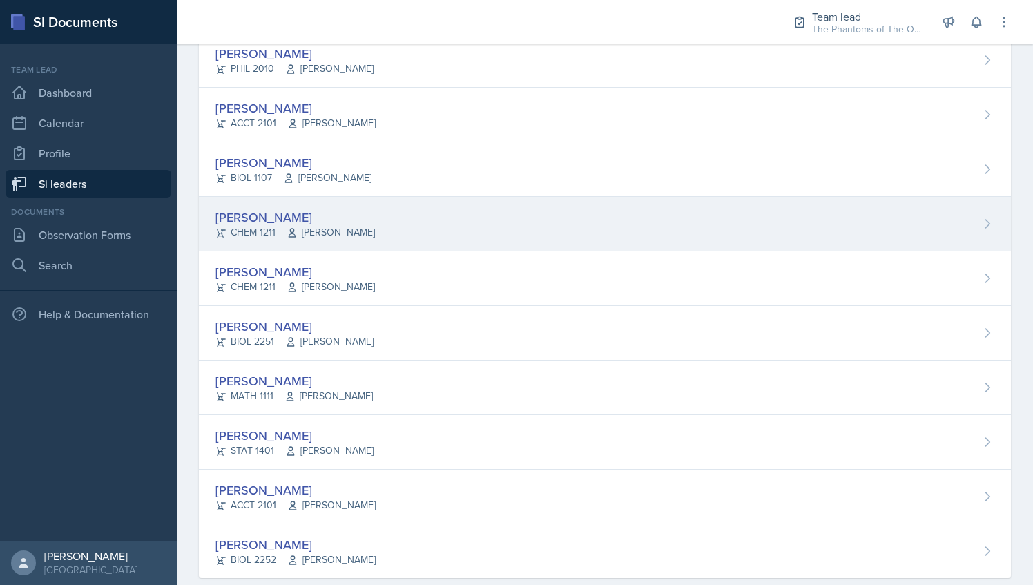
click at [440, 223] on div "[PERSON_NAME] CHEM 1211 [PERSON_NAME]" at bounding box center [605, 224] width 812 height 55
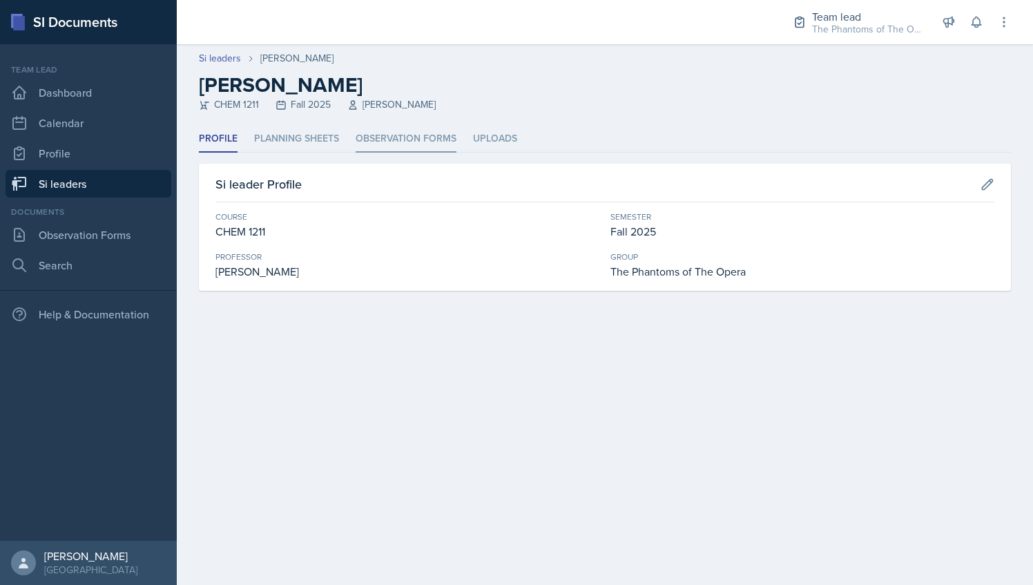
click at [392, 135] on li "Observation Forms" at bounding box center [406, 139] width 101 height 27
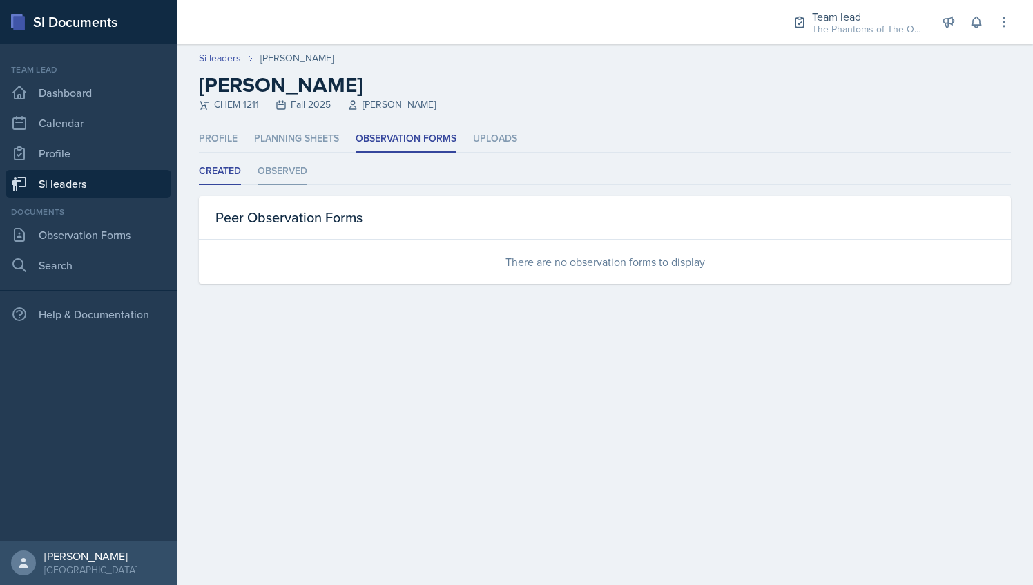
click at [280, 161] on li "Observed" at bounding box center [283, 171] width 50 height 27
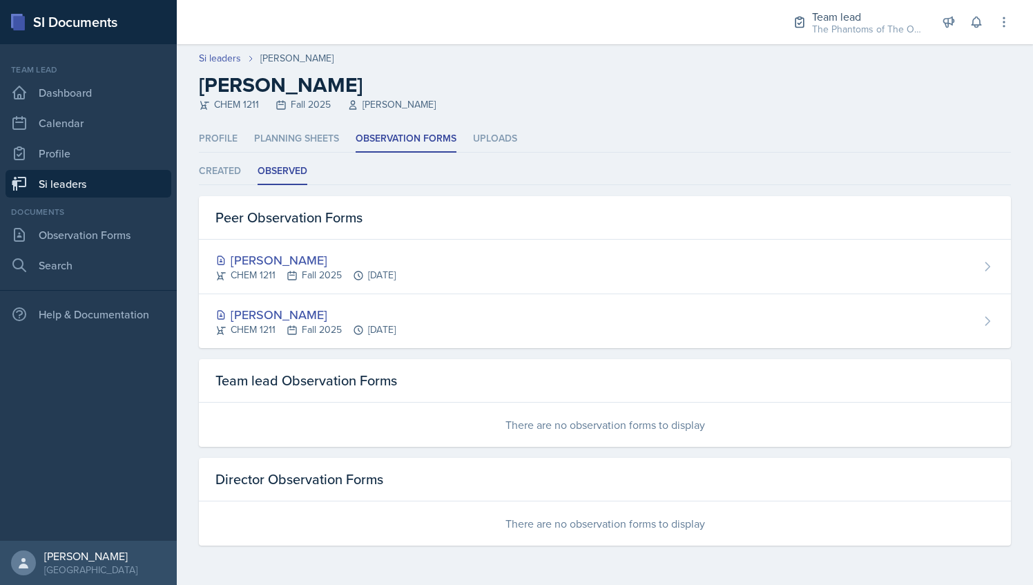
click at [128, 179] on link "Si leaders" at bounding box center [89, 184] width 166 height 28
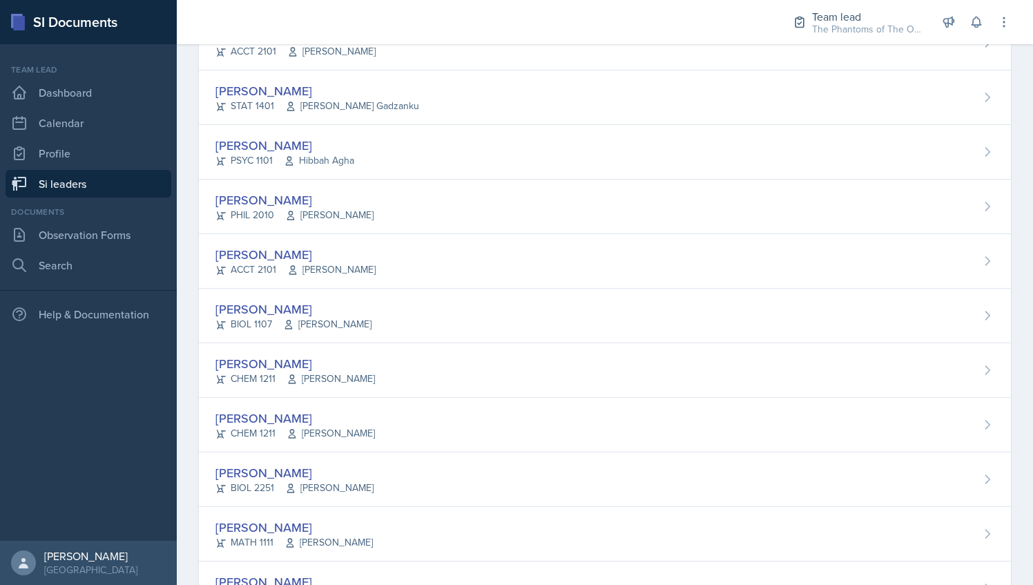
scroll to position [930, 0]
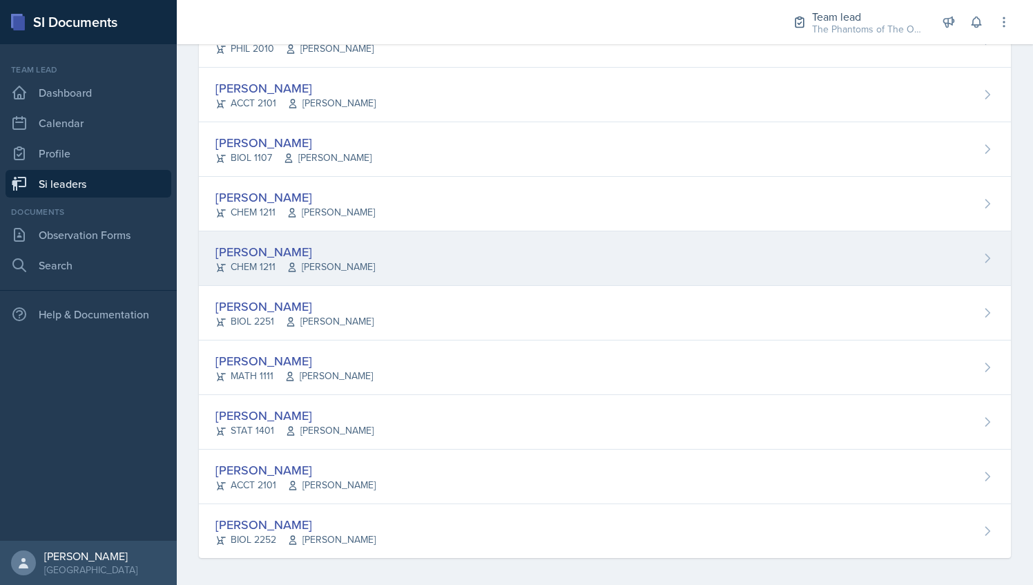
click at [407, 266] on div "[PERSON_NAME] CHEM 1211 [PERSON_NAME]" at bounding box center [605, 258] width 812 height 55
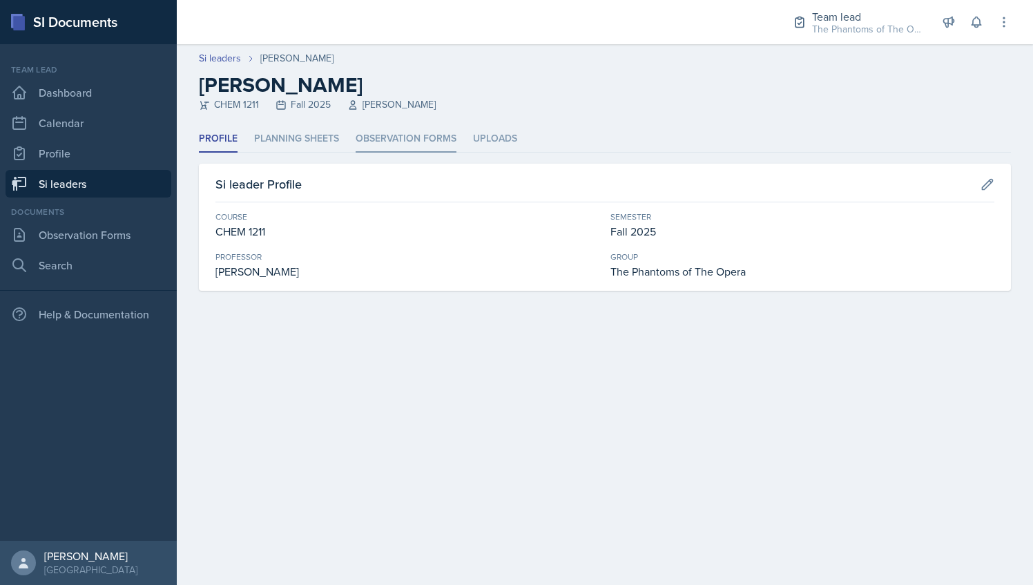
click at [403, 130] on li "Observation Forms" at bounding box center [406, 139] width 101 height 27
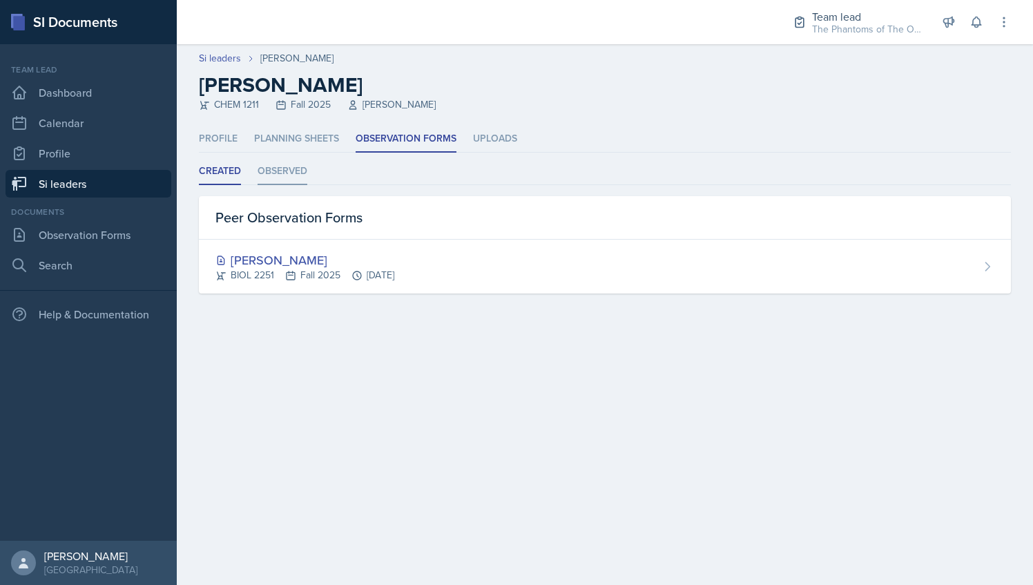
click at [283, 159] on li "Observed" at bounding box center [283, 171] width 50 height 27
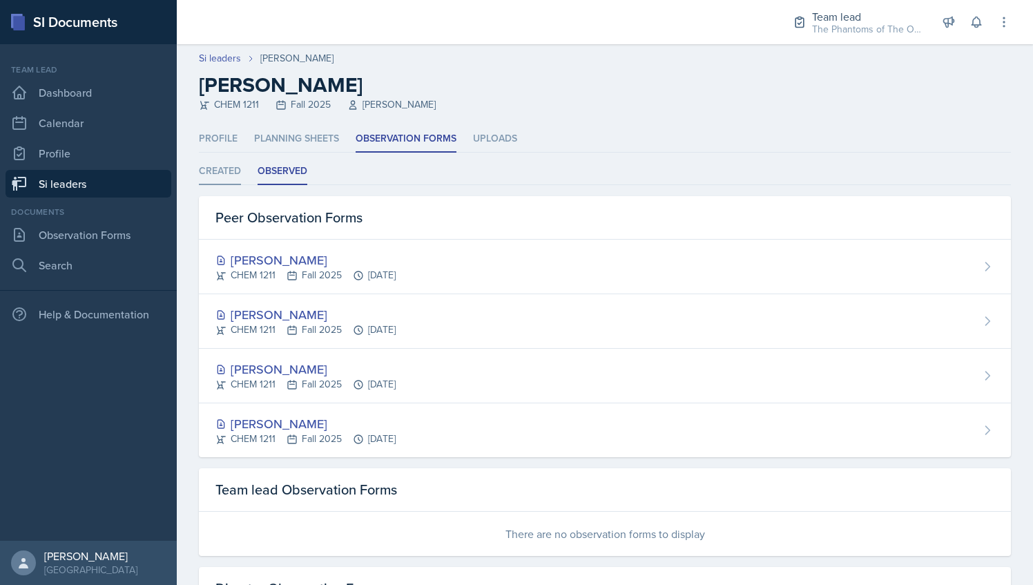
click at [231, 176] on li "Created" at bounding box center [220, 171] width 42 height 27
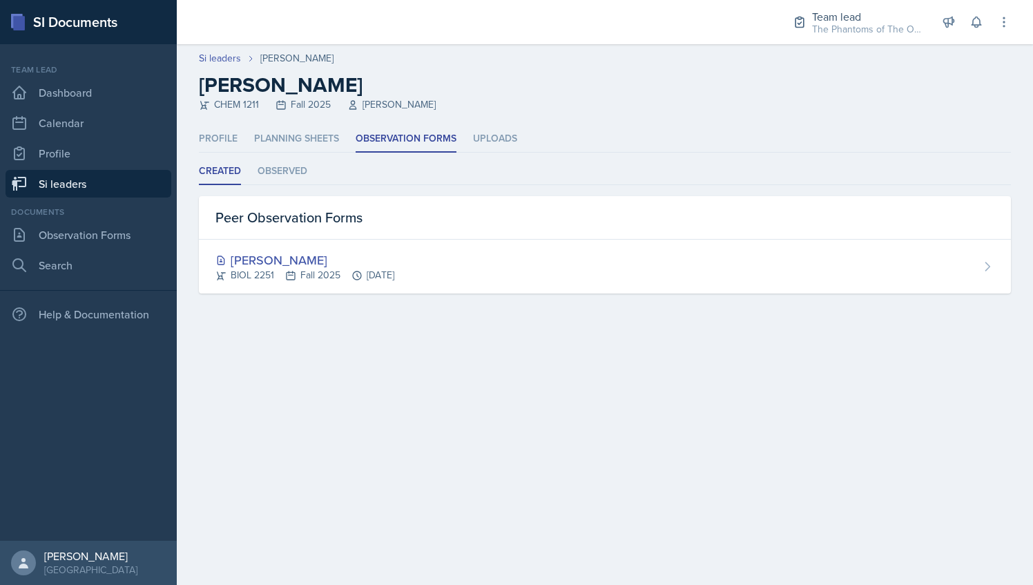
click at [79, 187] on link "Si leaders" at bounding box center [89, 184] width 166 height 28
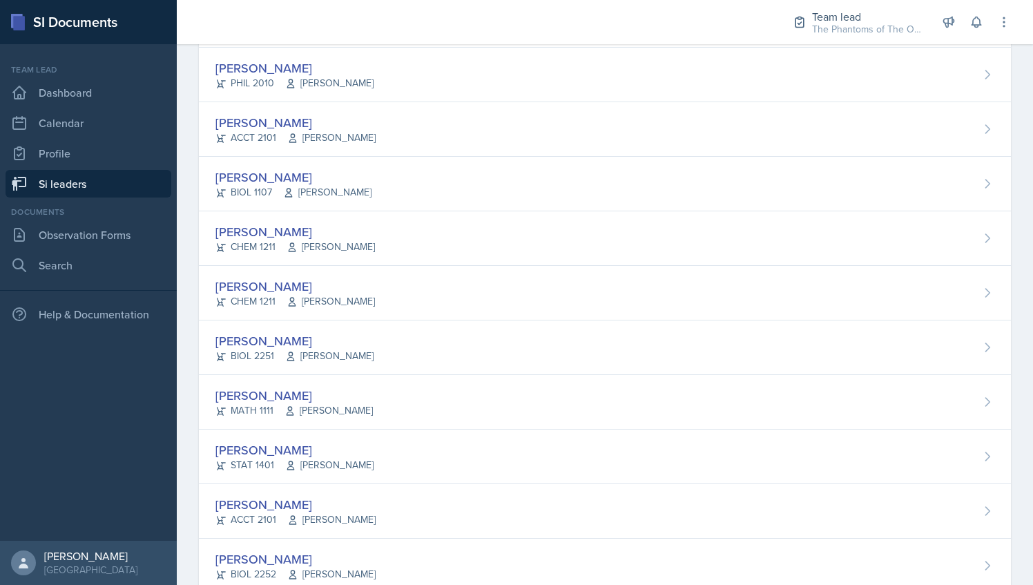
scroll to position [930, 0]
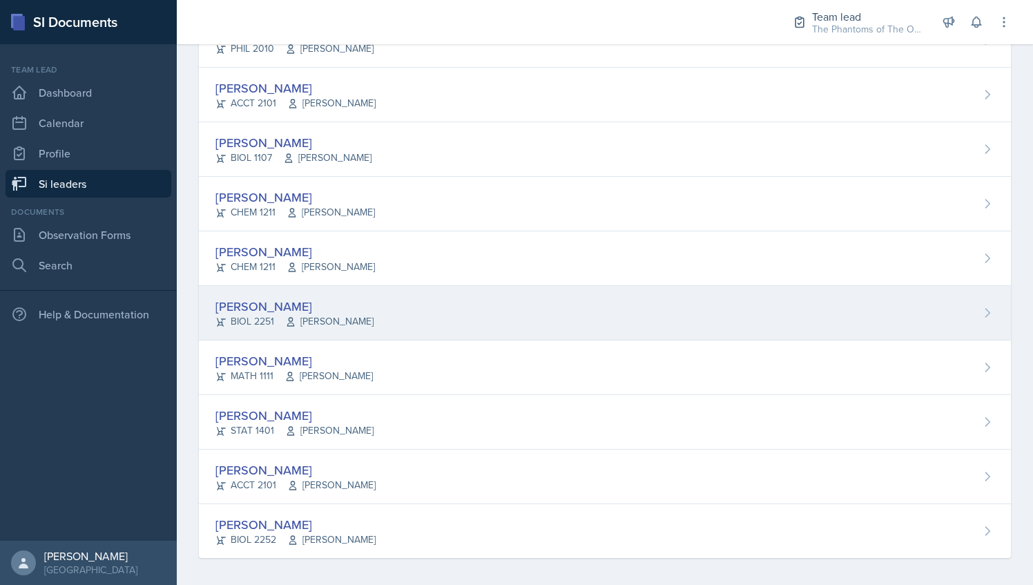
click at [413, 317] on div "[PERSON_NAME] BIOL 2251 Vennece [PERSON_NAME]" at bounding box center [605, 313] width 812 height 55
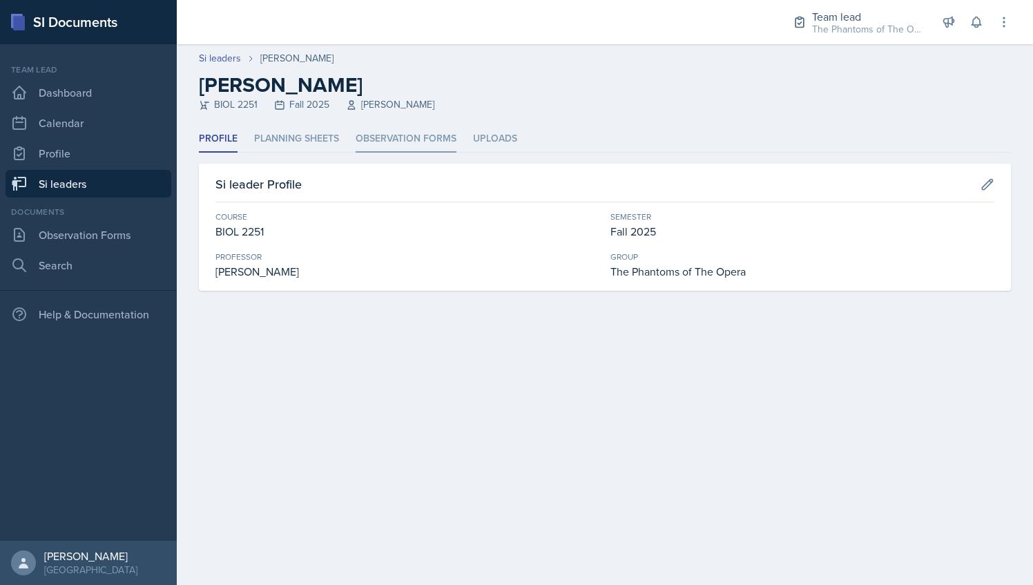
click at [423, 135] on li "Observation Forms" at bounding box center [406, 139] width 101 height 27
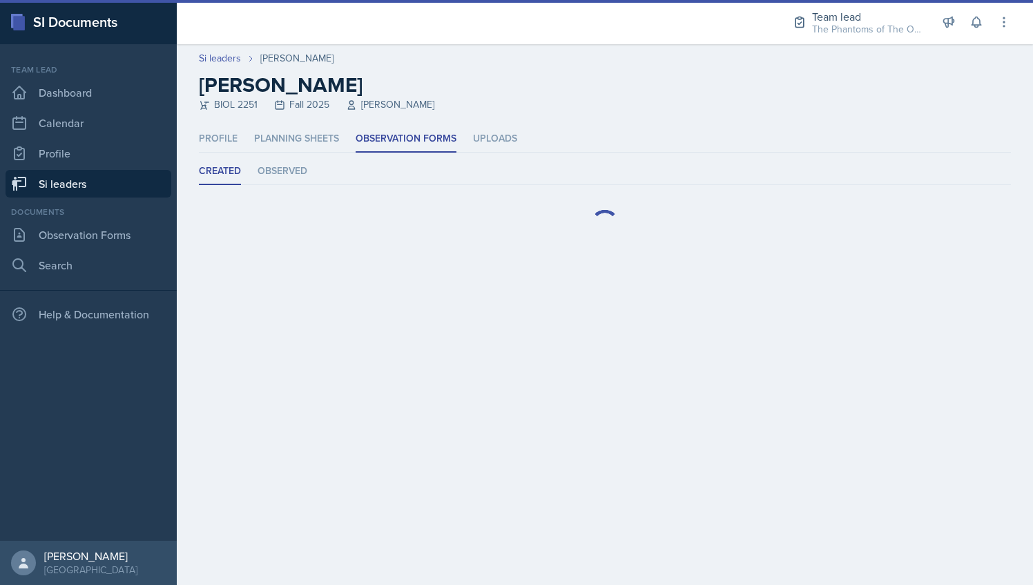
click at [320, 180] on ul "Created Observed" at bounding box center [605, 171] width 812 height 27
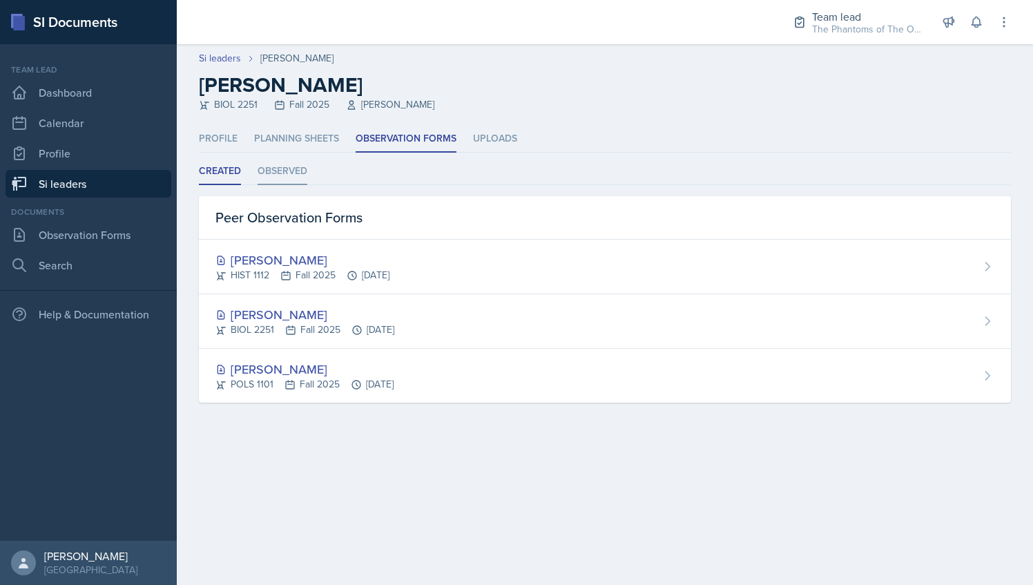
click at [304, 175] on li "Observed" at bounding box center [283, 171] width 50 height 27
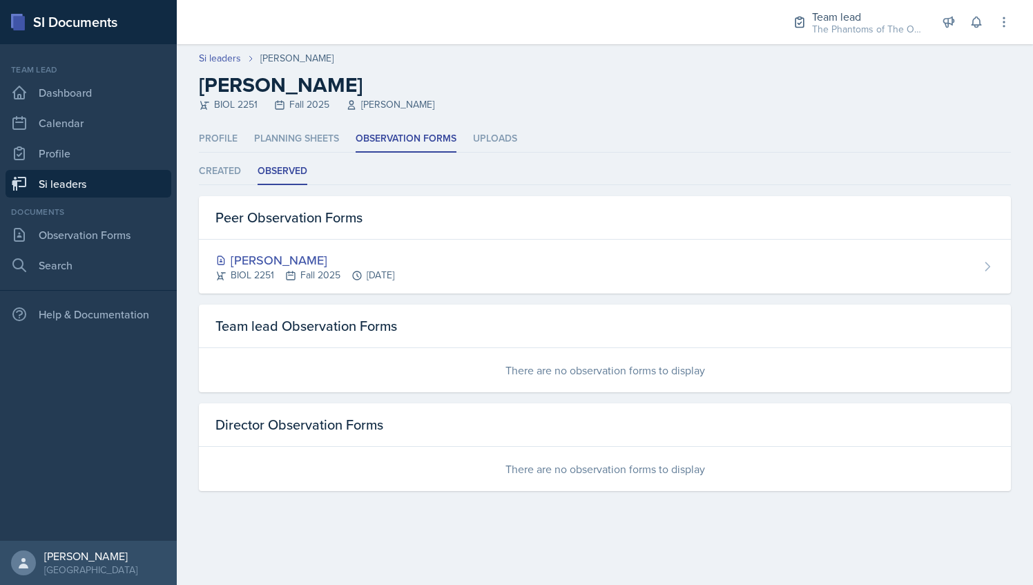
click at [94, 173] on link "Si leaders" at bounding box center [89, 184] width 166 height 28
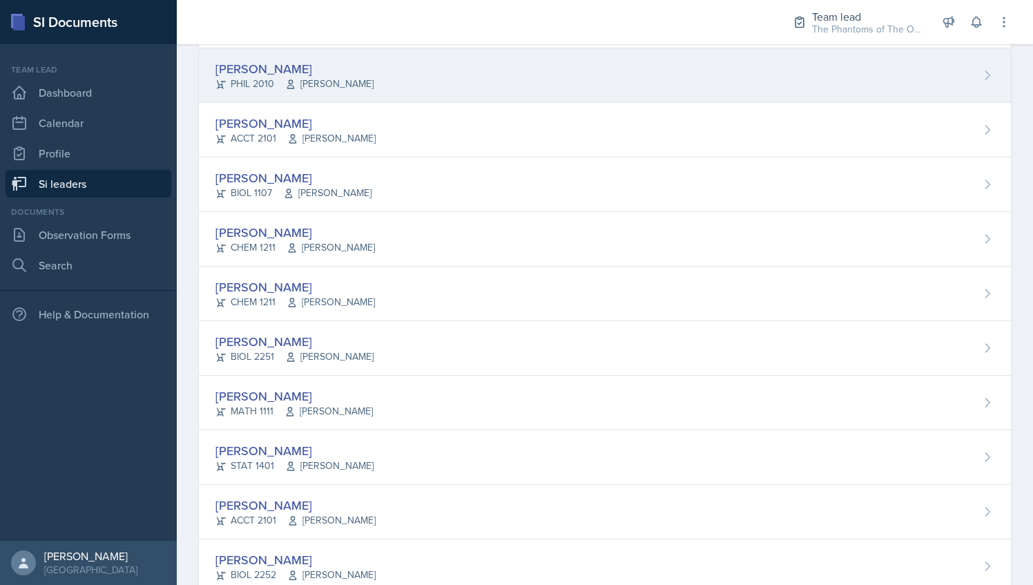
scroll to position [930, 0]
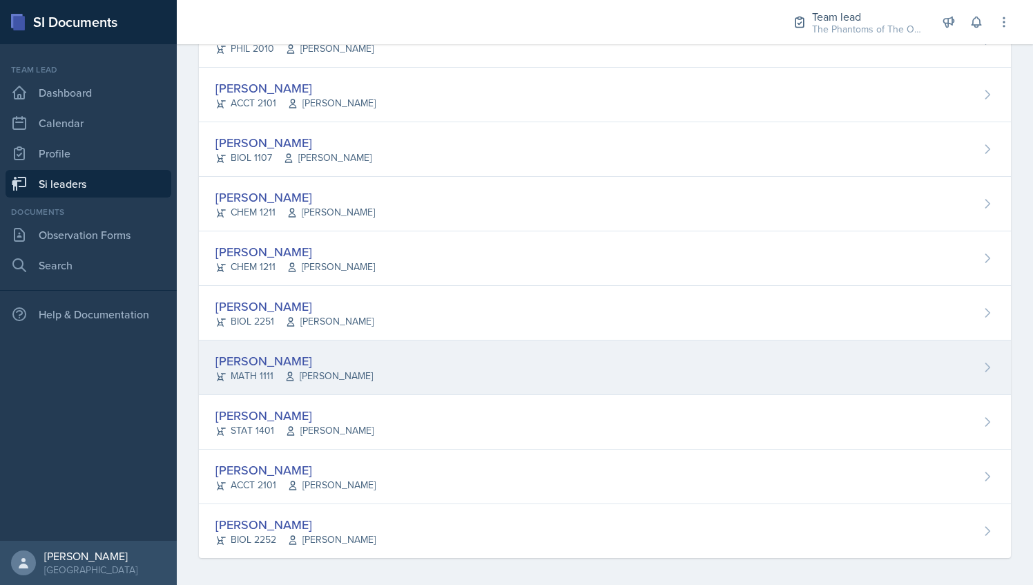
click at [455, 374] on div "[PERSON_NAME] MATH 1111 [PERSON_NAME]" at bounding box center [605, 367] width 812 height 55
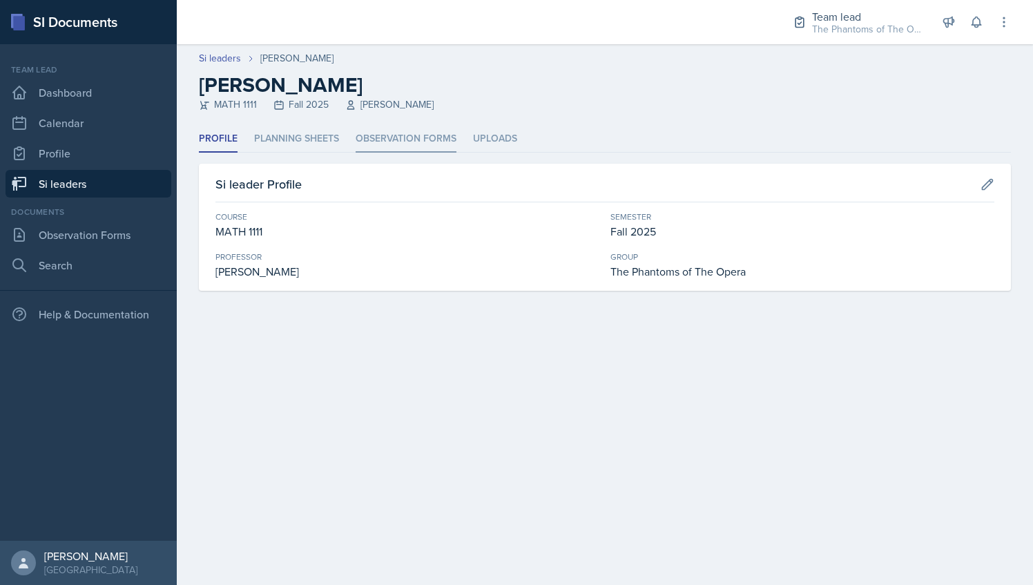
click at [385, 128] on li "Observation Forms" at bounding box center [406, 139] width 101 height 27
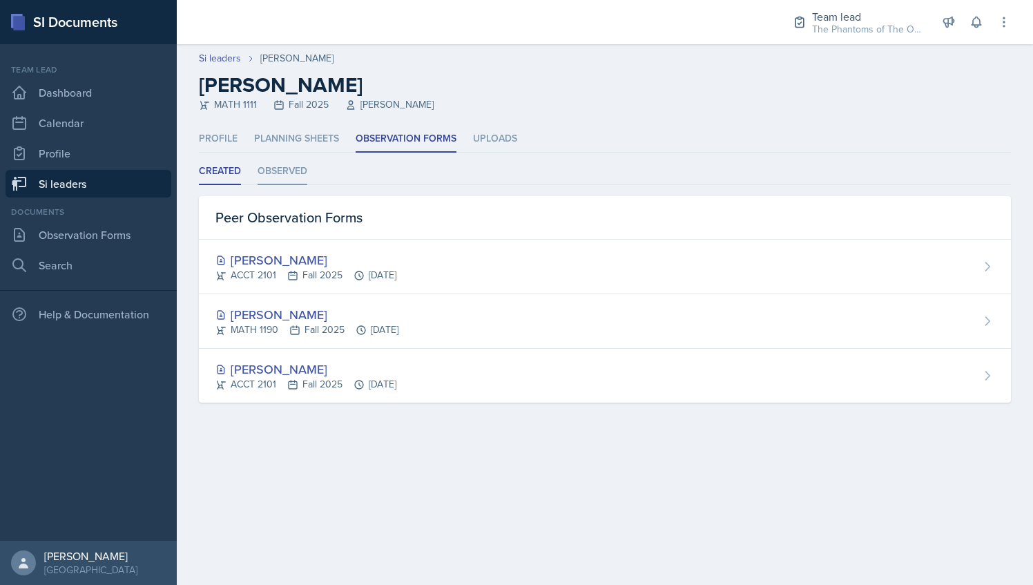
click at [295, 167] on li "Observed" at bounding box center [283, 171] width 50 height 27
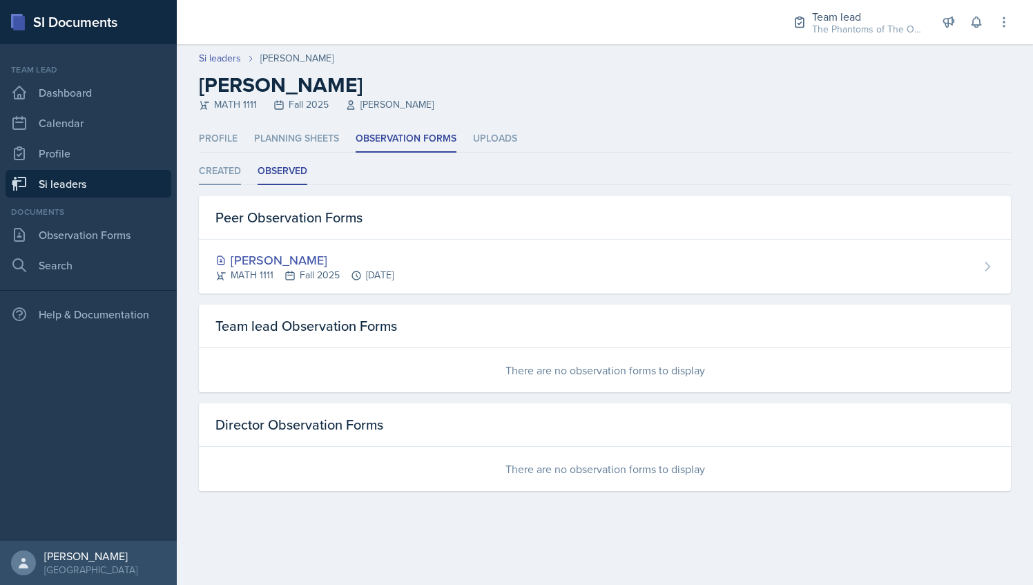
click at [232, 174] on li "Created" at bounding box center [220, 171] width 42 height 27
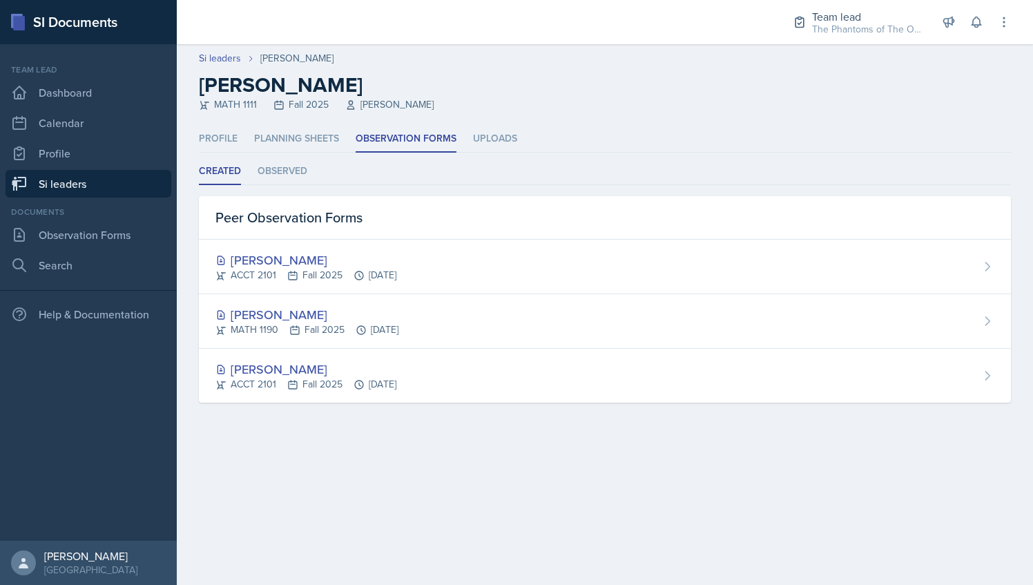
click at [69, 177] on link "Si leaders" at bounding box center [89, 184] width 166 height 28
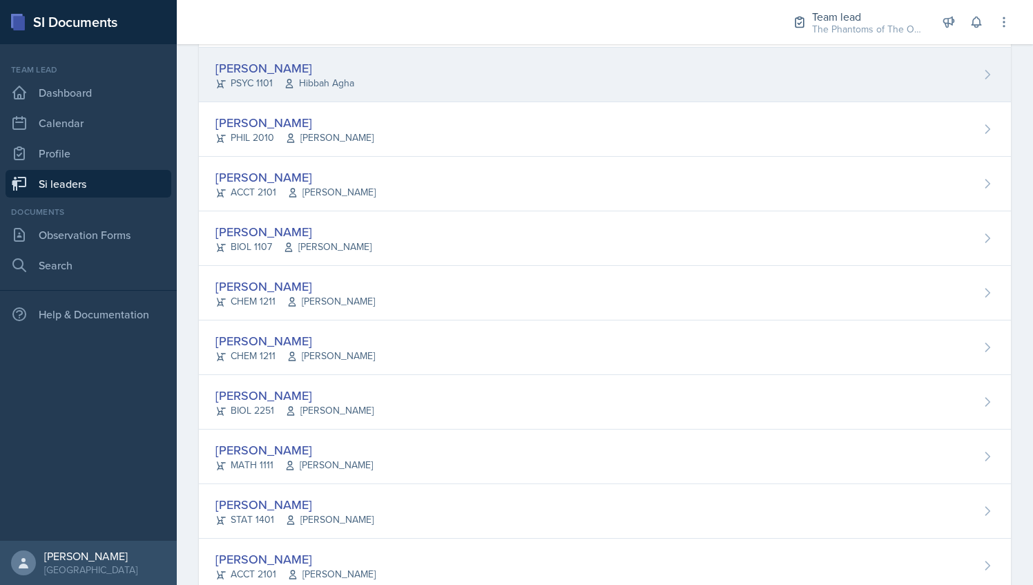
scroll to position [930, 0]
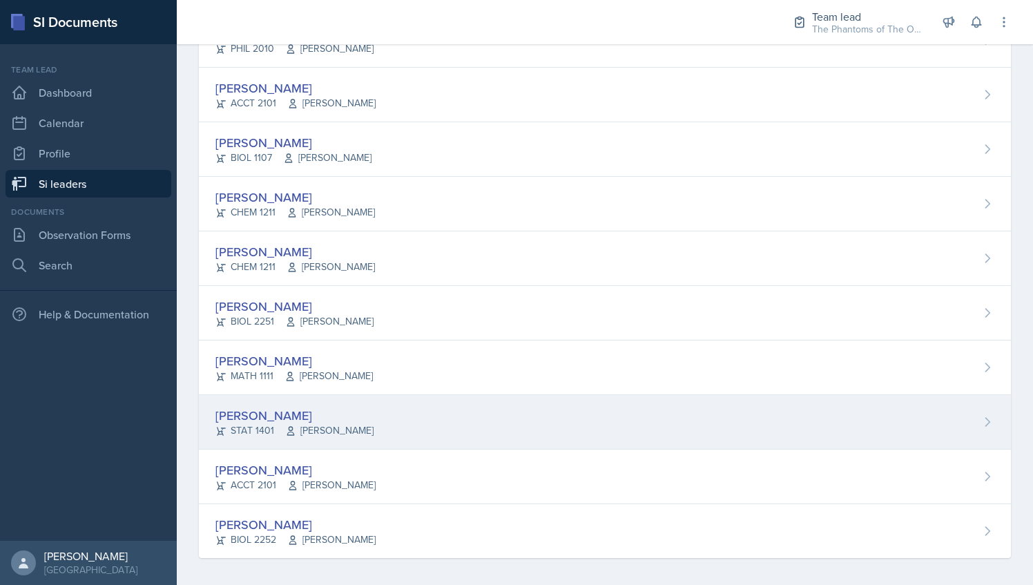
click at [389, 429] on div "[PERSON_NAME] STAT 1401 [PERSON_NAME]" at bounding box center [605, 422] width 812 height 55
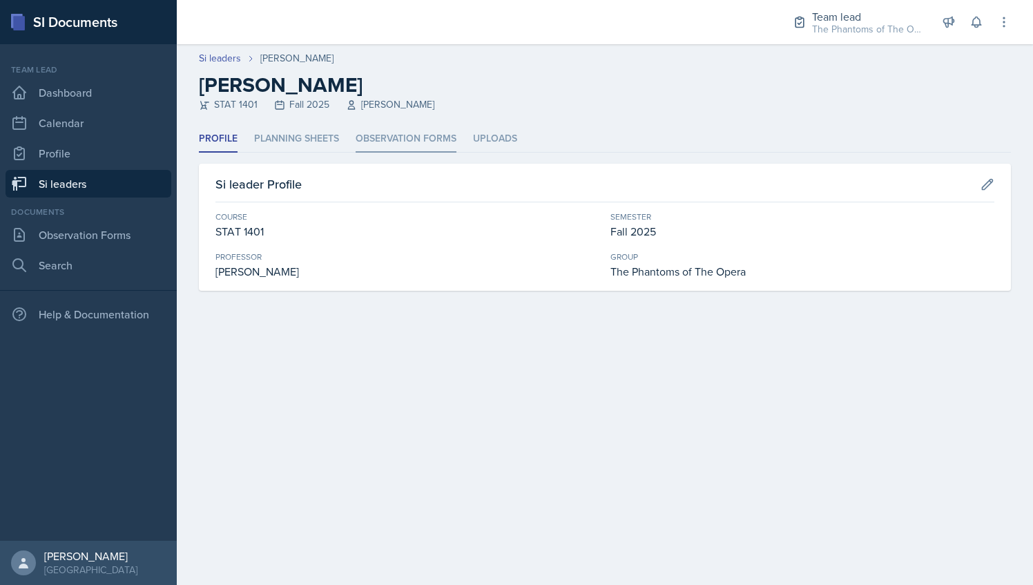
click at [388, 143] on li "Observation Forms" at bounding box center [406, 139] width 101 height 27
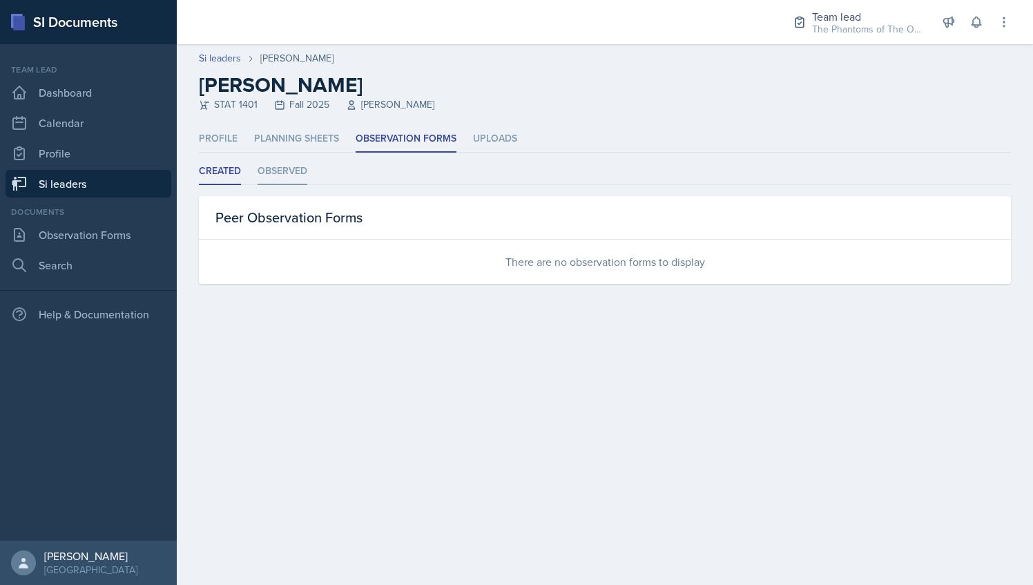
click at [293, 165] on li "Observed" at bounding box center [283, 171] width 50 height 27
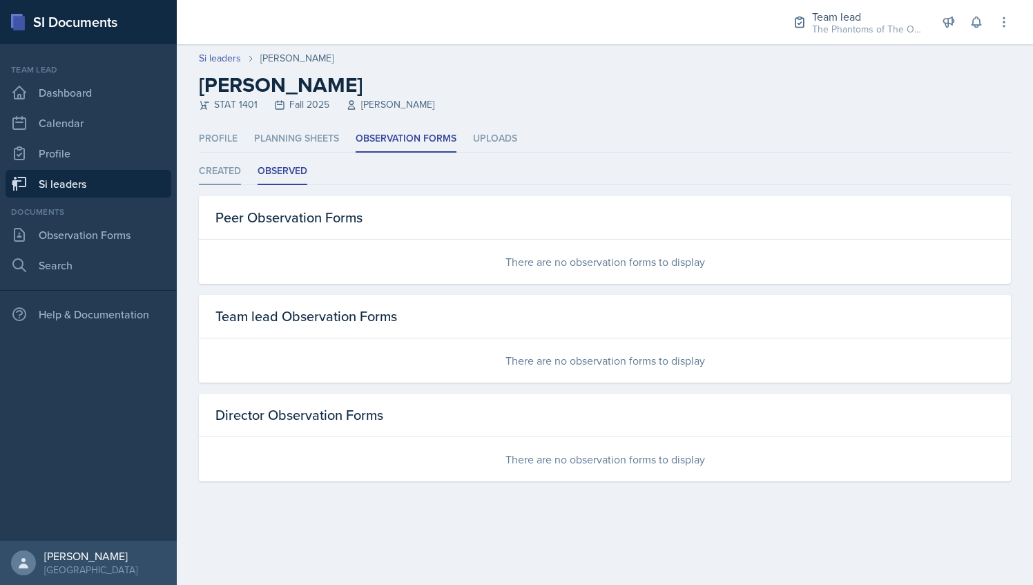
click at [239, 176] on li "Created" at bounding box center [220, 171] width 42 height 27
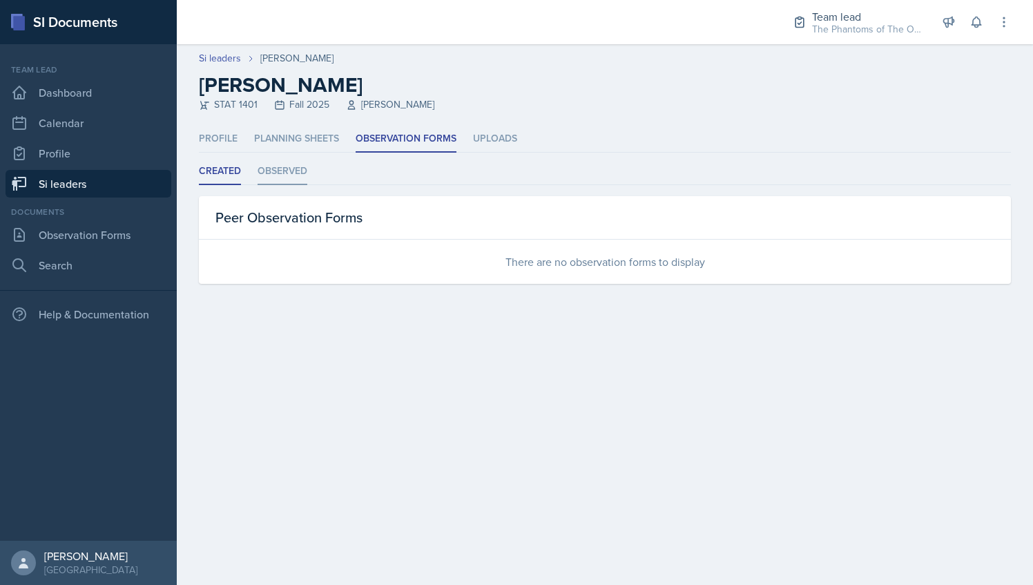
click at [295, 180] on li "Observed" at bounding box center [283, 171] width 50 height 27
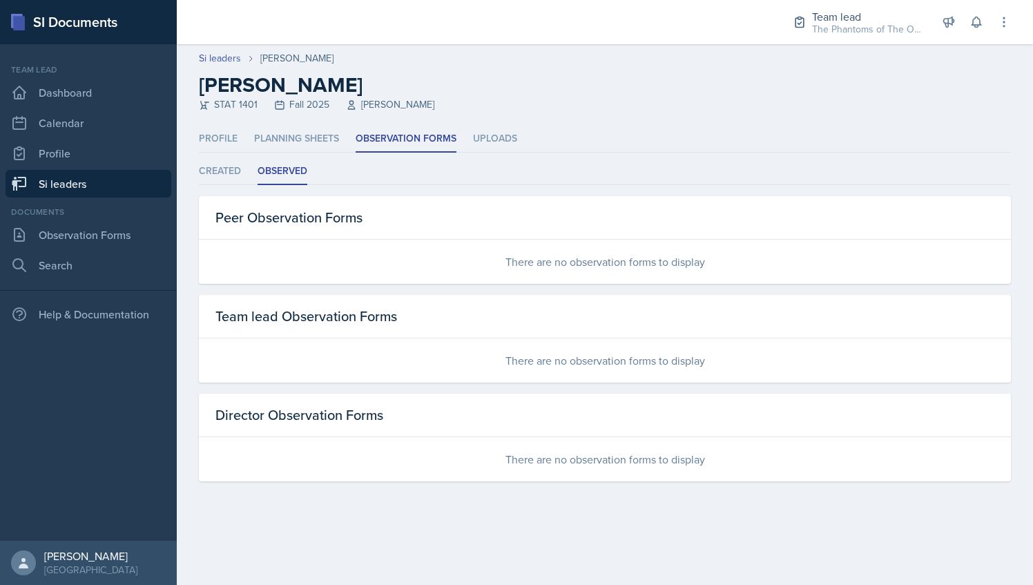
click at [99, 192] on link "Si leaders" at bounding box center [89, 184] width 166 height 28
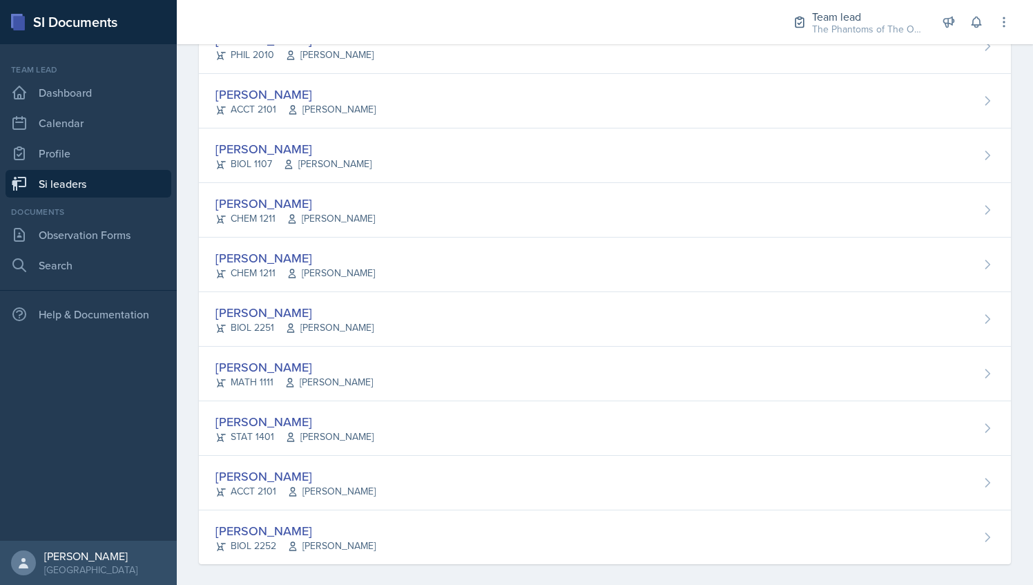
scroll to position [930, 0]
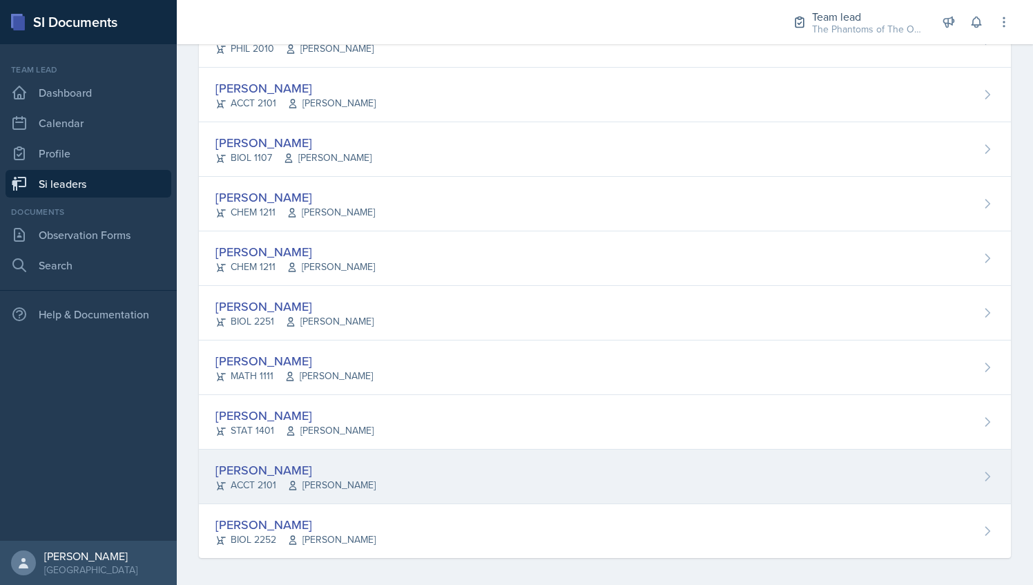
click at [387, 465] on div "[PERSON_NAME] ACCT 2101 [PERSON_NAME]" at bounding box center [605, 476] width 812 height 55
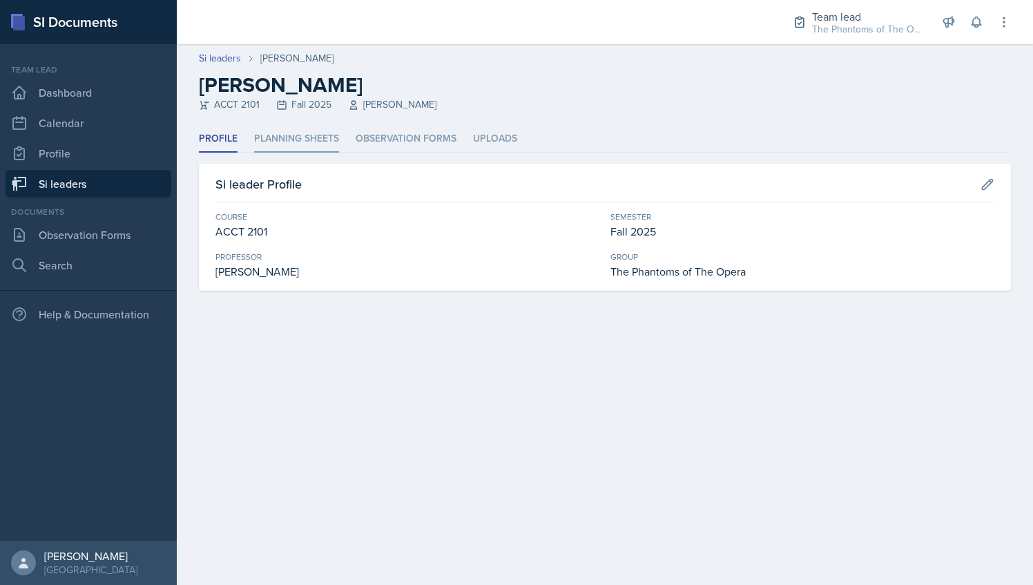
click at [295, 137] on li "Planning Sheets" at bounding box center [296, 139] width 85 height 27
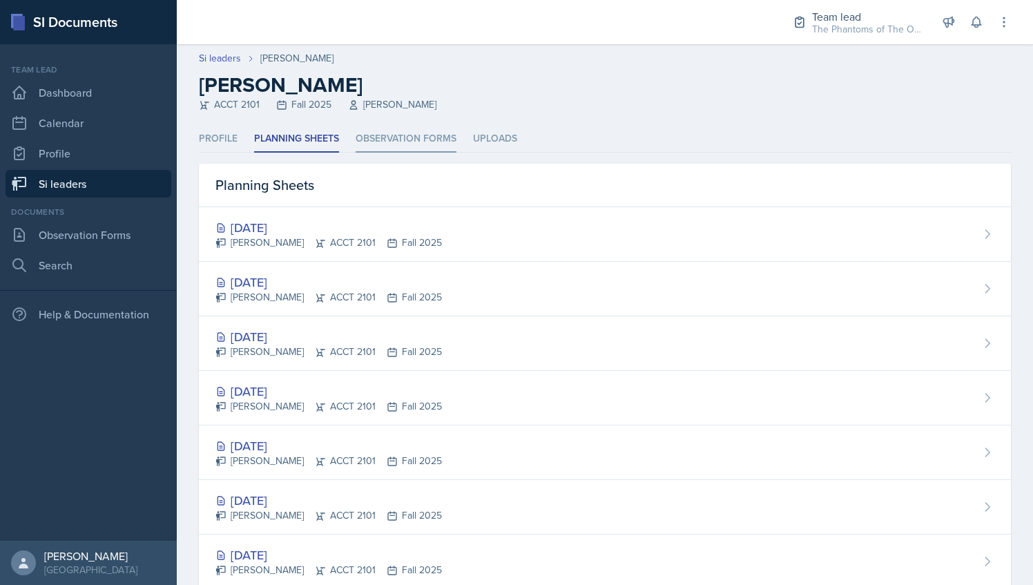
click at [394, 144] on li "Observation Forms" at bounding box center [406, 139] width 101 height 27
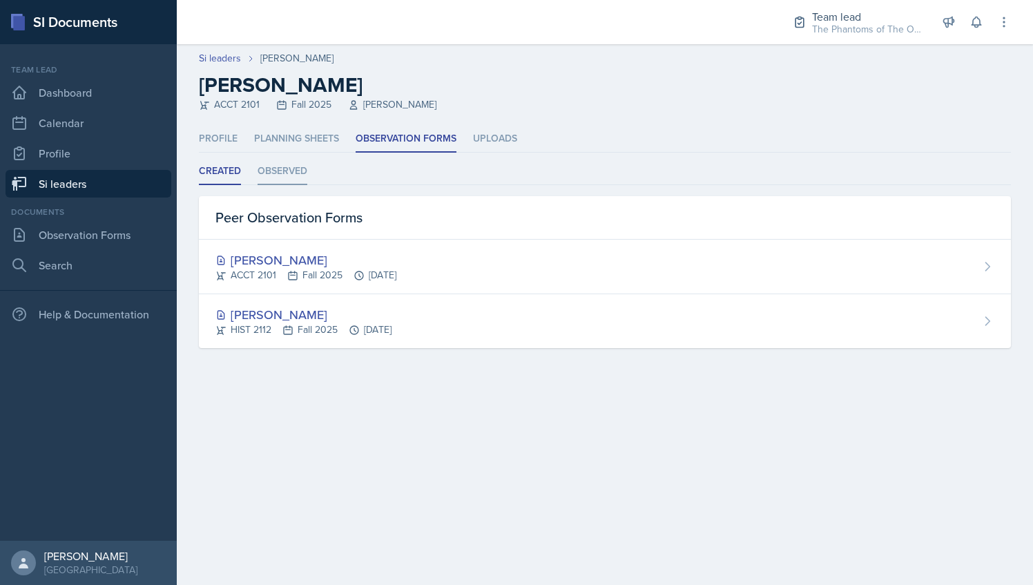
click at [296, 169] on li "Observed" at bounding box center [283, 171] width 50 height 27
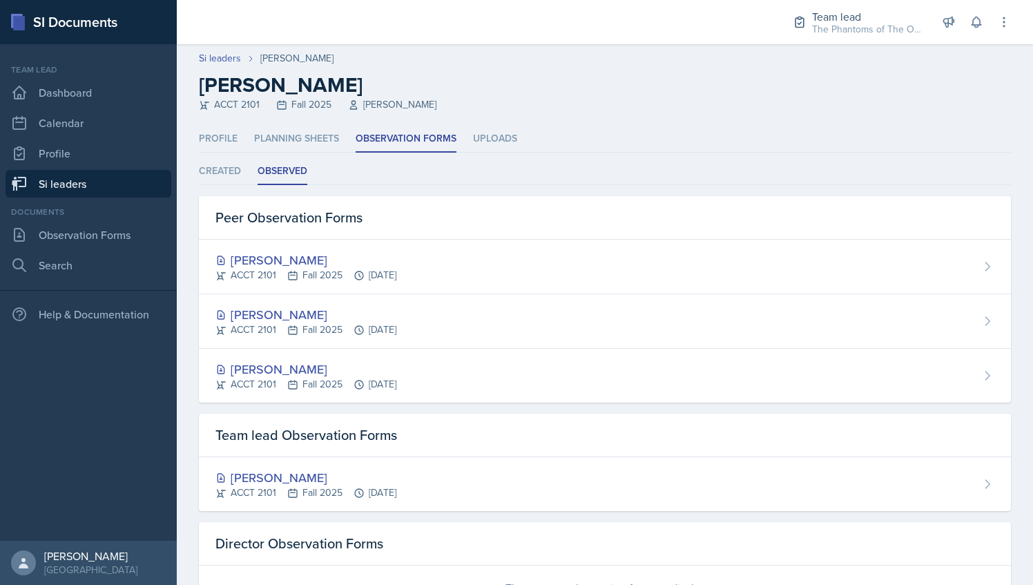
click at [122, 175] on link "Si leaders" at bounding box center [89, 184] width 166 height 28
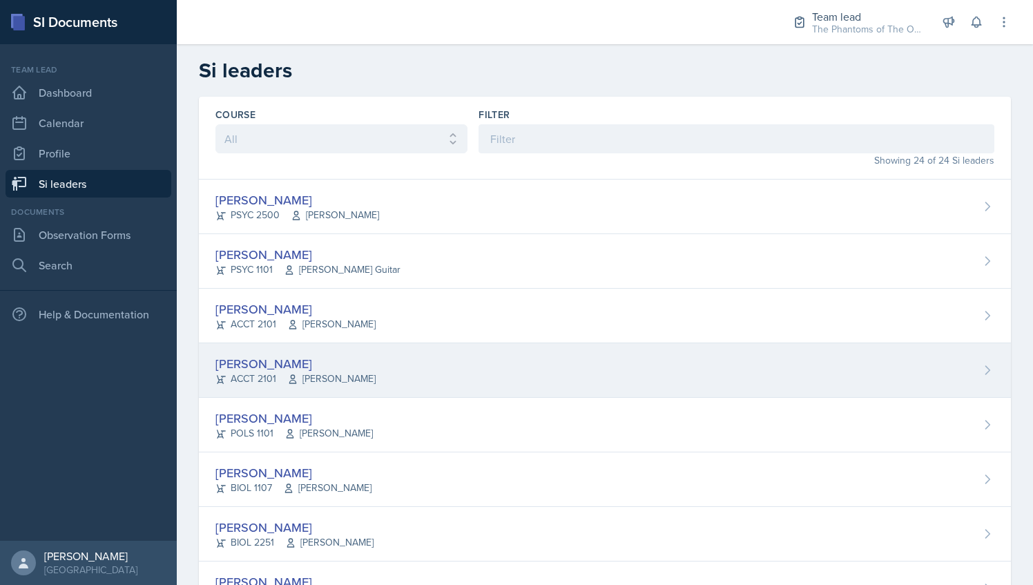
scroll to position [930, 0]
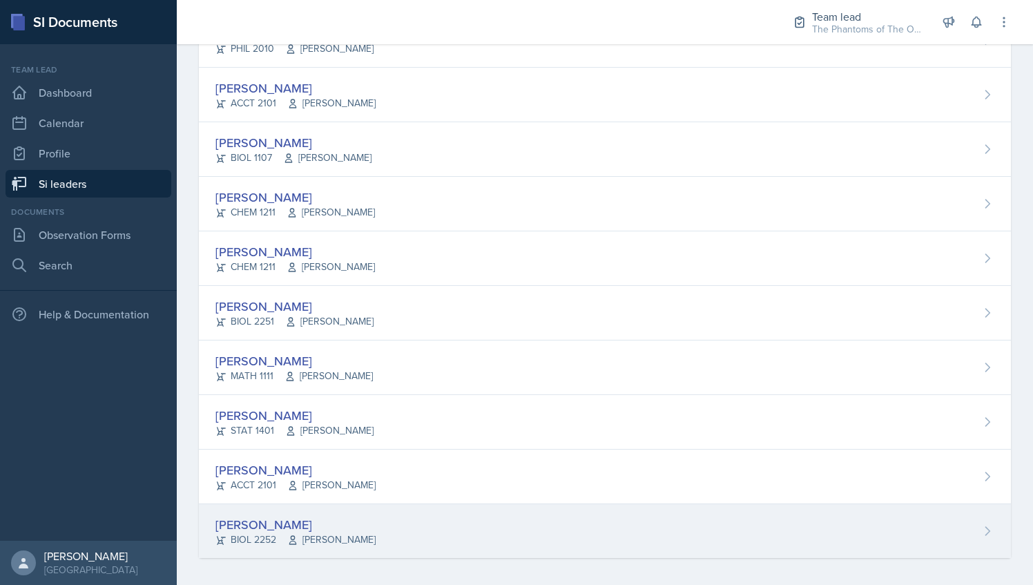
click at [411, 504] on div "[PERSON_NAME] BIOL 2252 [PERSON_NAME]" at bounding box center [605, 531] width 812 height 54
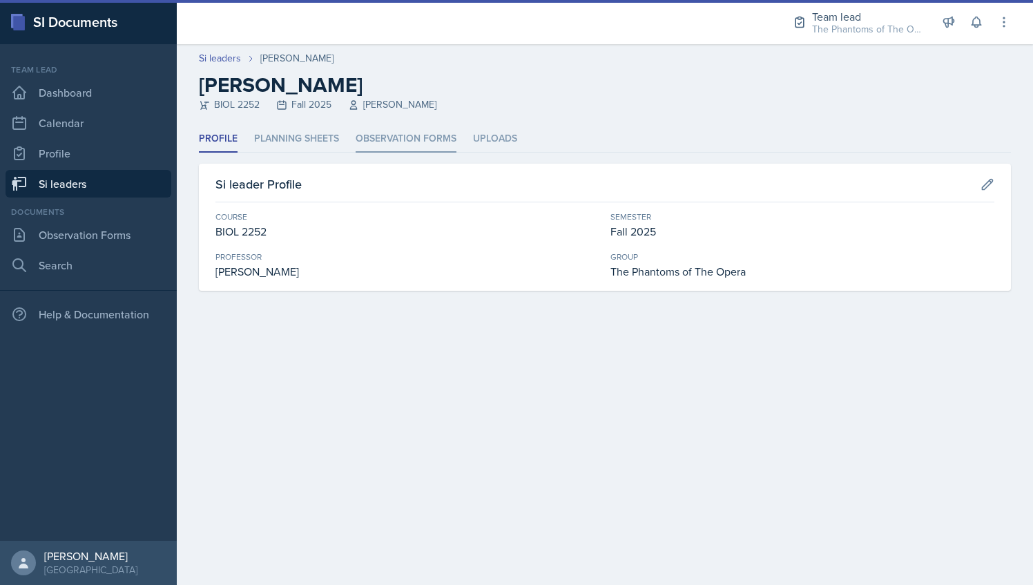
click at [380, 137] on li "Observation Forms" at bounding box center [406, 139] width 101 height 27
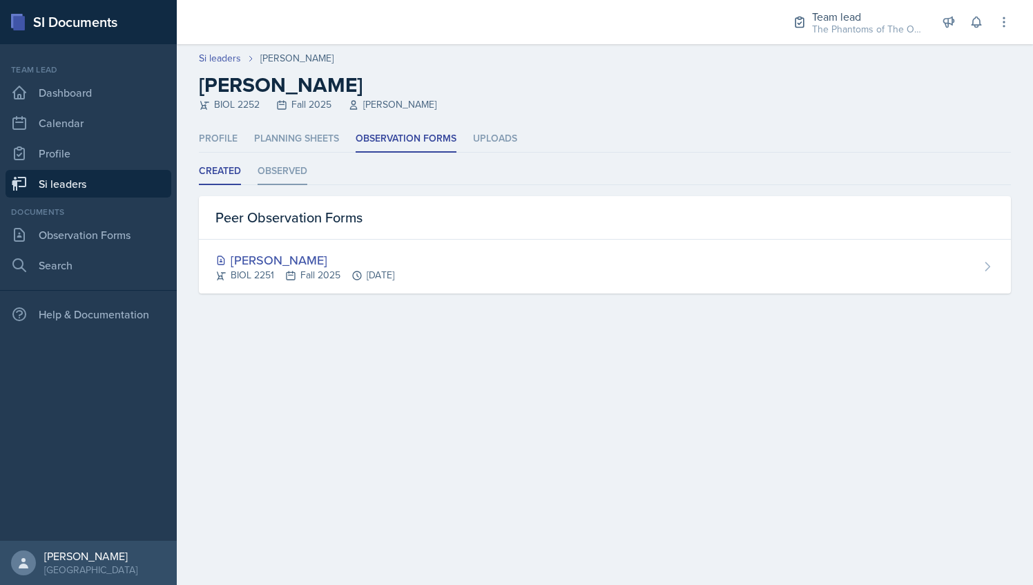
click at [271, 161] on li "Observed" at bounding box center [283, 171] width 50 height 27
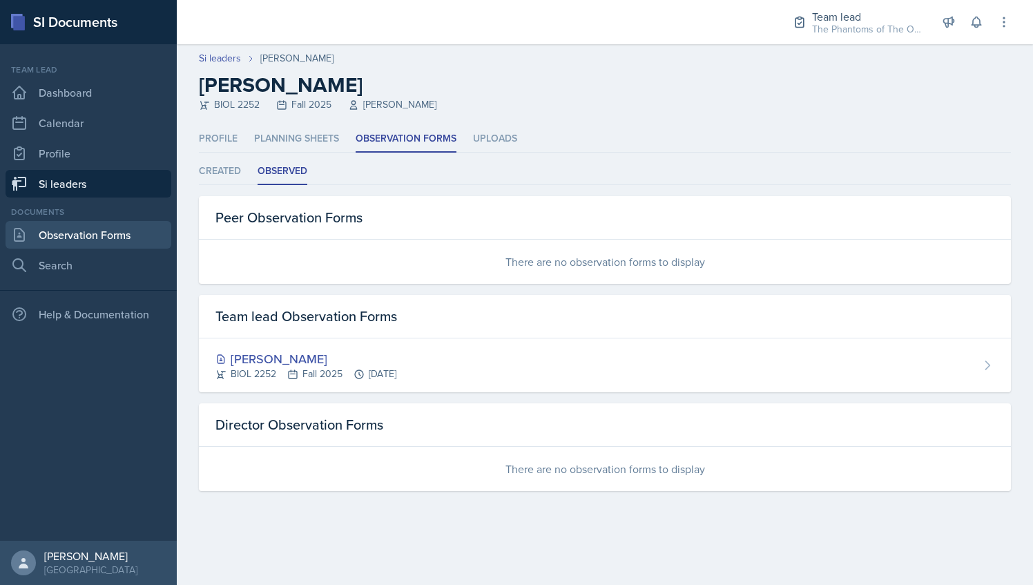
click at [93, 239] on link "Observation Forms" at bounding box center [89, 235] width 166 height 28
